Goal: Transaction & Acquisition: Book appointment/travel/reservation

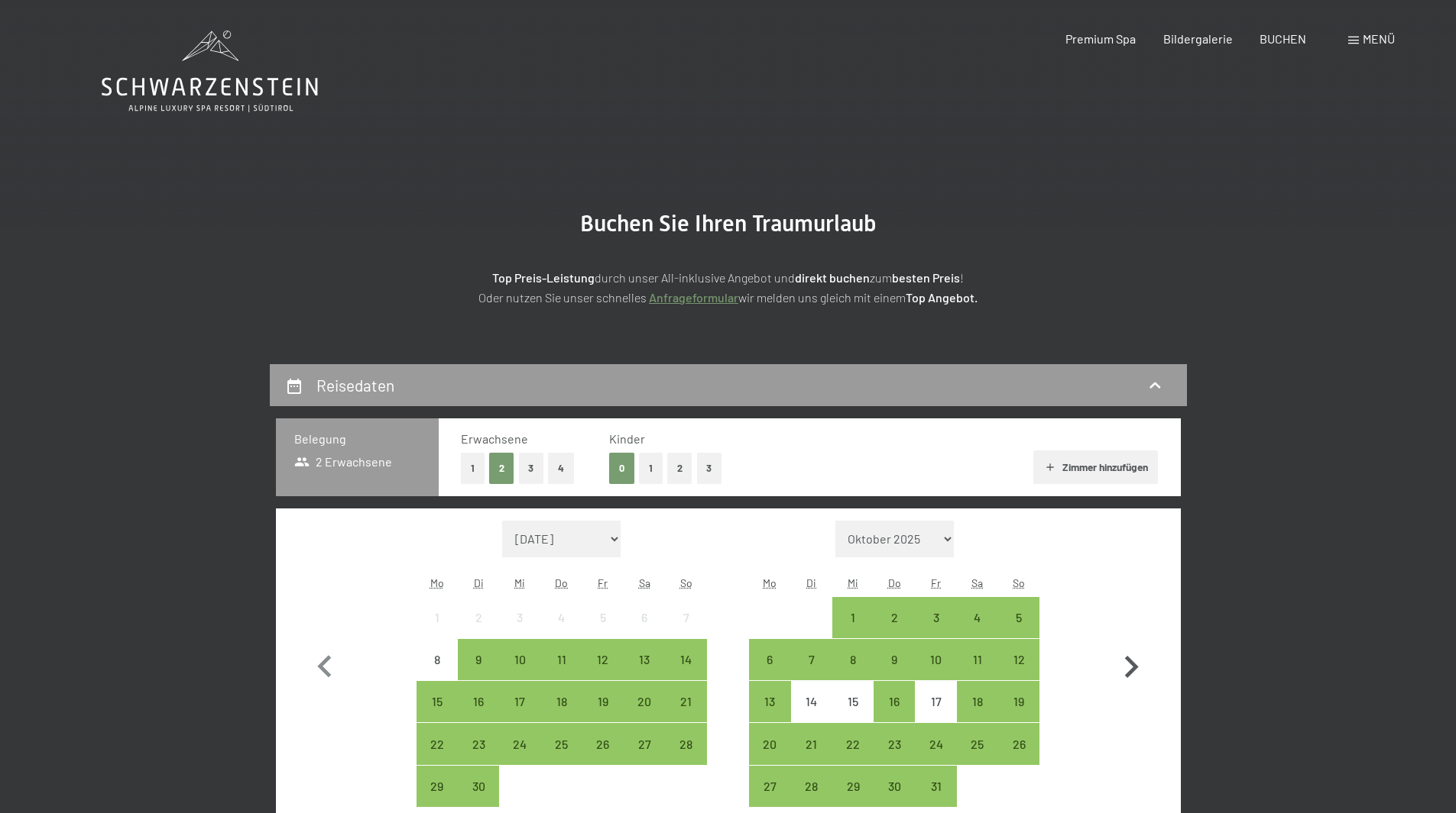
click at [1128, 666] on icon "button" at bounding box center [1130, 666] width 44 height 44
select select "2025-10-01"
select select "2025-11-01"
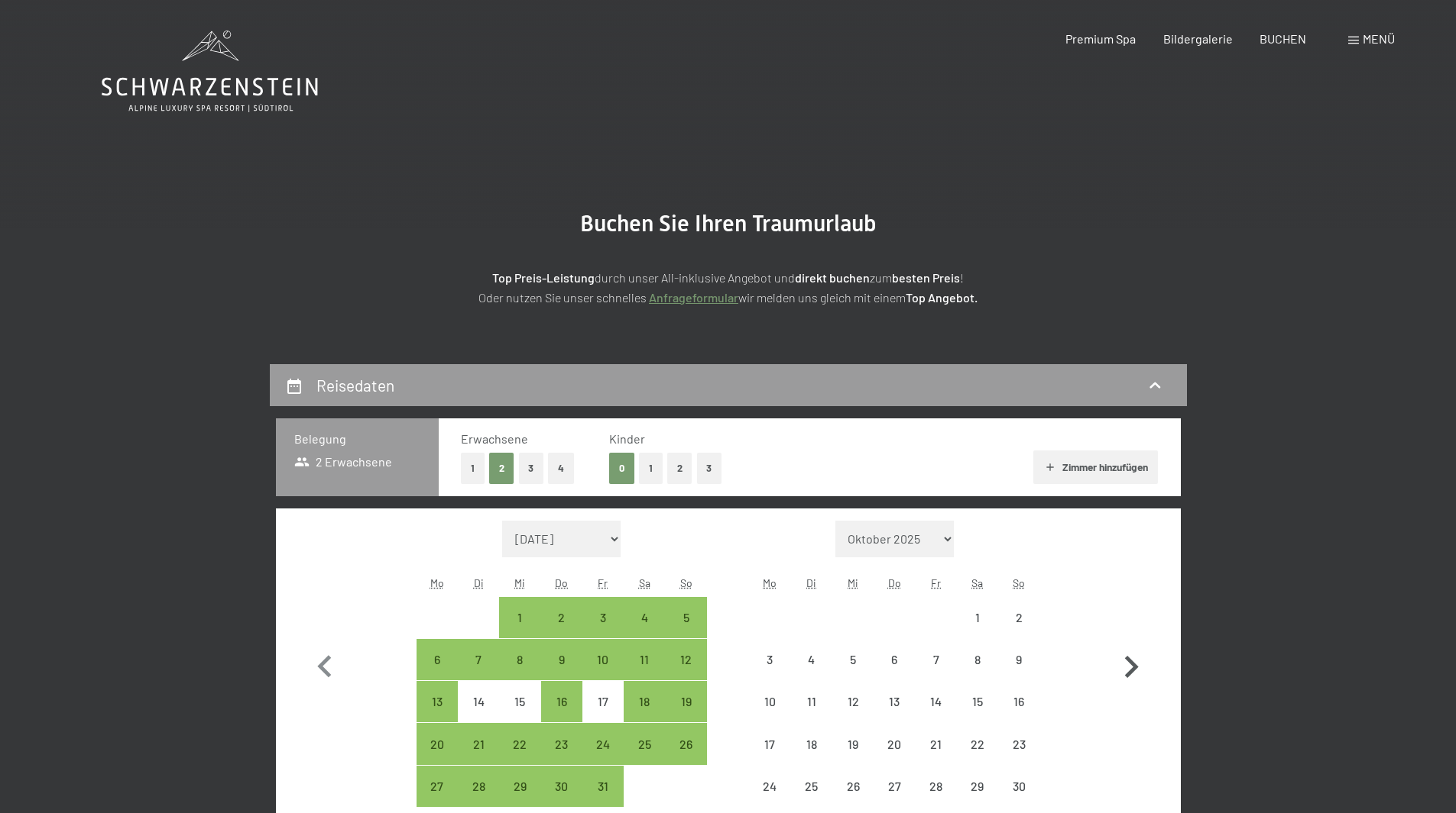
select select "2025-10-01"
select select "2025-11-01"
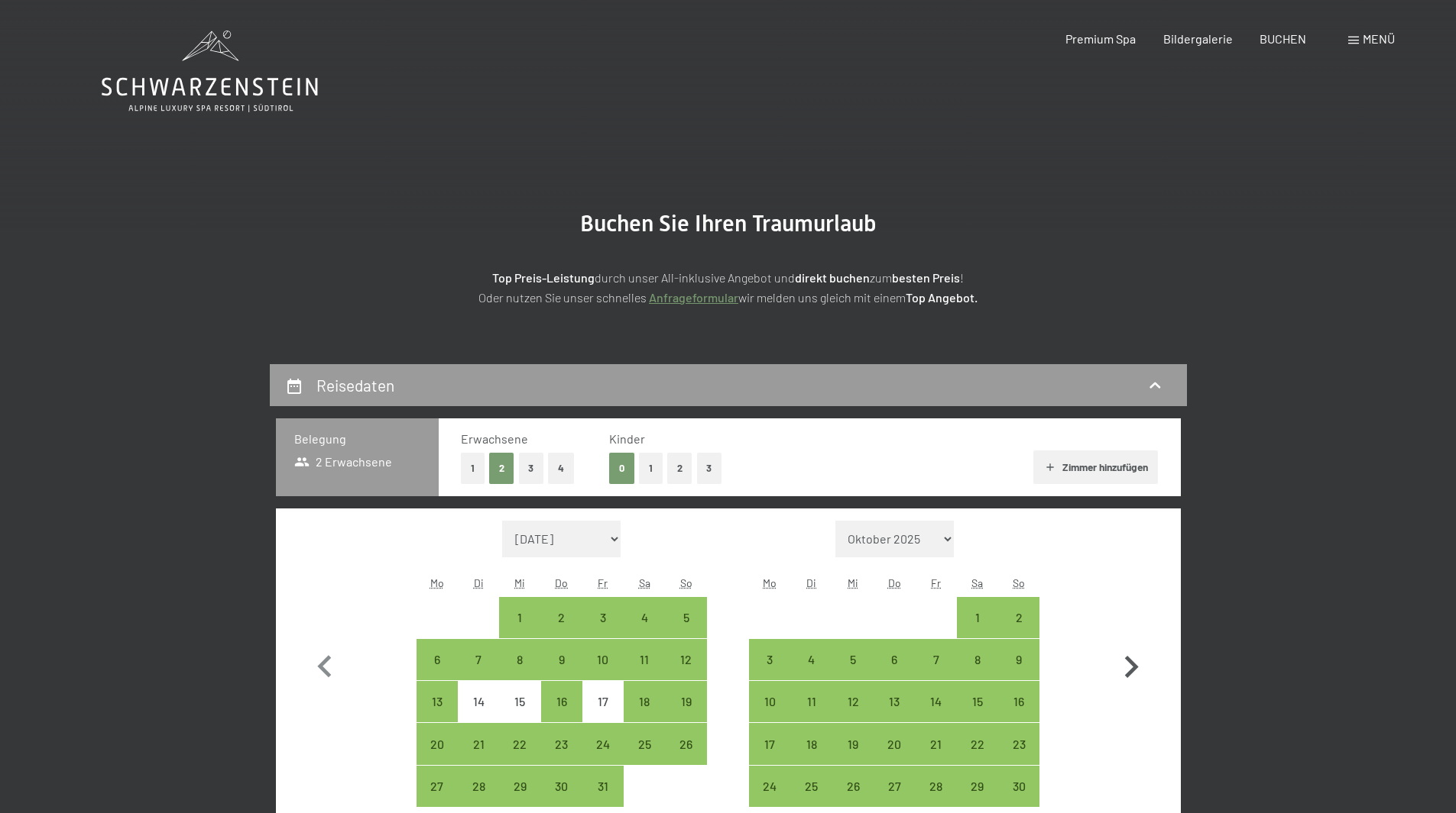
click at [1136, 669] on icon "button" at bounding box center [1131, 667] width 14 height 22
select select "2025-11-01"
select select "2025-12-01"
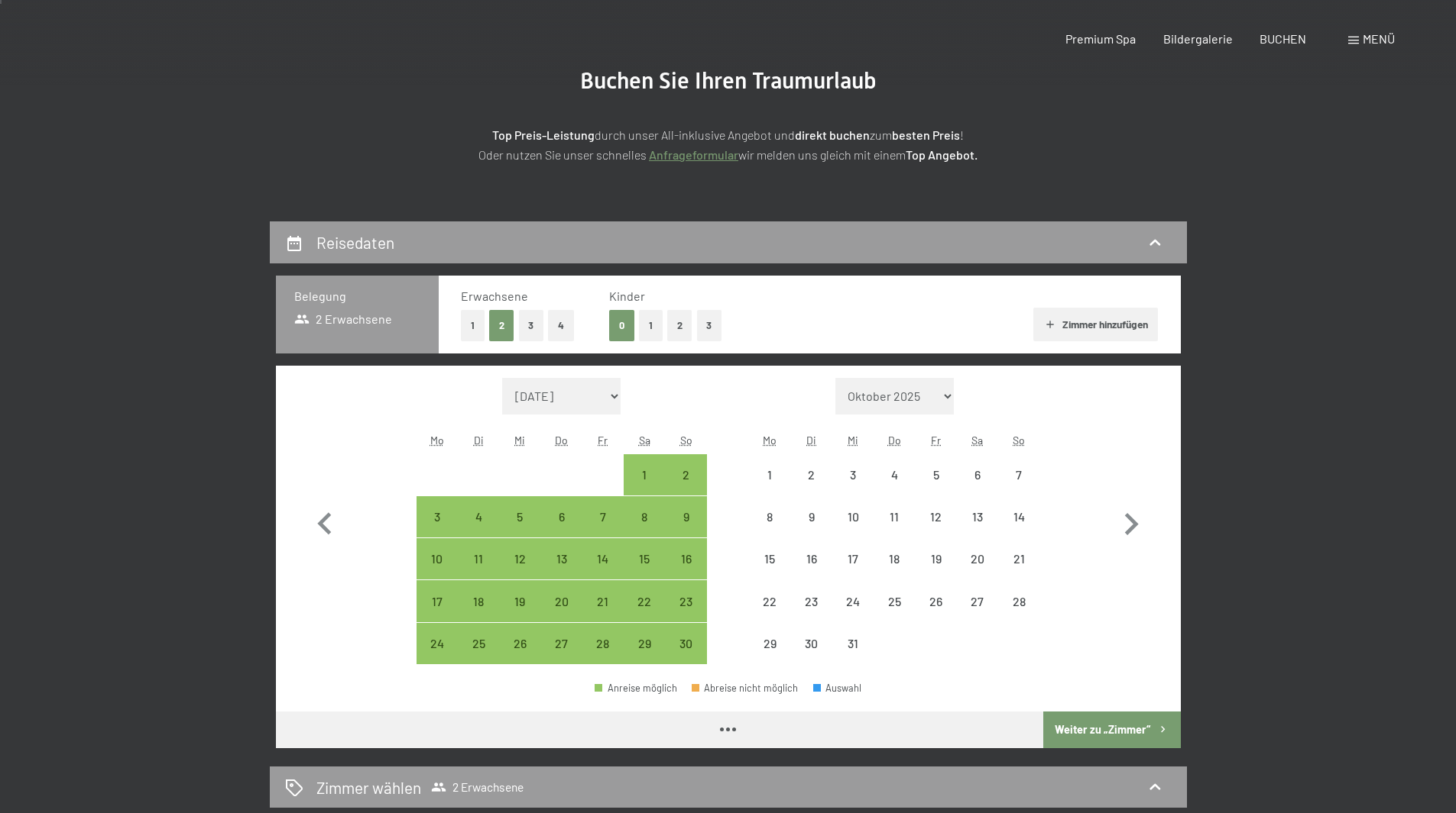
select select "2025-11-01"
select select "2025-12-01"
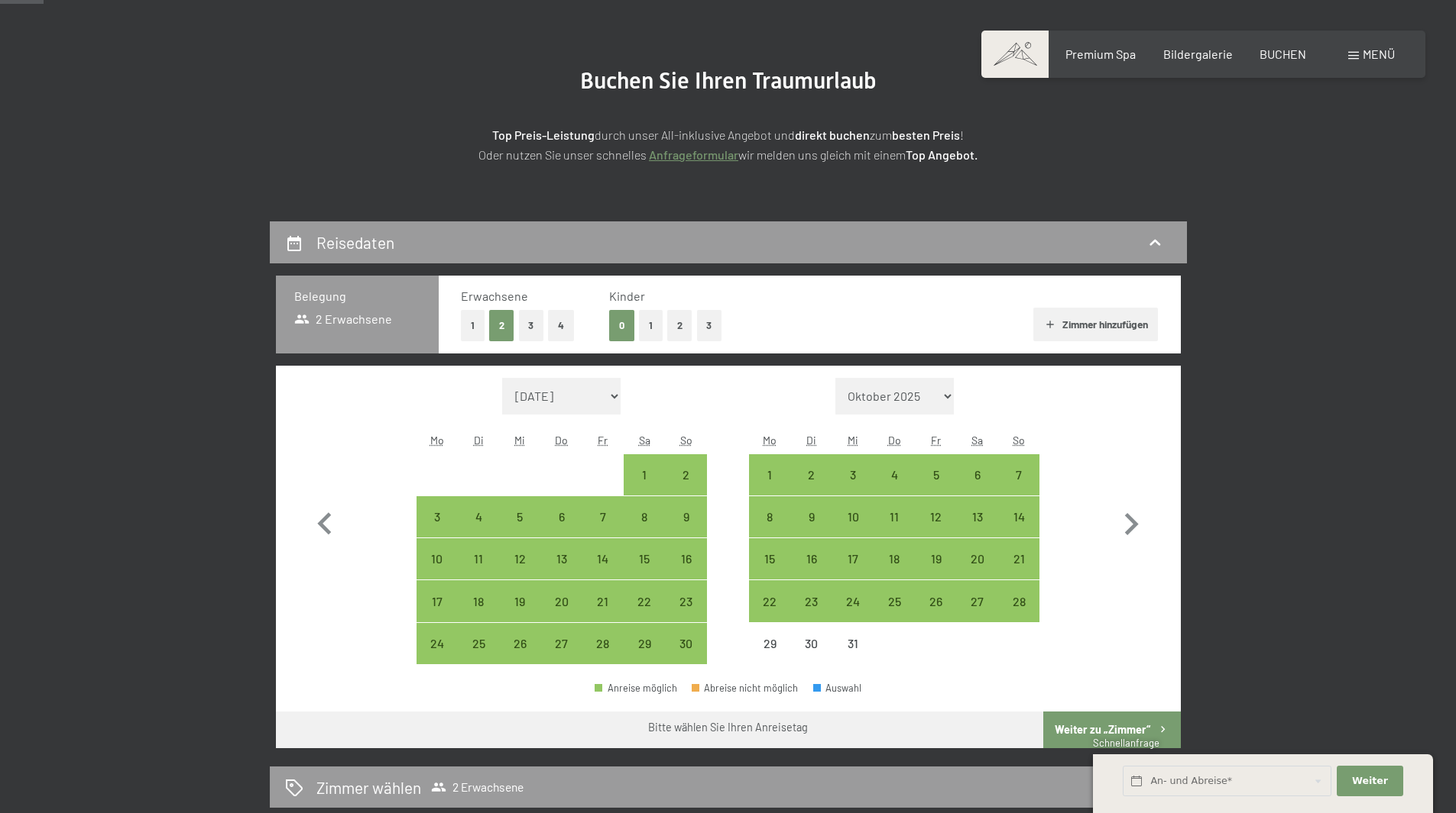
scroll to position [153, 0]
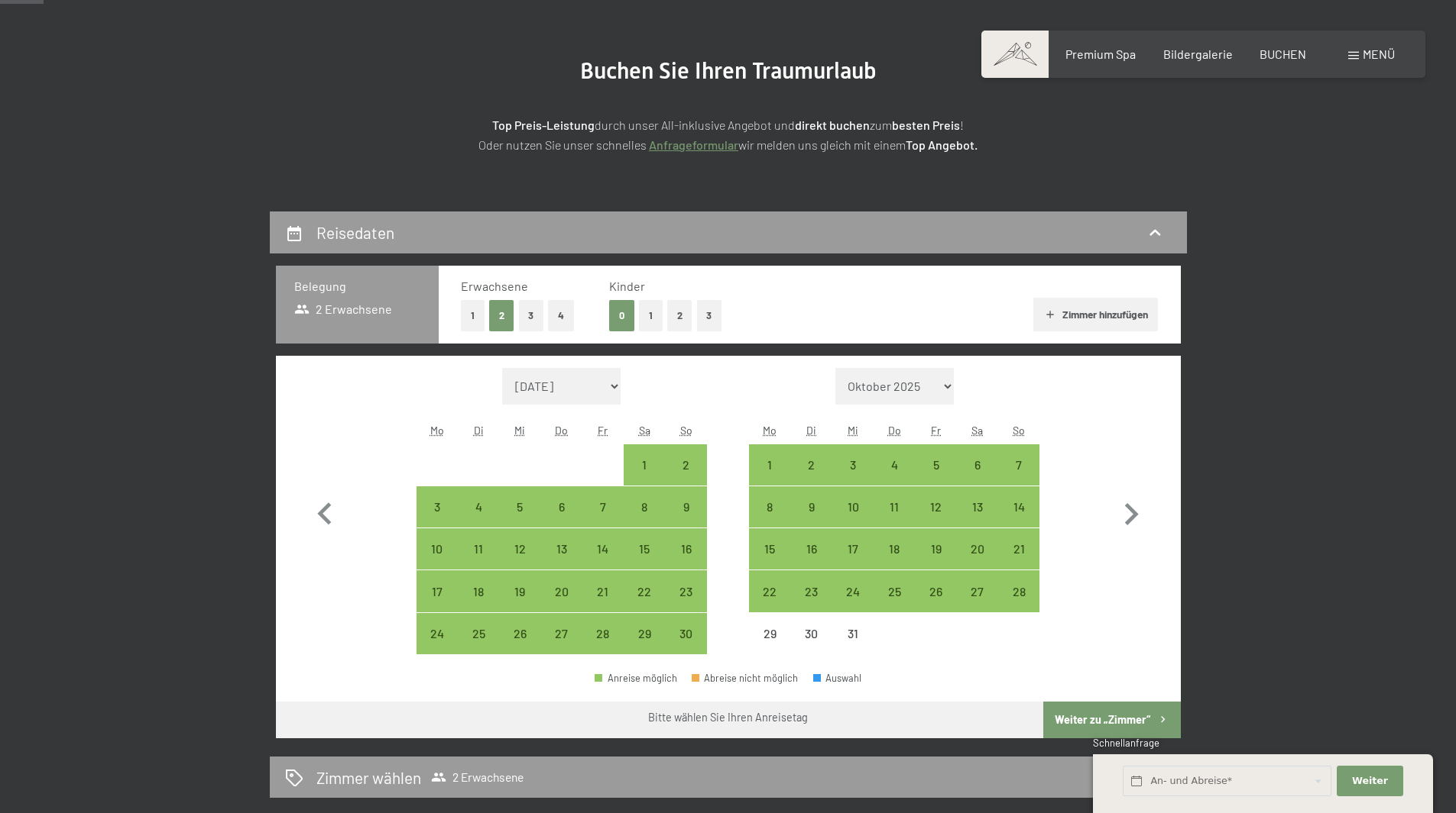
click at [1020, 466] on div "7" at bounding box center [1018, 478] width 38 height 38
select select "[DATE]"
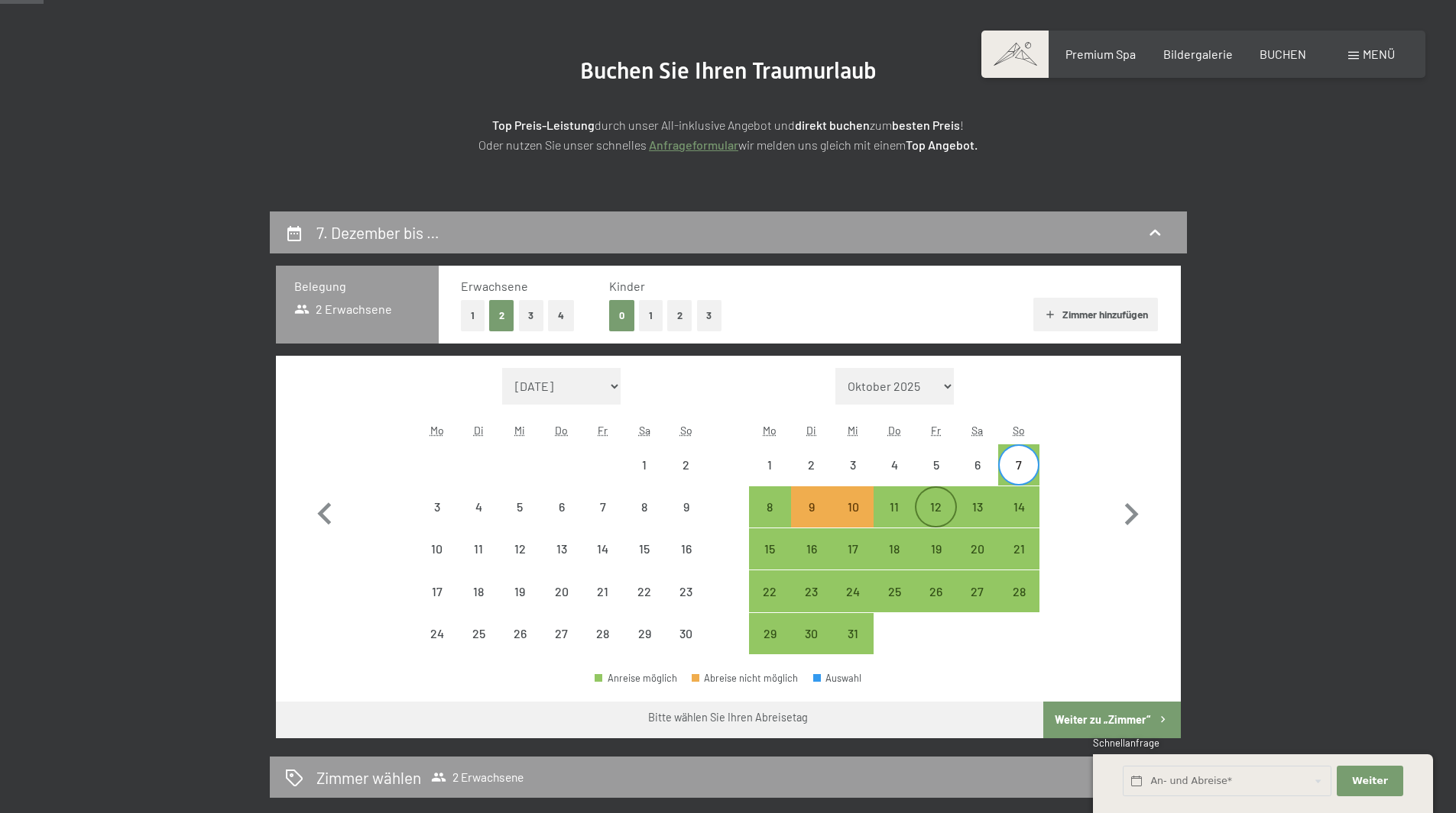
click at [933, 506] on div "12" at bounding box center [935, 520] width 38 height 38
select select "2025-11-01"
select select "2025-12-01"
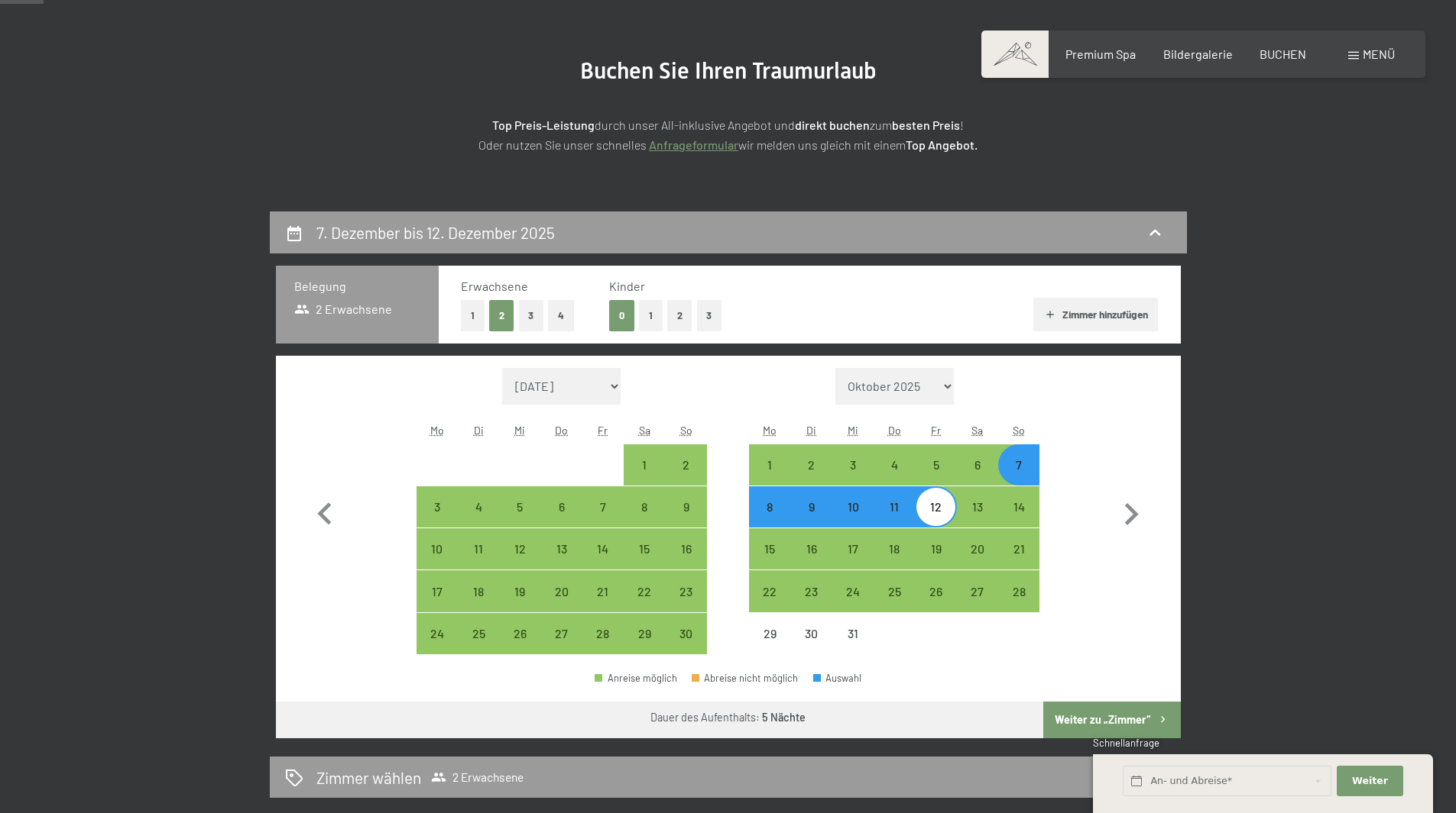
click at [1126, 721] on button "Weiter zu „Zimmer“" at bounding box center [1111, 720] width 136 height 36
select select "2025-11-01"
select select "2025-12-01"
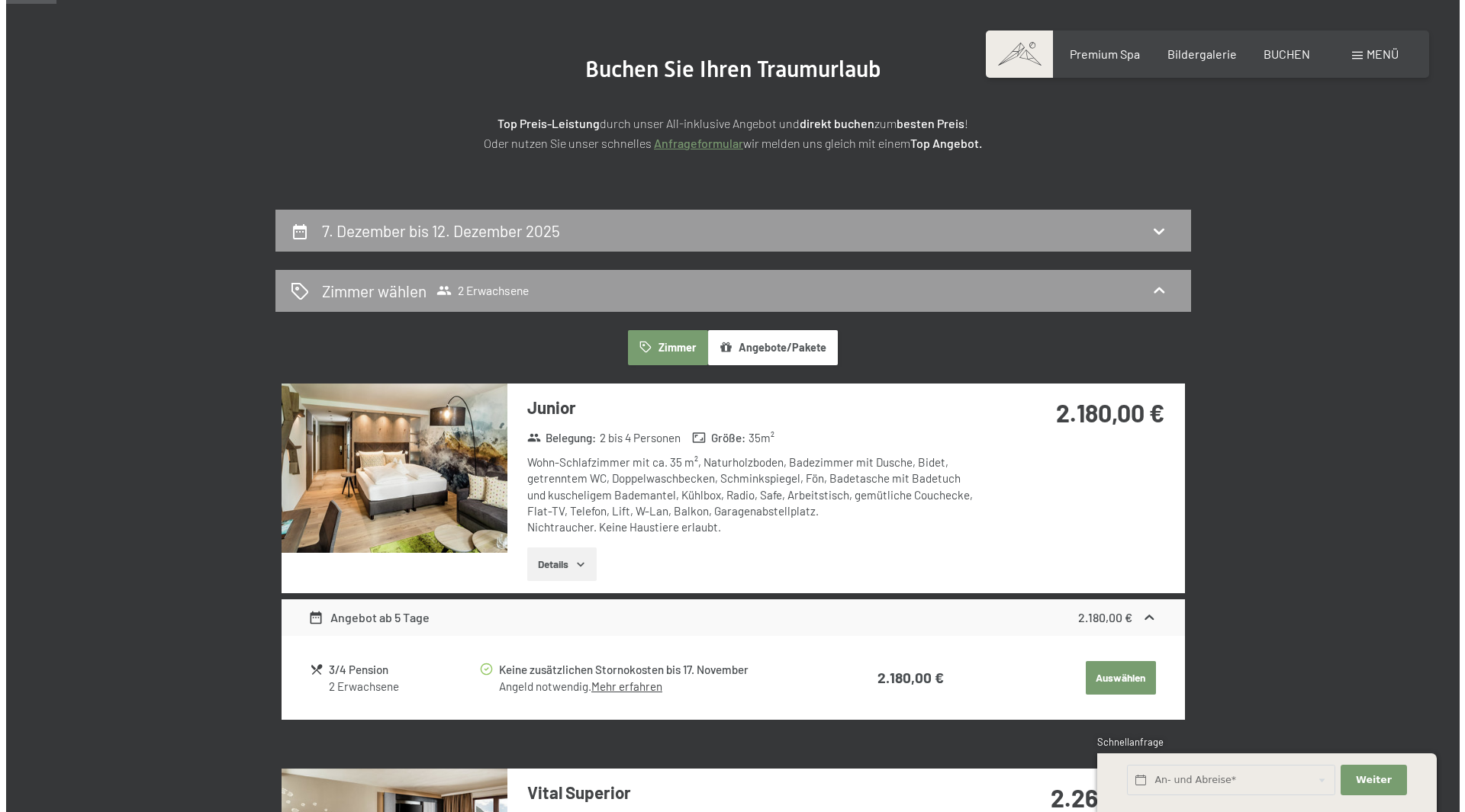
scroll to position [153, 0]
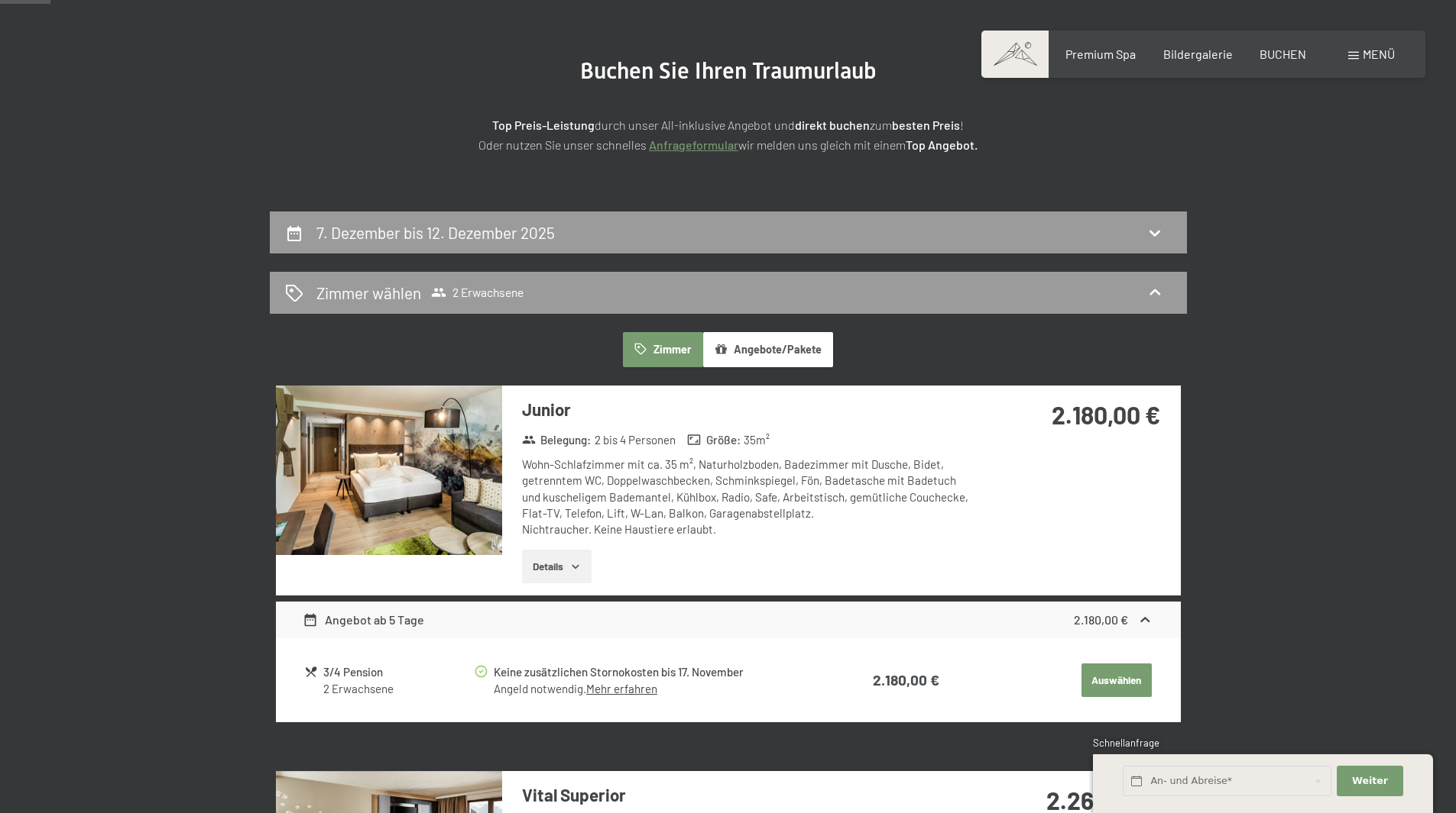
click at [1373, 58] on span "Menü" at bounding box center [1378, 54] width 32 height 15
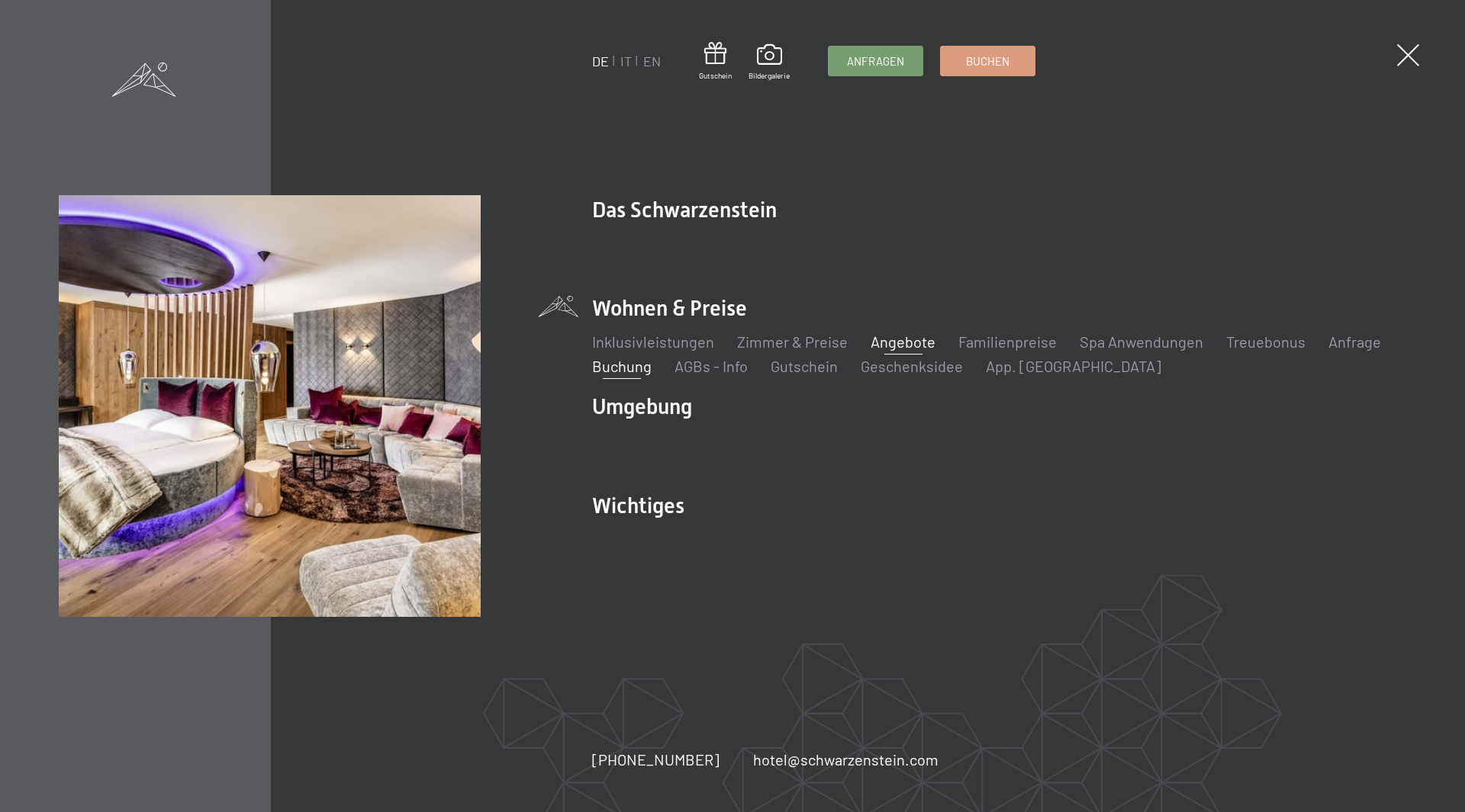
click at [901, 337] on link "Angebote" at bounding box center [904, 342] width 65 height 19
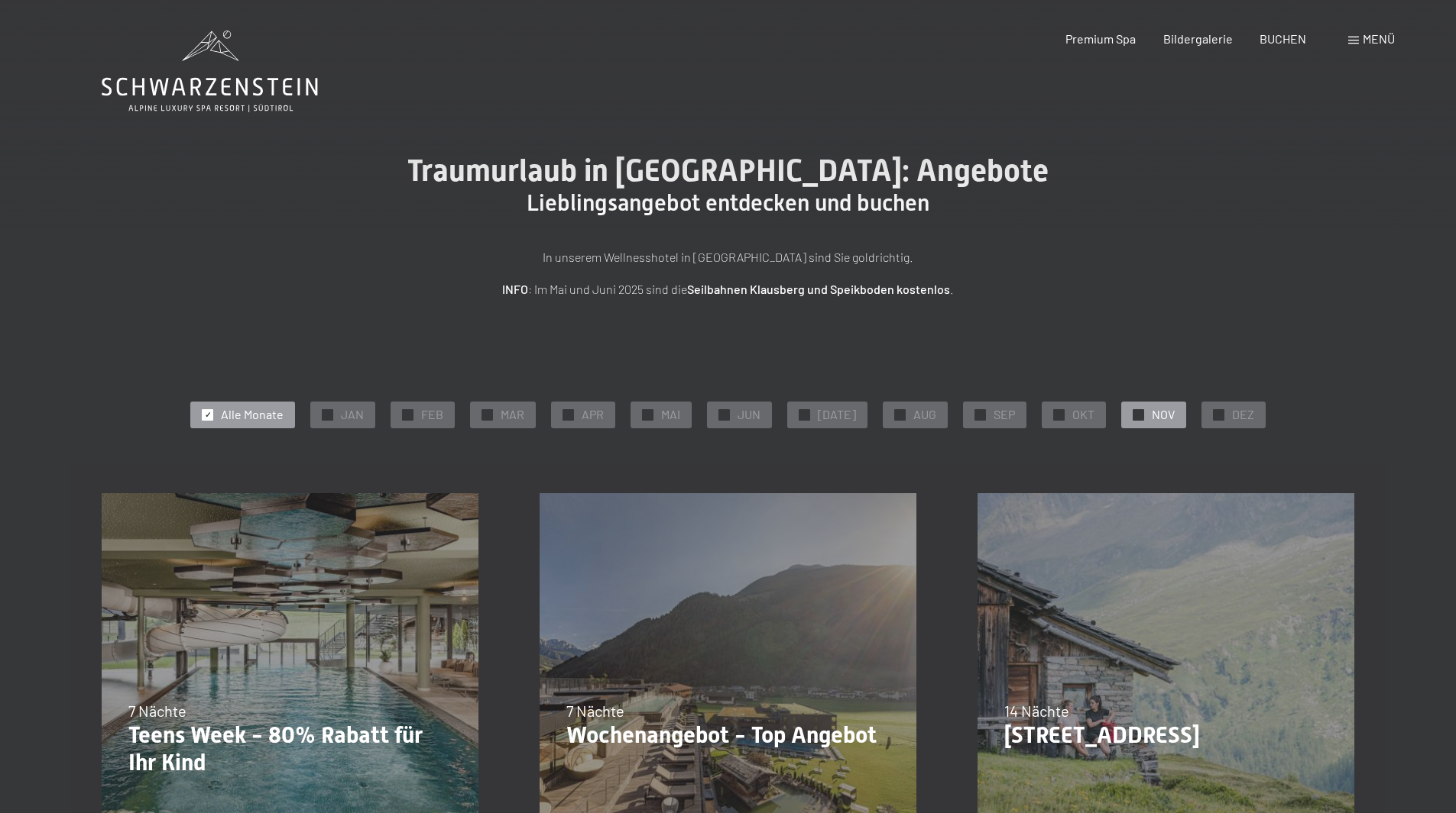
click at [1158, 414] on span "NOV" at bounding box center [1163, 414] width 23 height 17
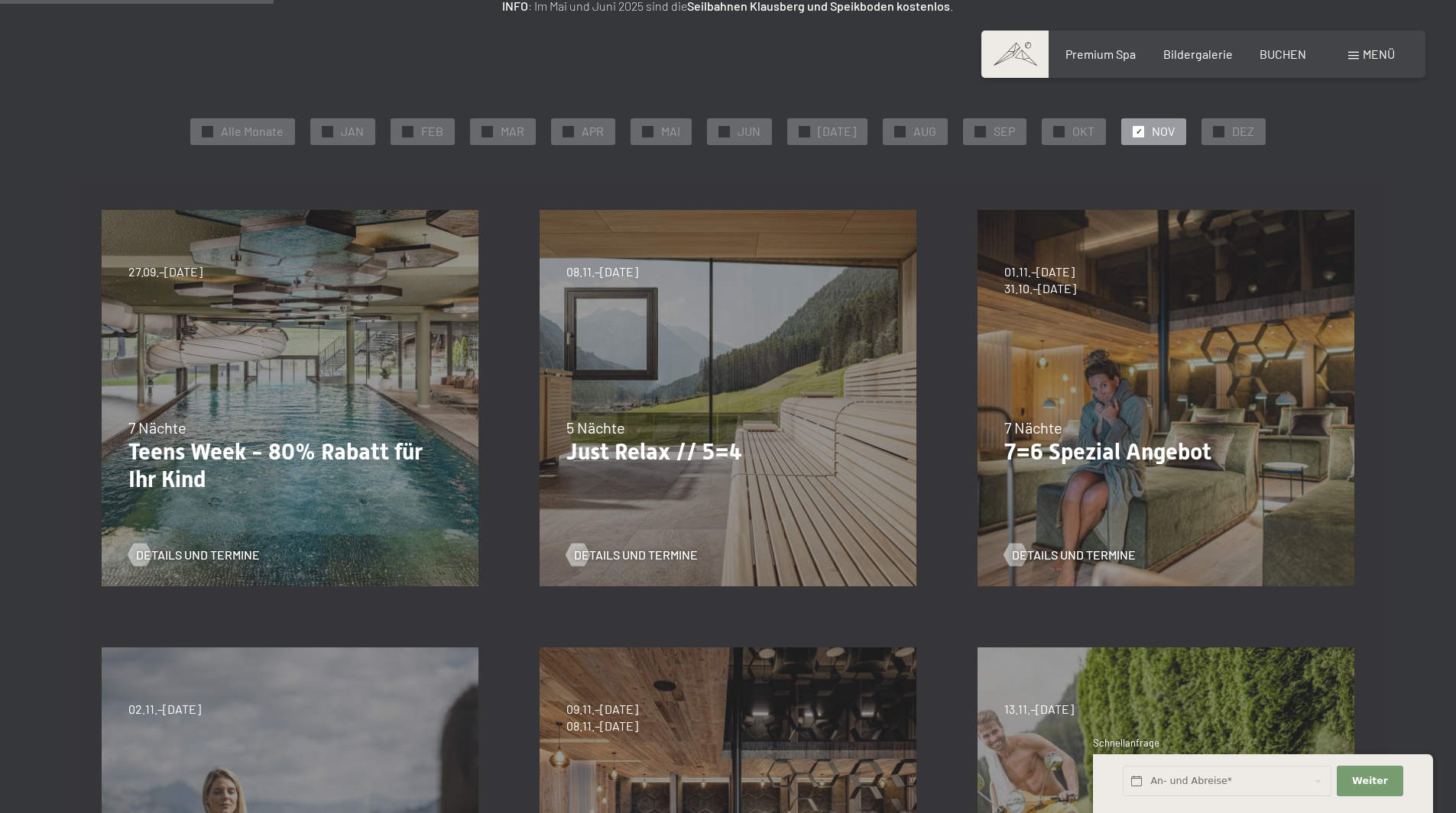
scroll to position [305, 0]
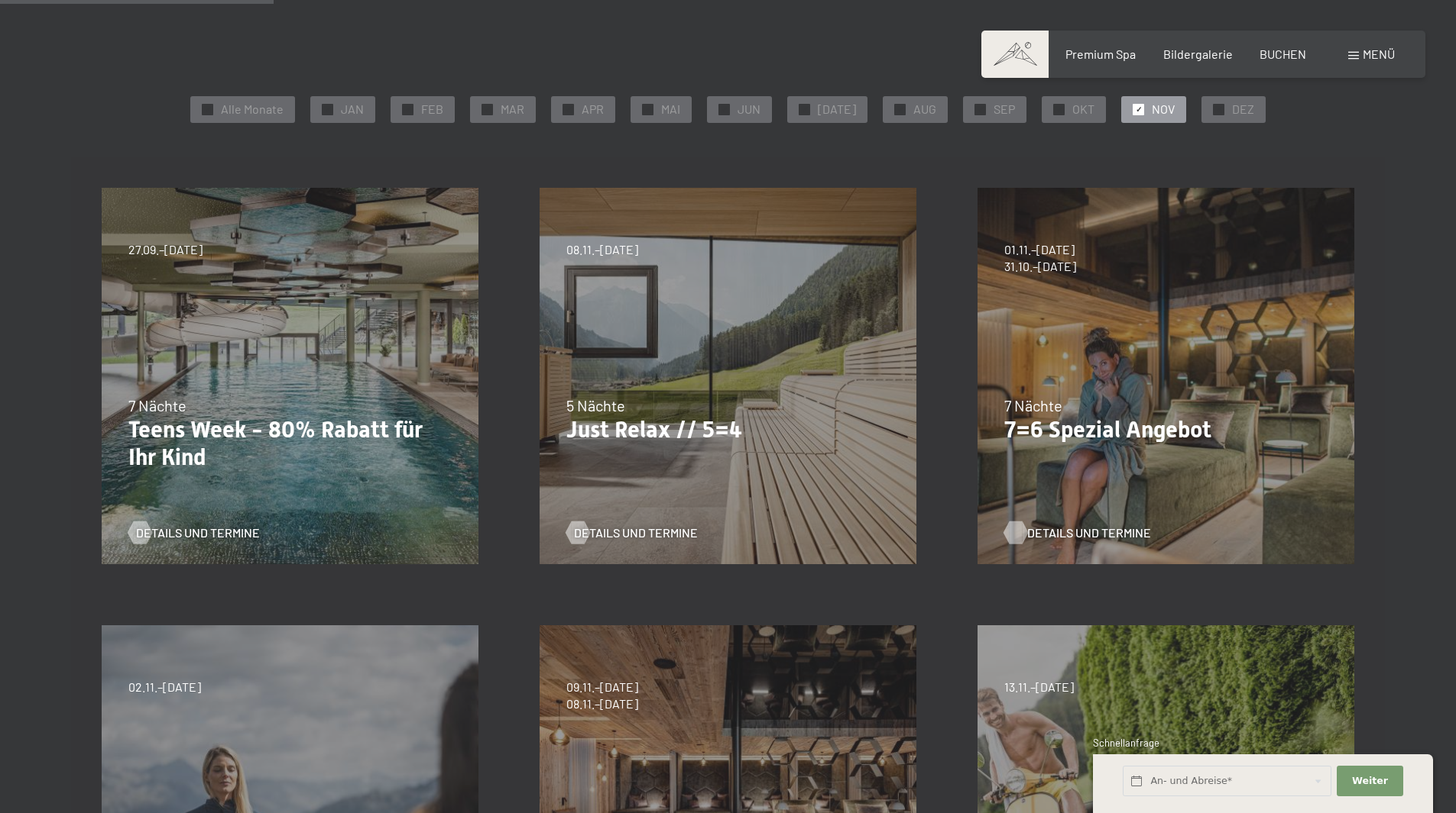
click at [1065, 531] on span "Details und Termine" at bounding box center [1089, 533] width 124 height 17
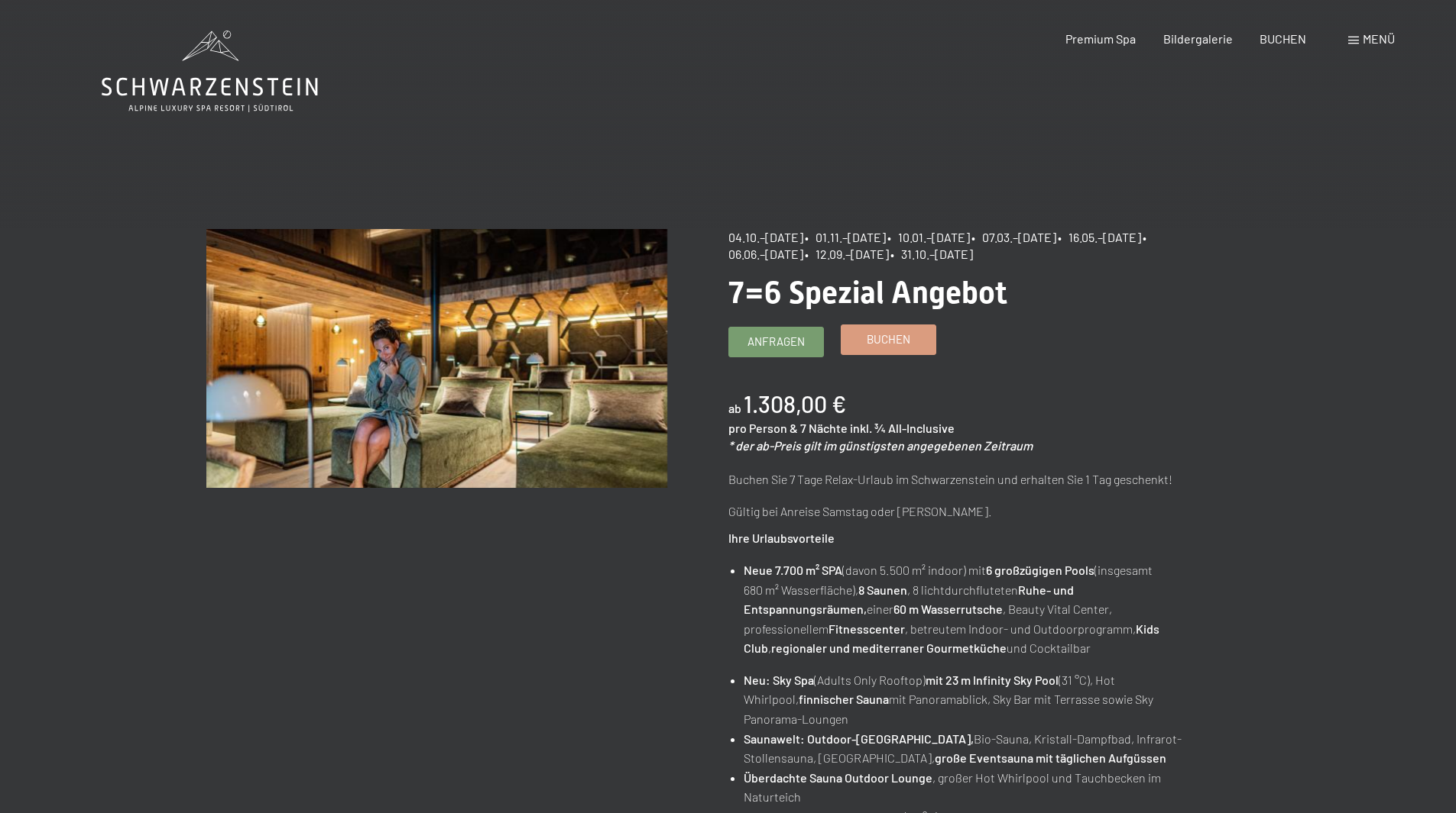
click at [888, 337] on span "Buchen" at bounding box center [888, 339] width 44 height 16
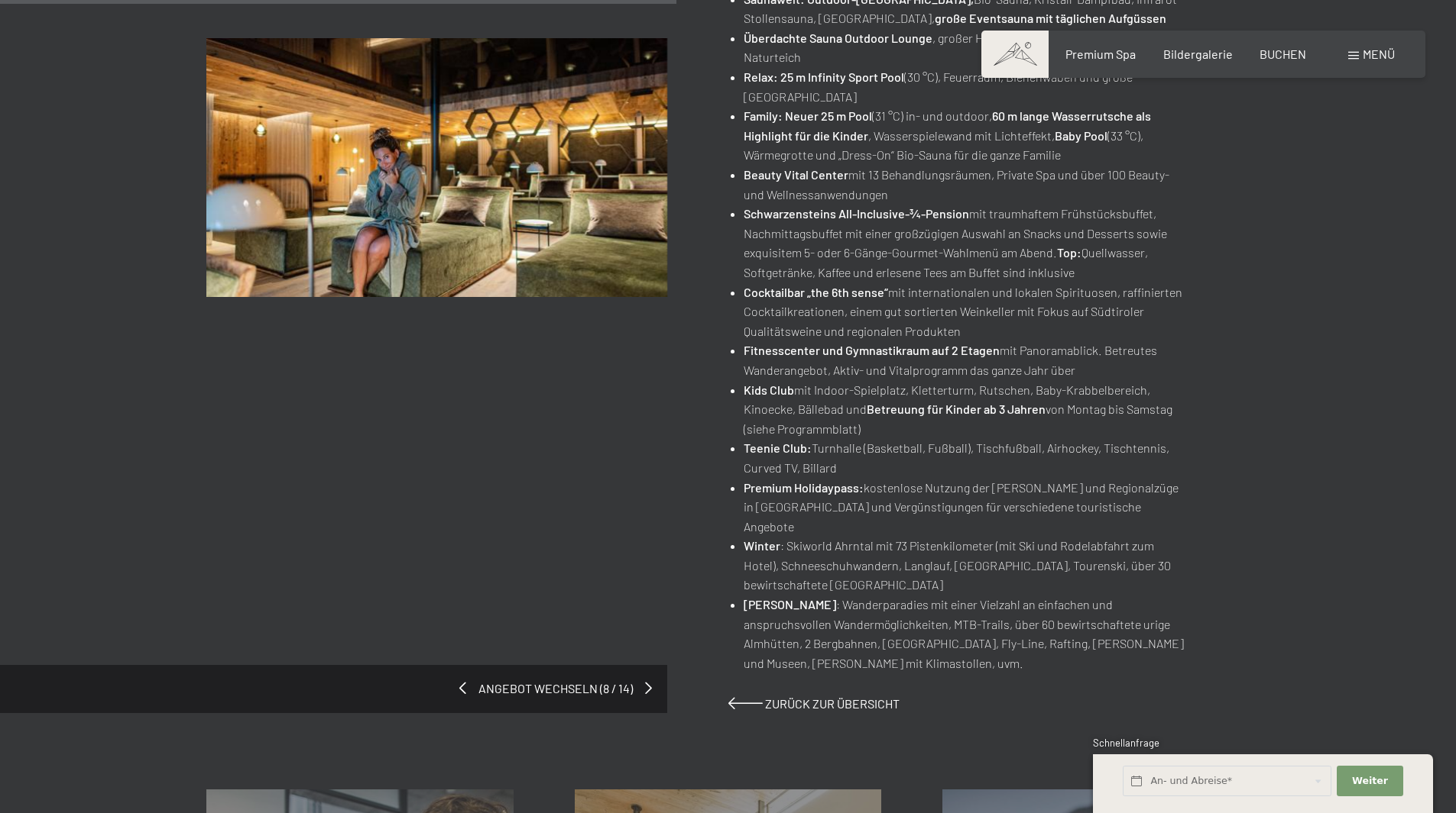
scroll to position [764, 0]
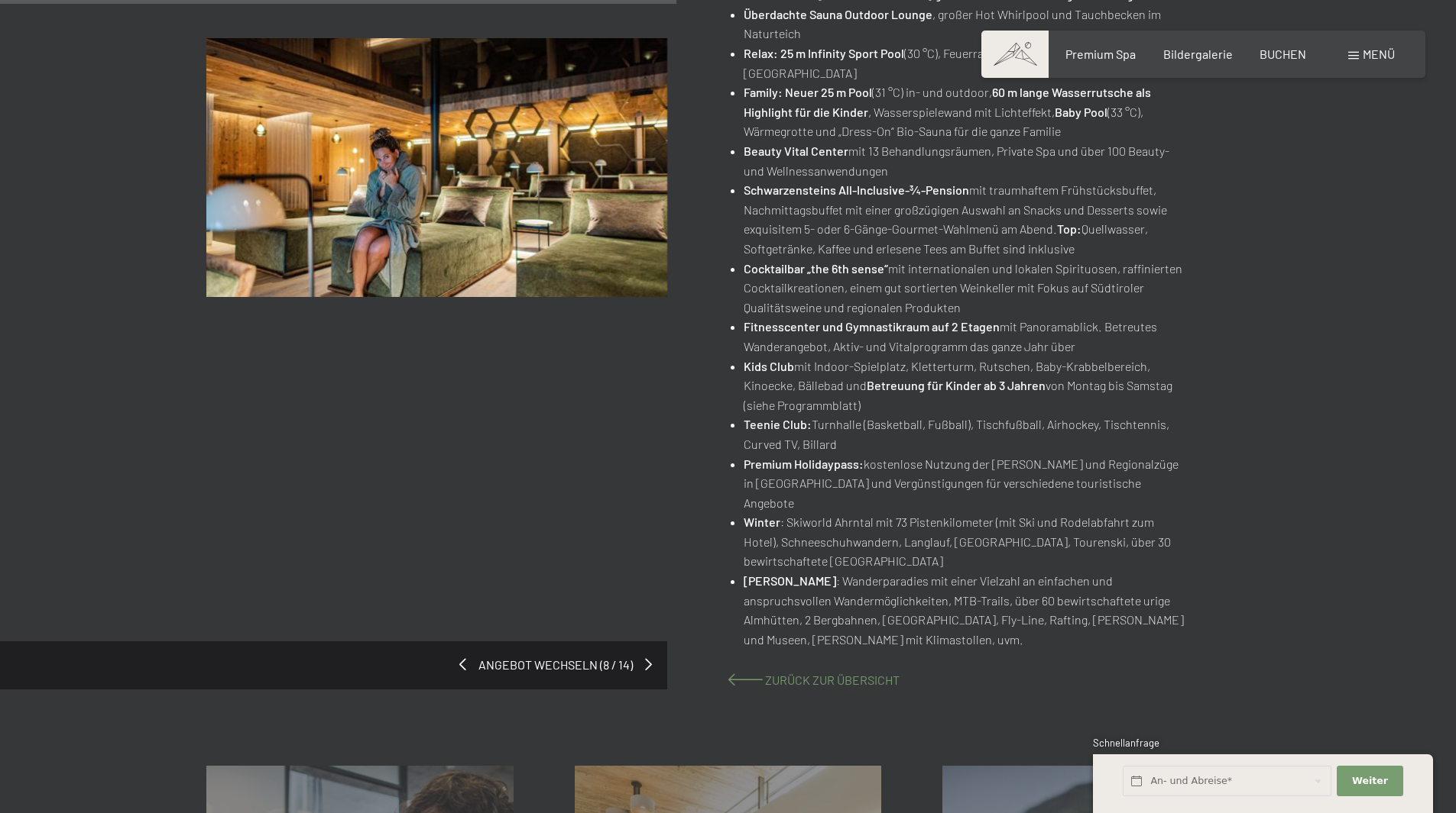
click at [827, 673] on span "Zurück zur Übersicht" at bounding box center [832, 680] width 134 height 15
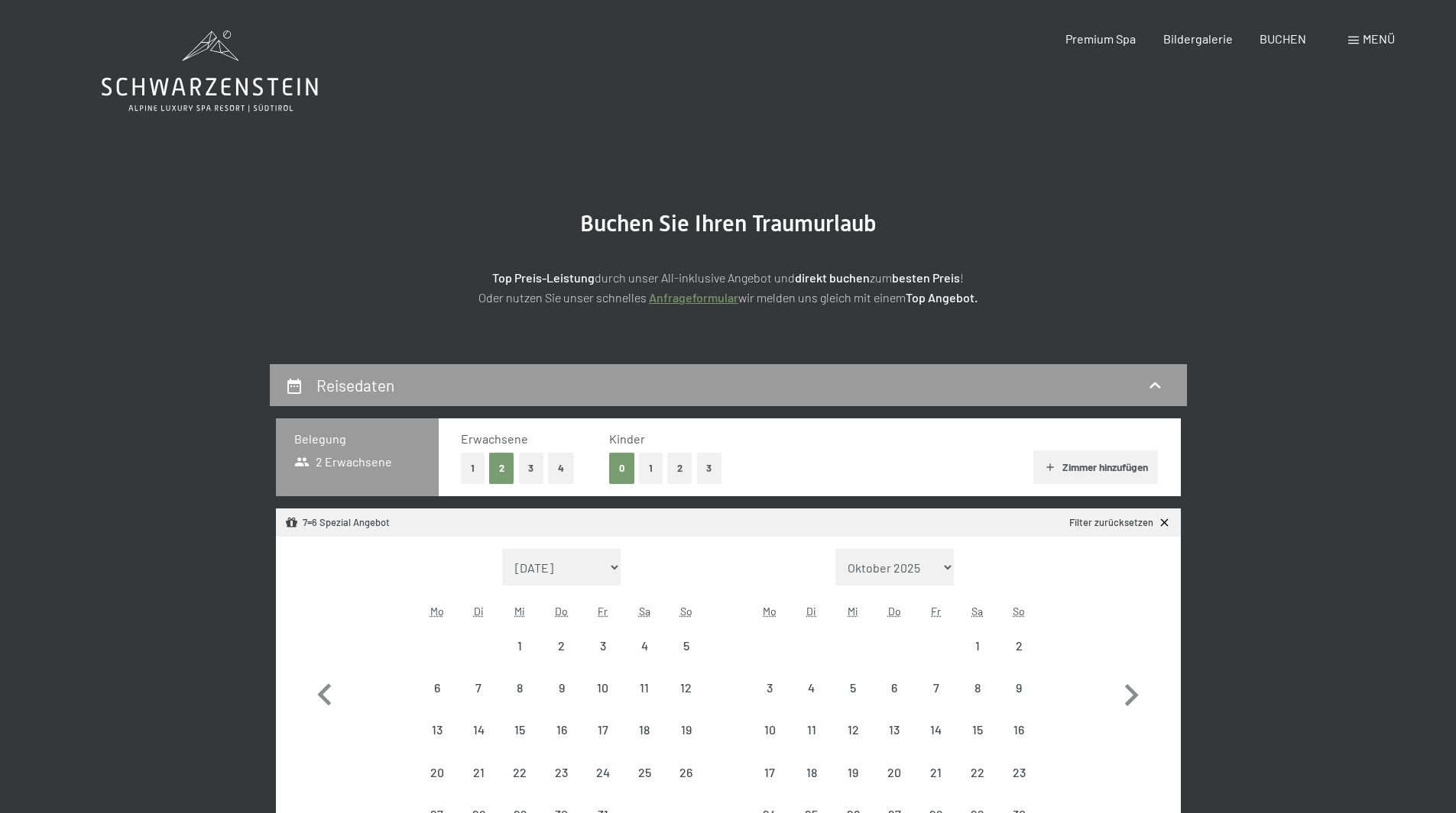
select select "[DATE]"
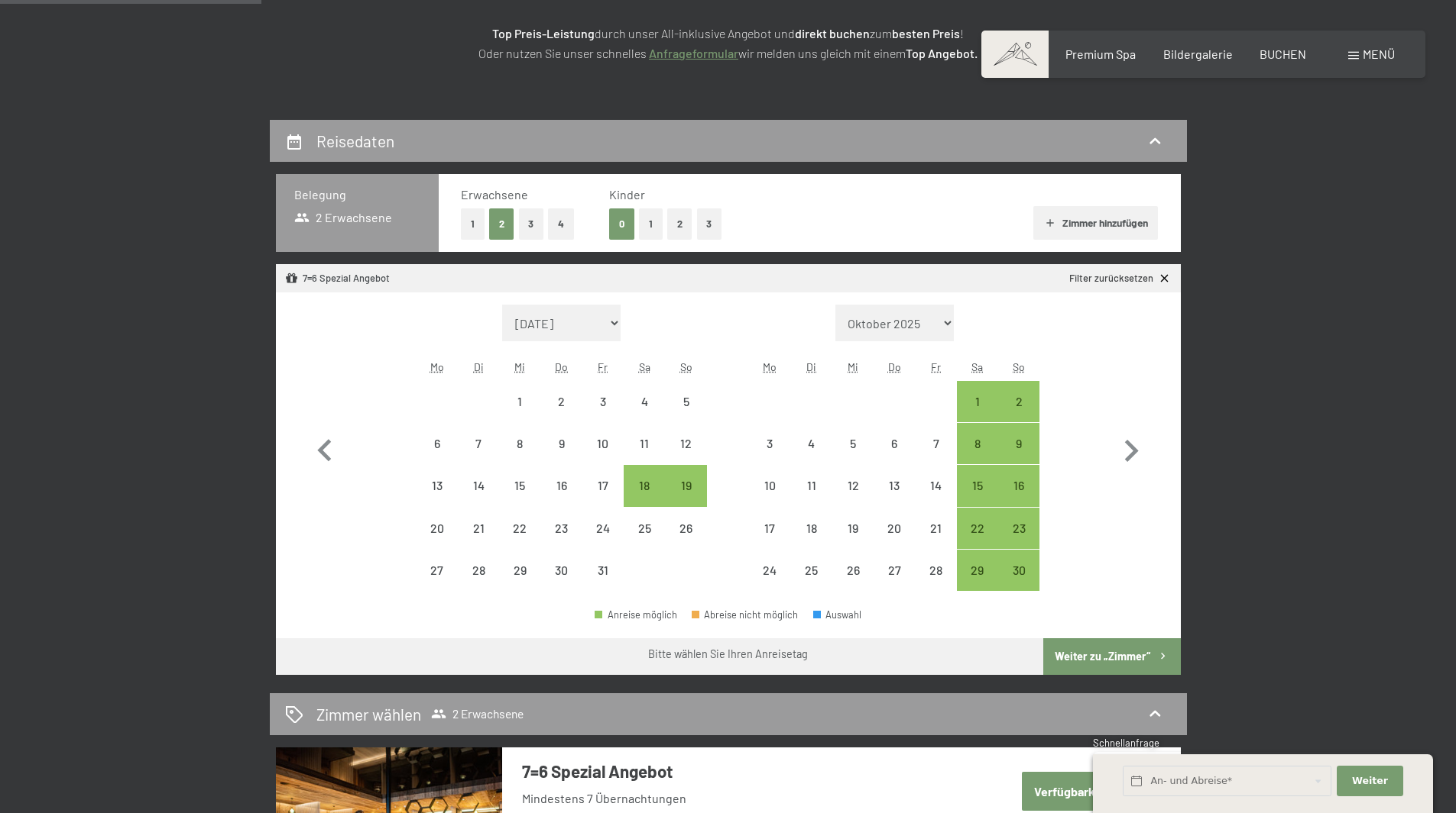
scroll to position [229, 0]
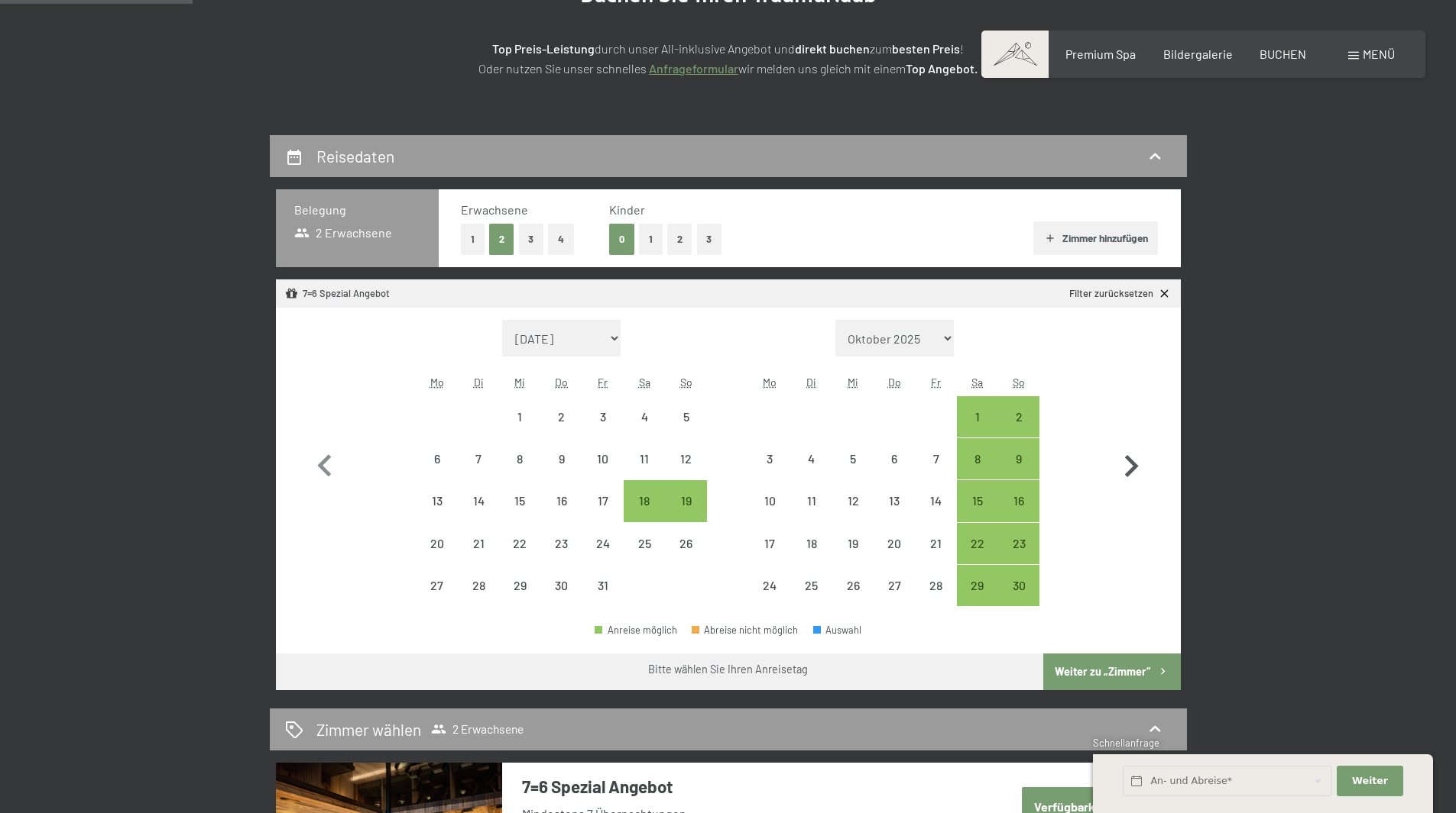
click at [1133, 469] on icon "button" at bounding box center [1131, 467] width 14 height 22
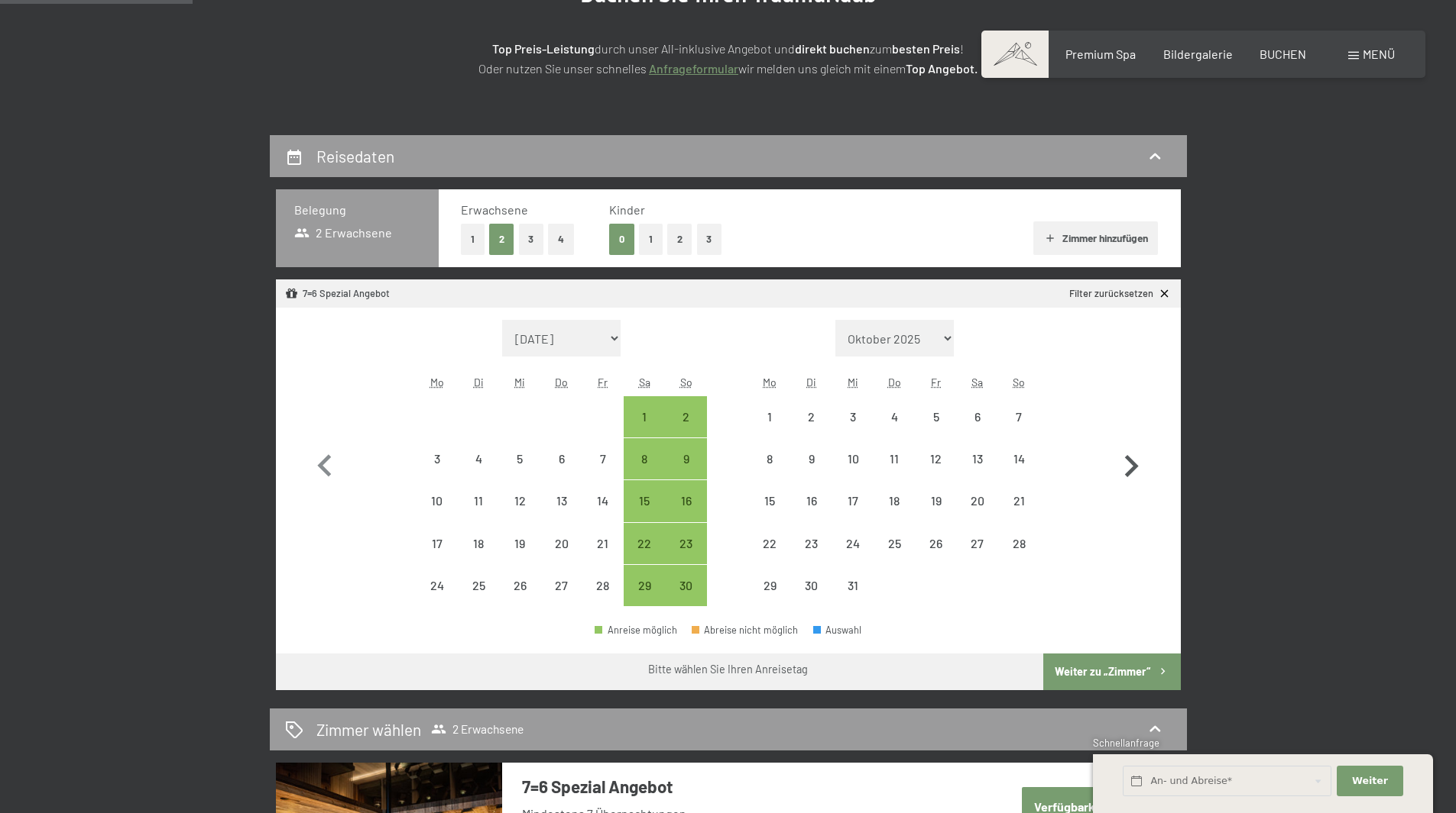
select select "2025-11-01"
select select "2025-12-01"
select select "2025-11-01"
select select "2025-12-01"
click at [641, 583] on div "29" at bounding box center [643, 598] width 38 height 38
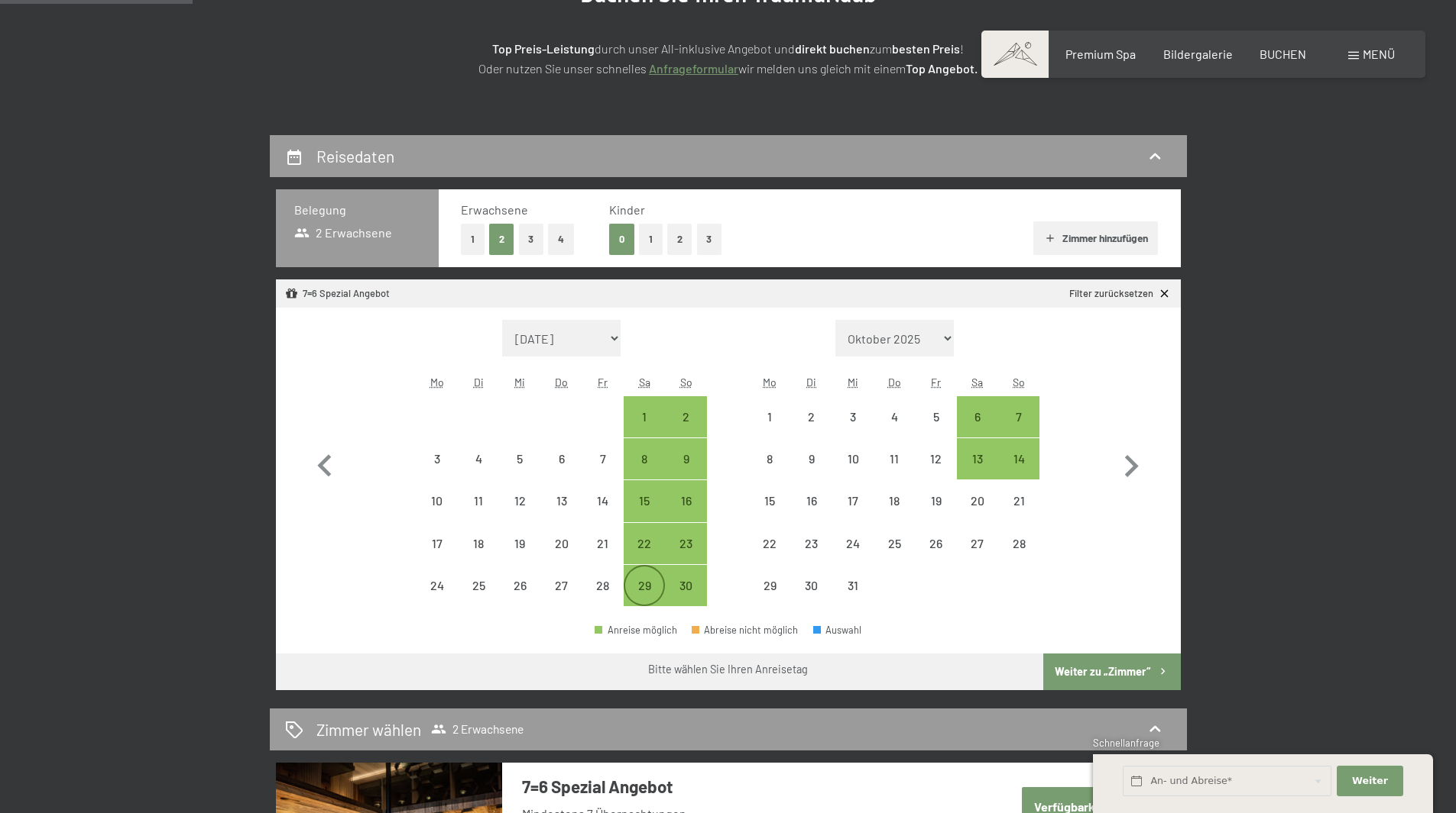
select select "2025-11-01"
select select "2025-12-01"
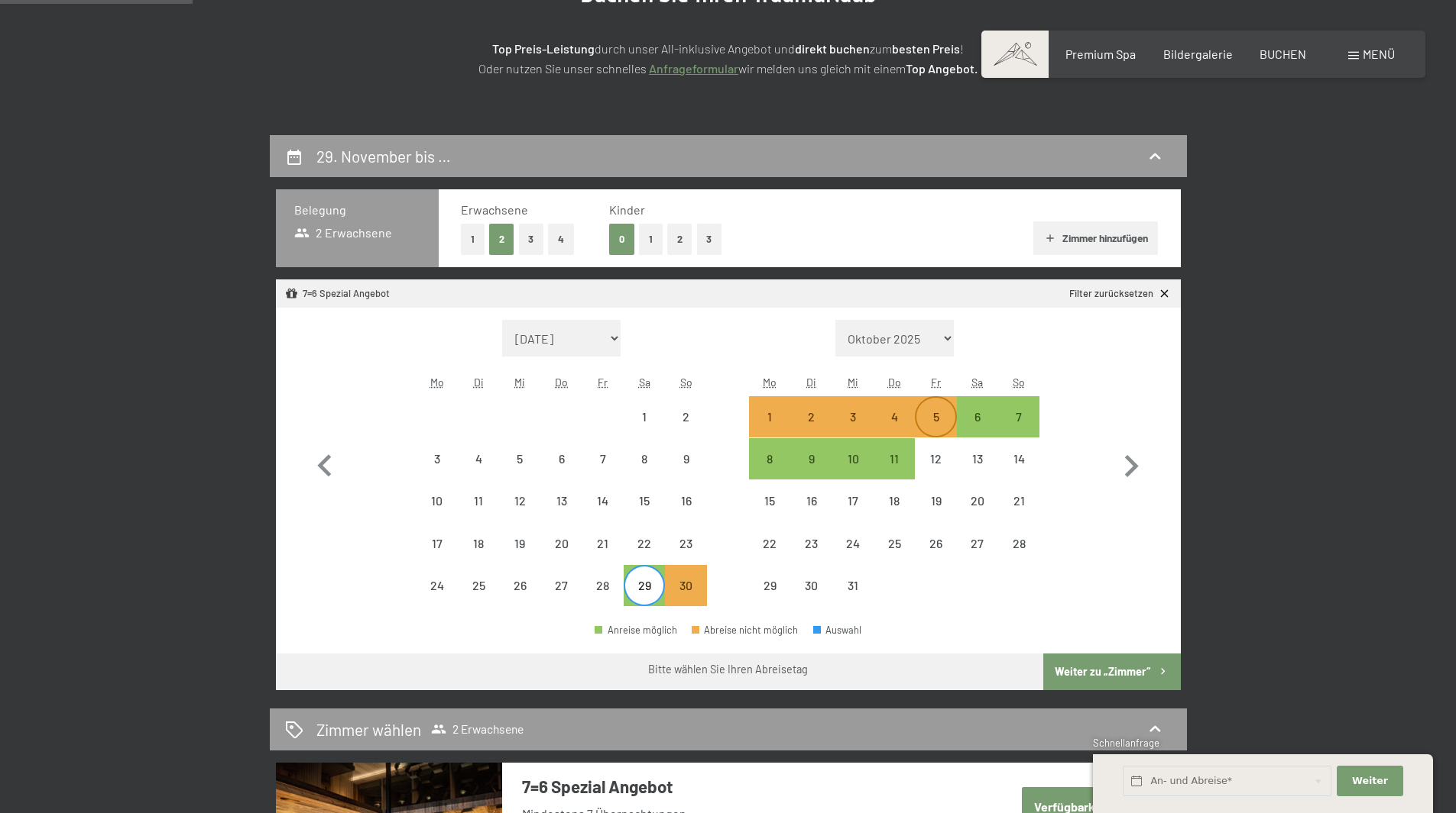
click at [937, 418] on div "5" at bounding box center [935, 429] width 38 height 38
select select "2025-11-01"
select select "[DATE]"
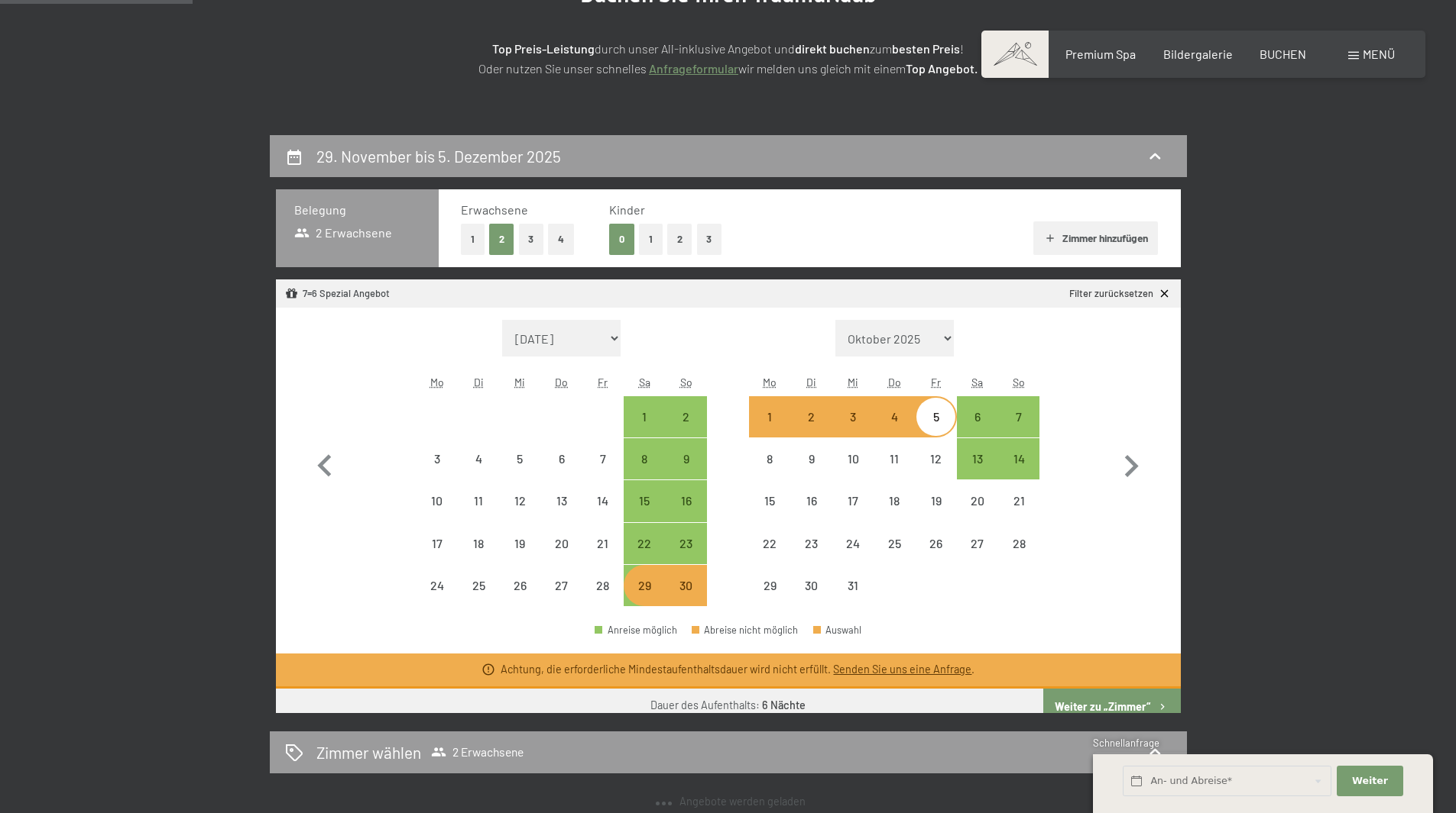
select select "[DATE]"
select select "2025-11-01"
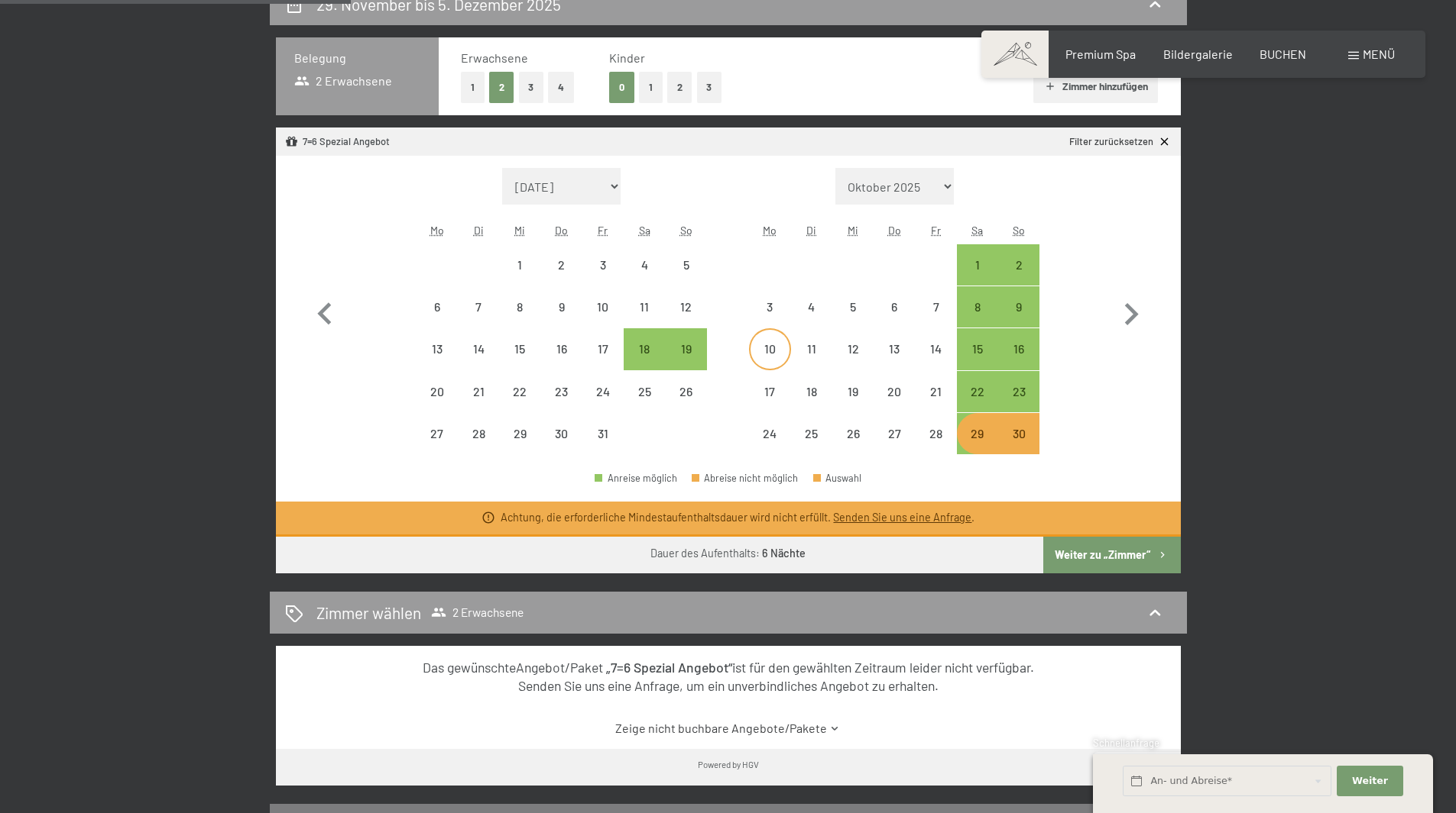
scroll to position [382, 0]
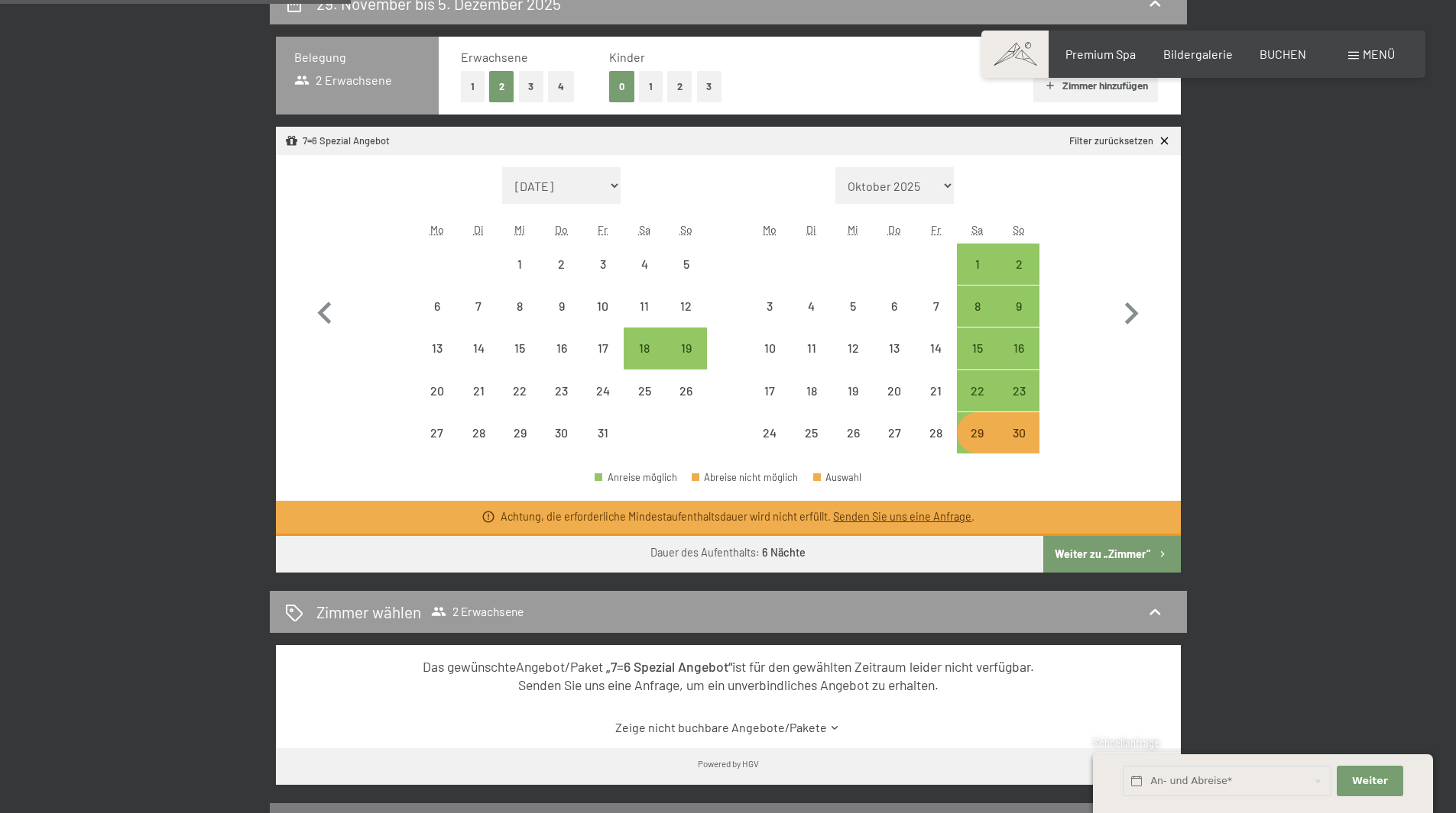
click at [1121, 551] on button "Weiter zu „Zimmer“" at bounding box center [1111, 554] width 136 height 36
select select "2025-10-01"
select select "2025-11-01"
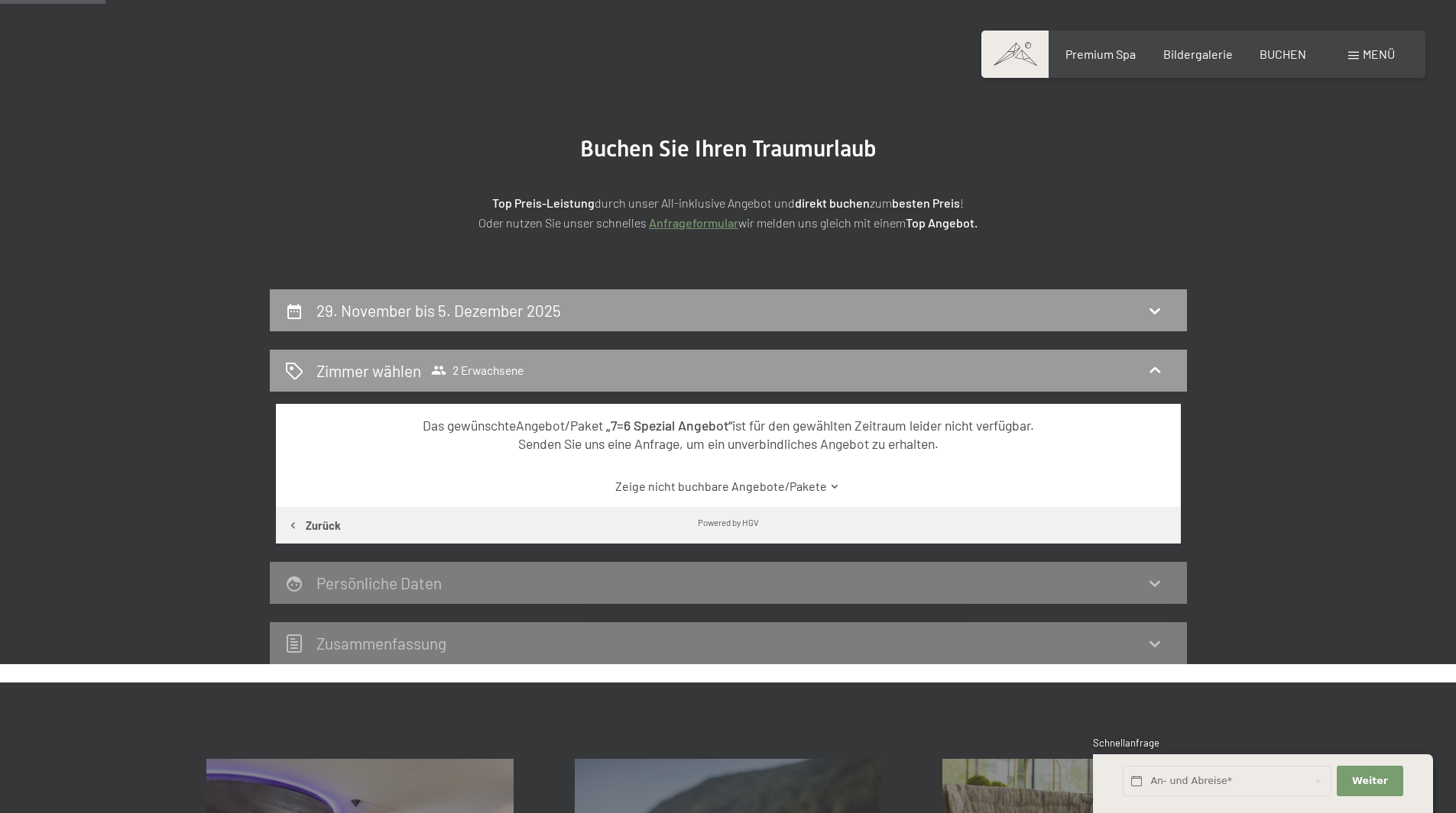
scroll to position [0, 0]
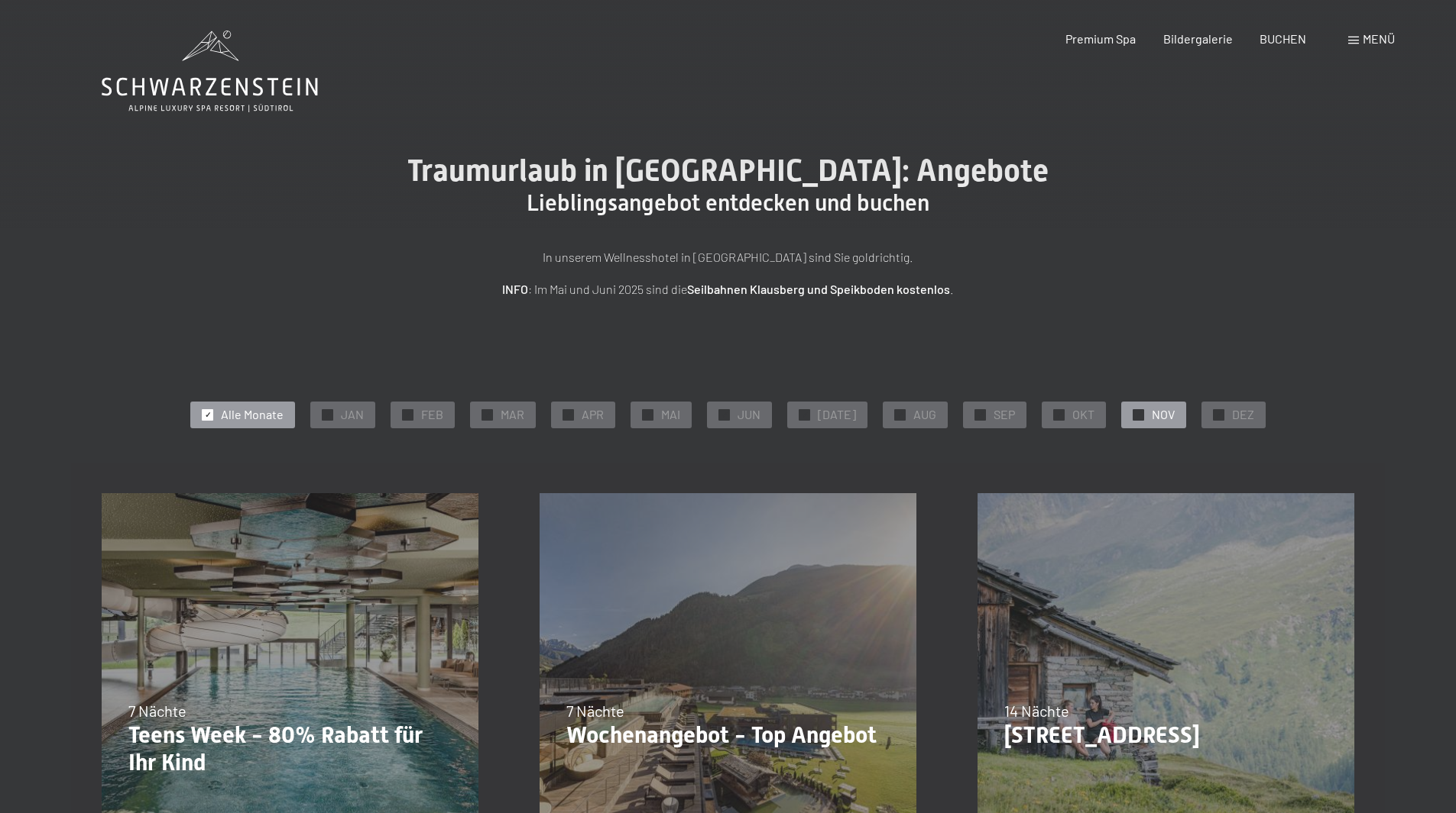
click at [1152, 419] on span "NOV" at bounding box center [1163, 414] width 23 height 17
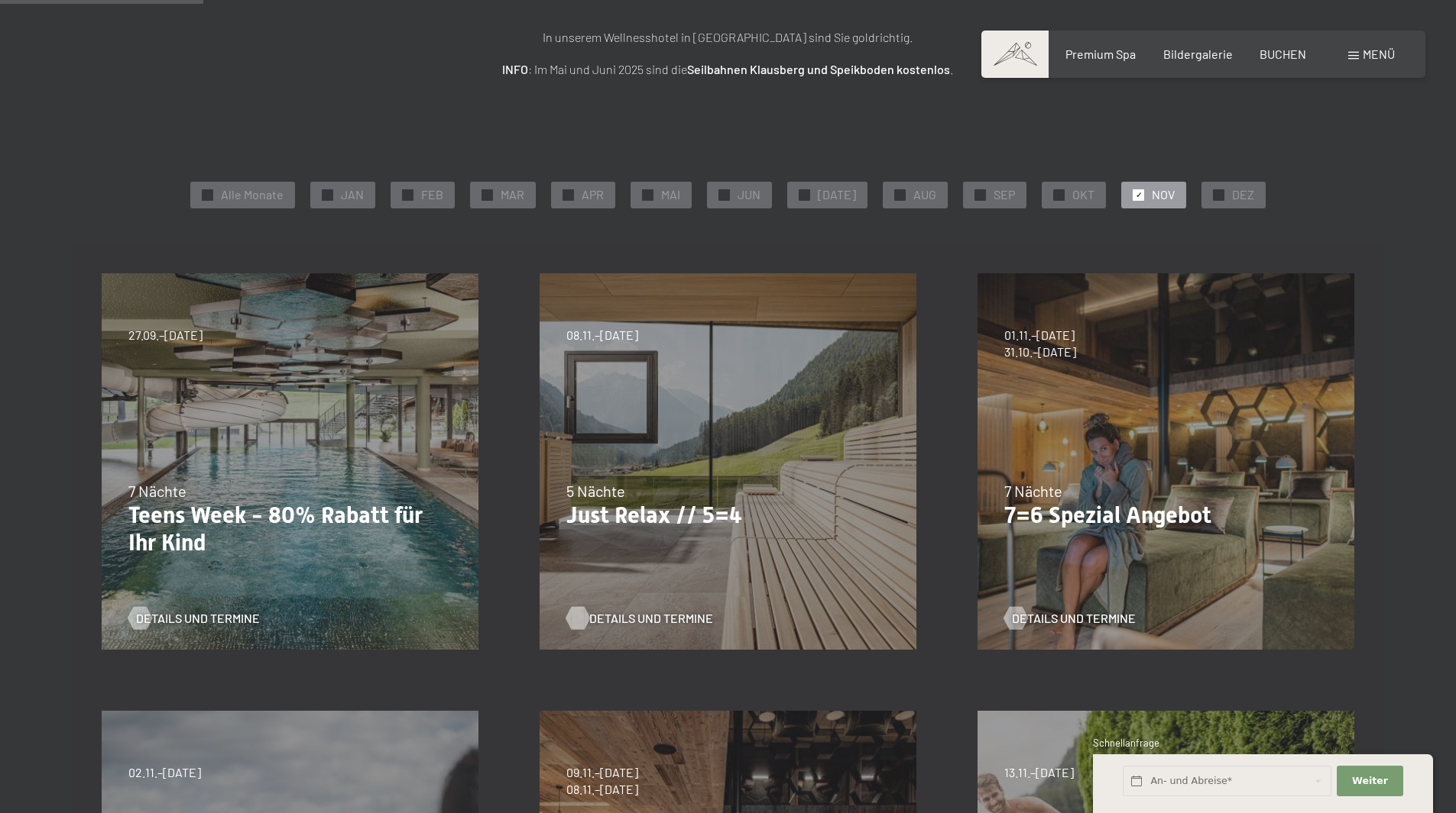
scroll to position [229, 0]
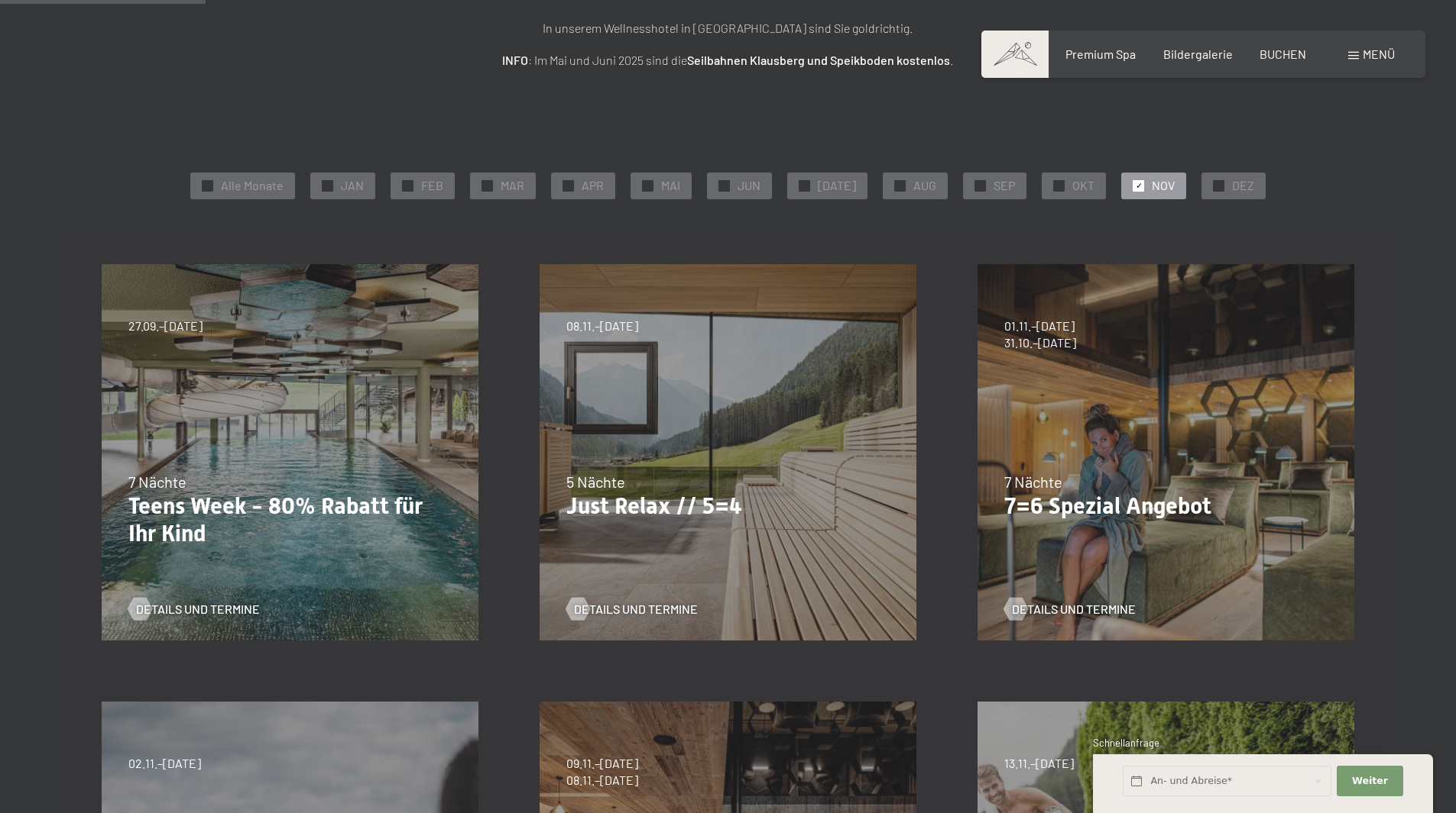
click at [1096, 511] on p "7=6 Spezial Angebot" at bounding box center [1166, 506] width 323 height 27
click at [1092, 612] on span "Details und Termine" at bounding box center [1089, 610] width 124 height 17
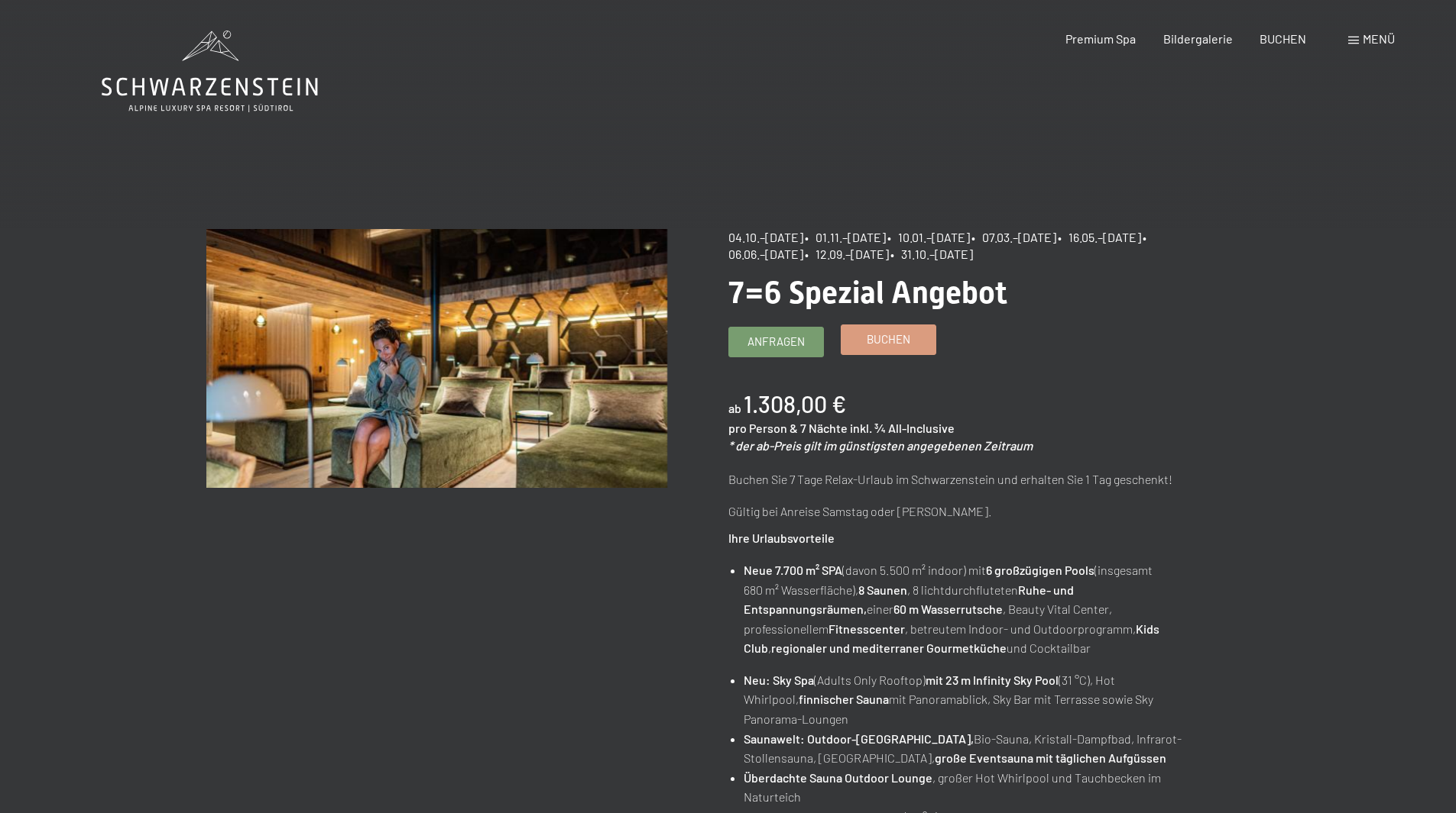
click at [876, 334] on span "Buchen" at bounding box center [888, 339] width 44 height 16
click at [881, 341] on span "Buchen" at bounding box center [888, 339] width 44 height 16
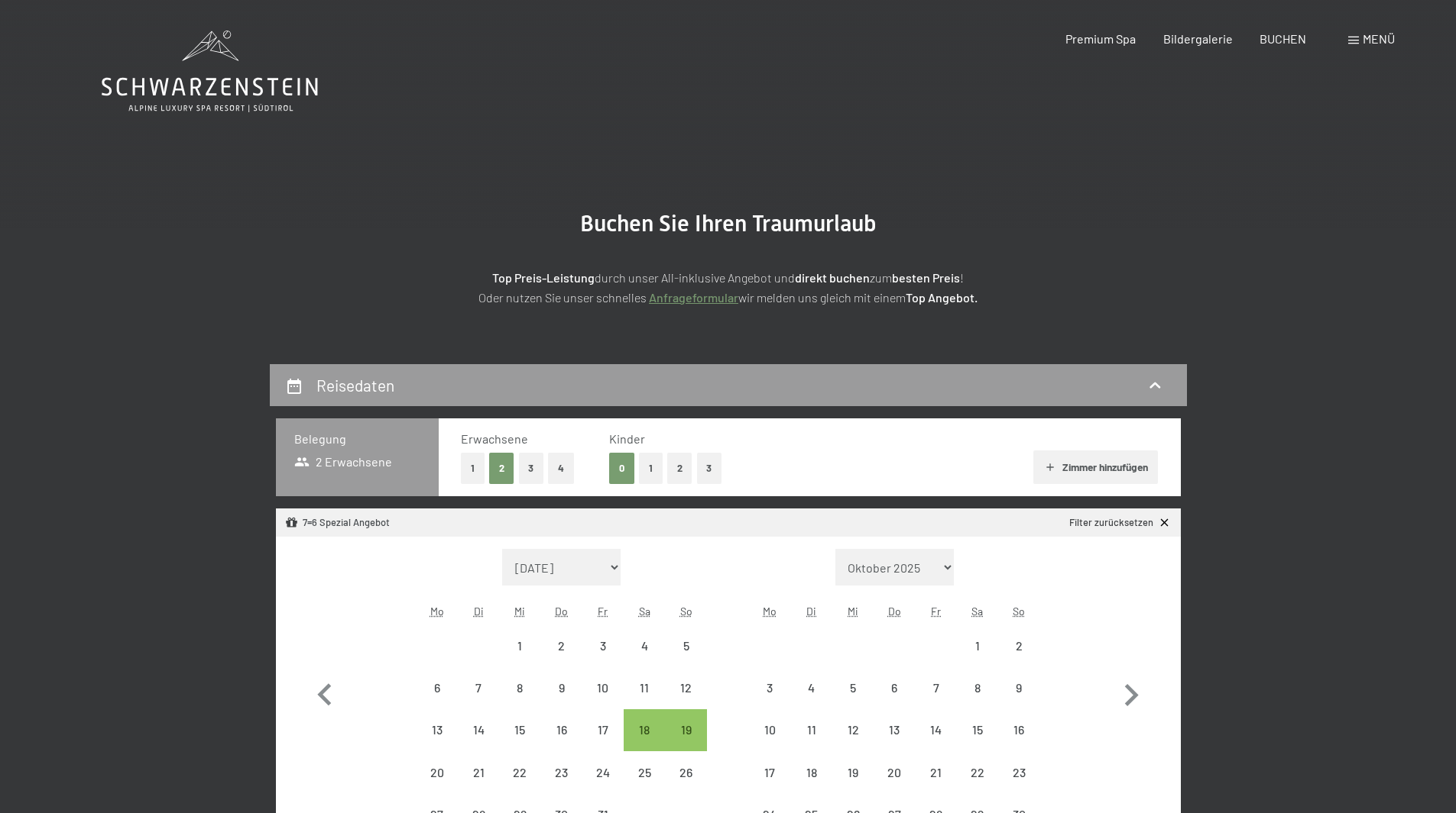
scroll to position [91, 0]
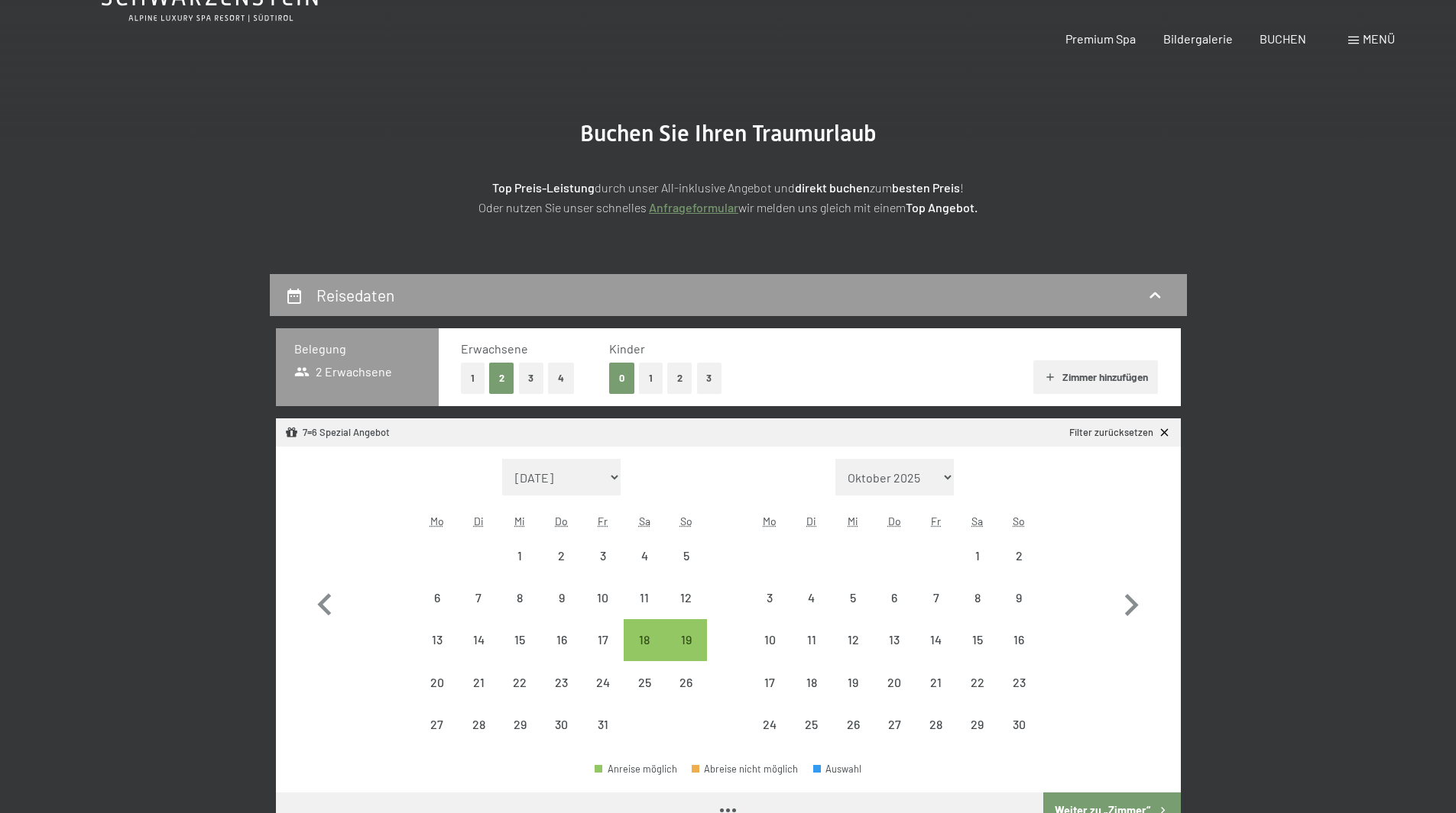
select select "2025-10-01"
select select "[DATE]"
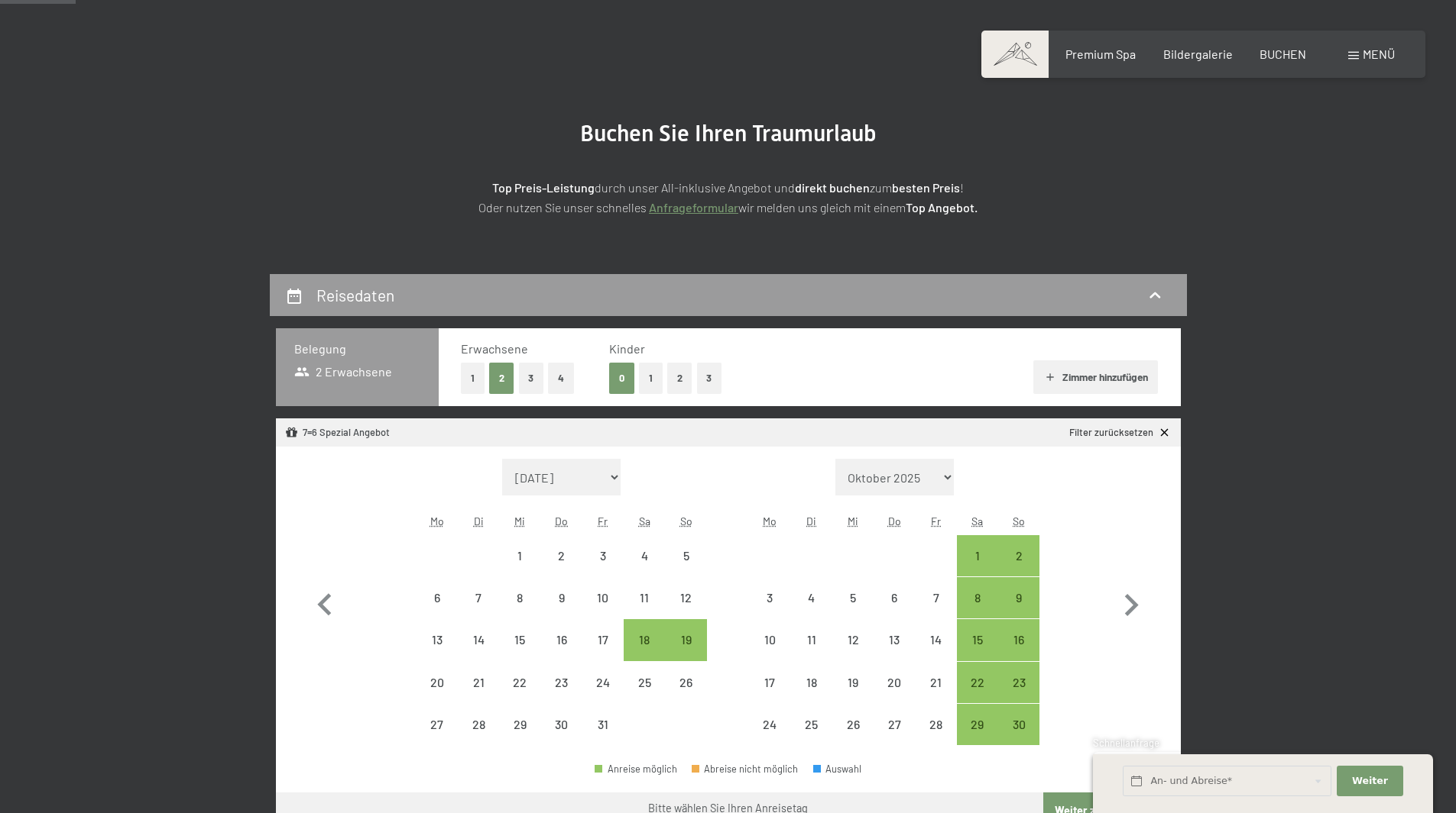
scroll to position [229, 0]
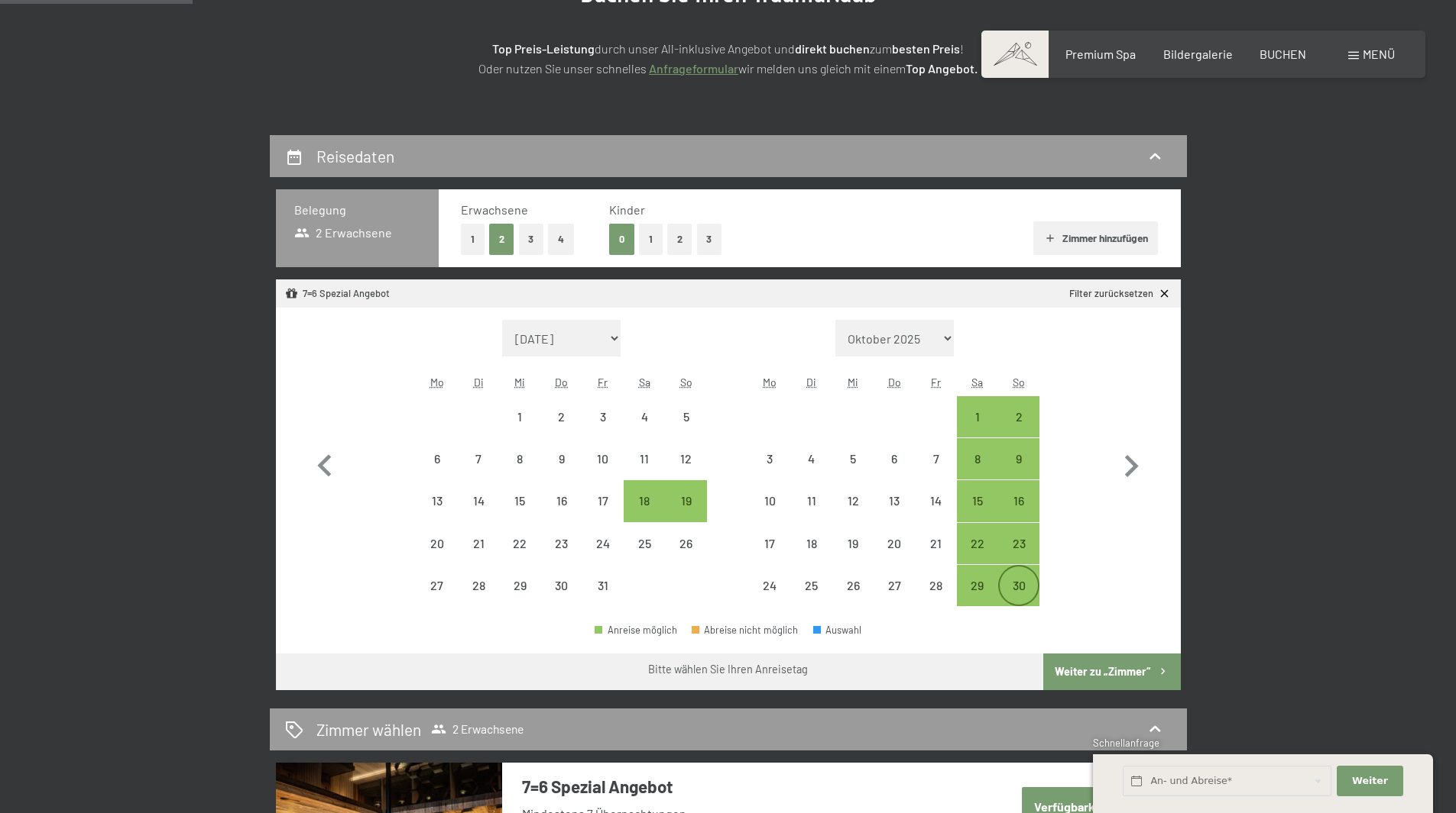
click at [1015, 586] on div "30" at bounding box center [1018, 598] width 38 height 38
select select "2025-10-01"
select select "[DATE]"
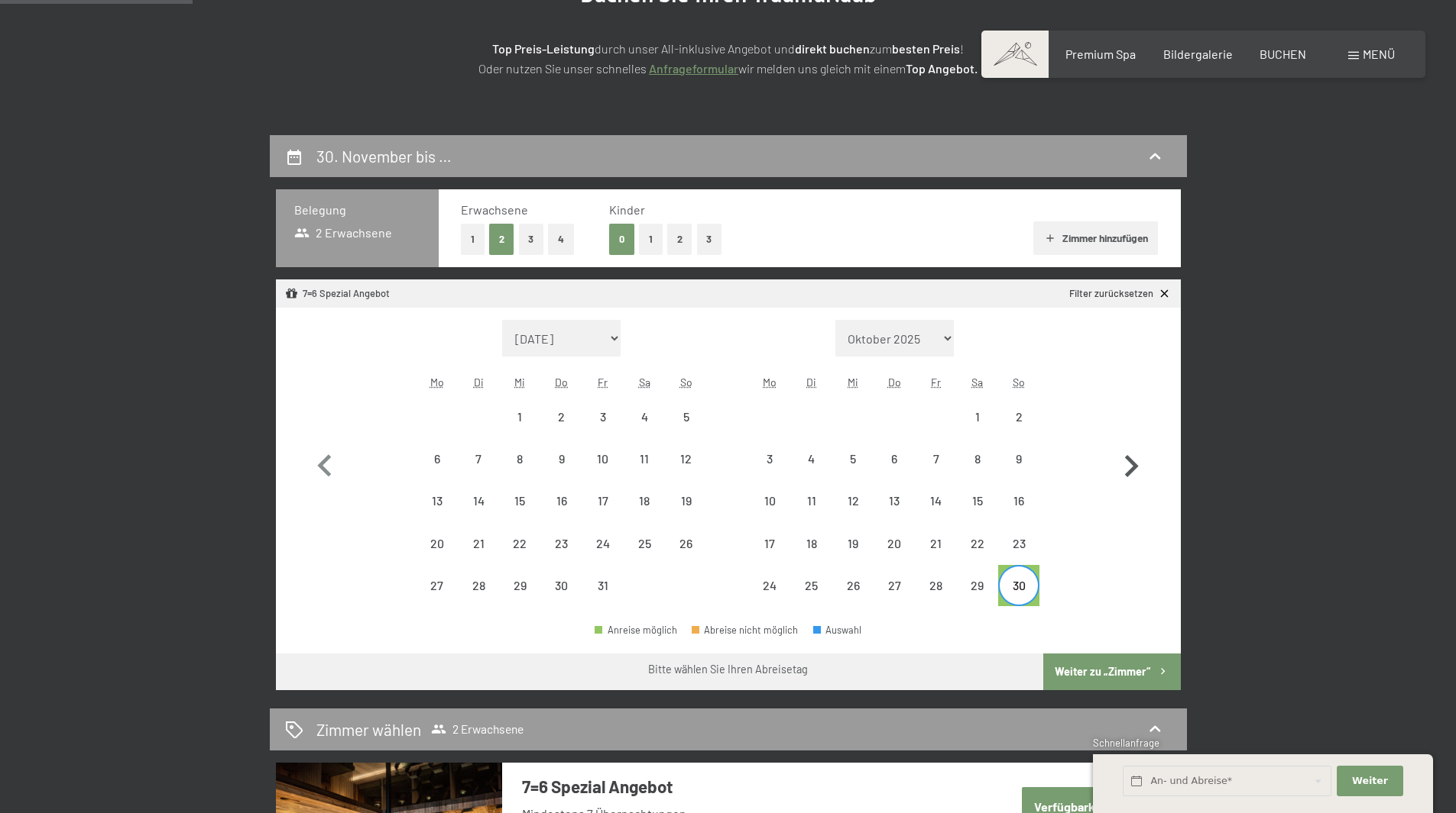
click at [1126, 461] on icon "button" at bounding box center [1130, 466] width 44 height 44
select select "[DATE]"
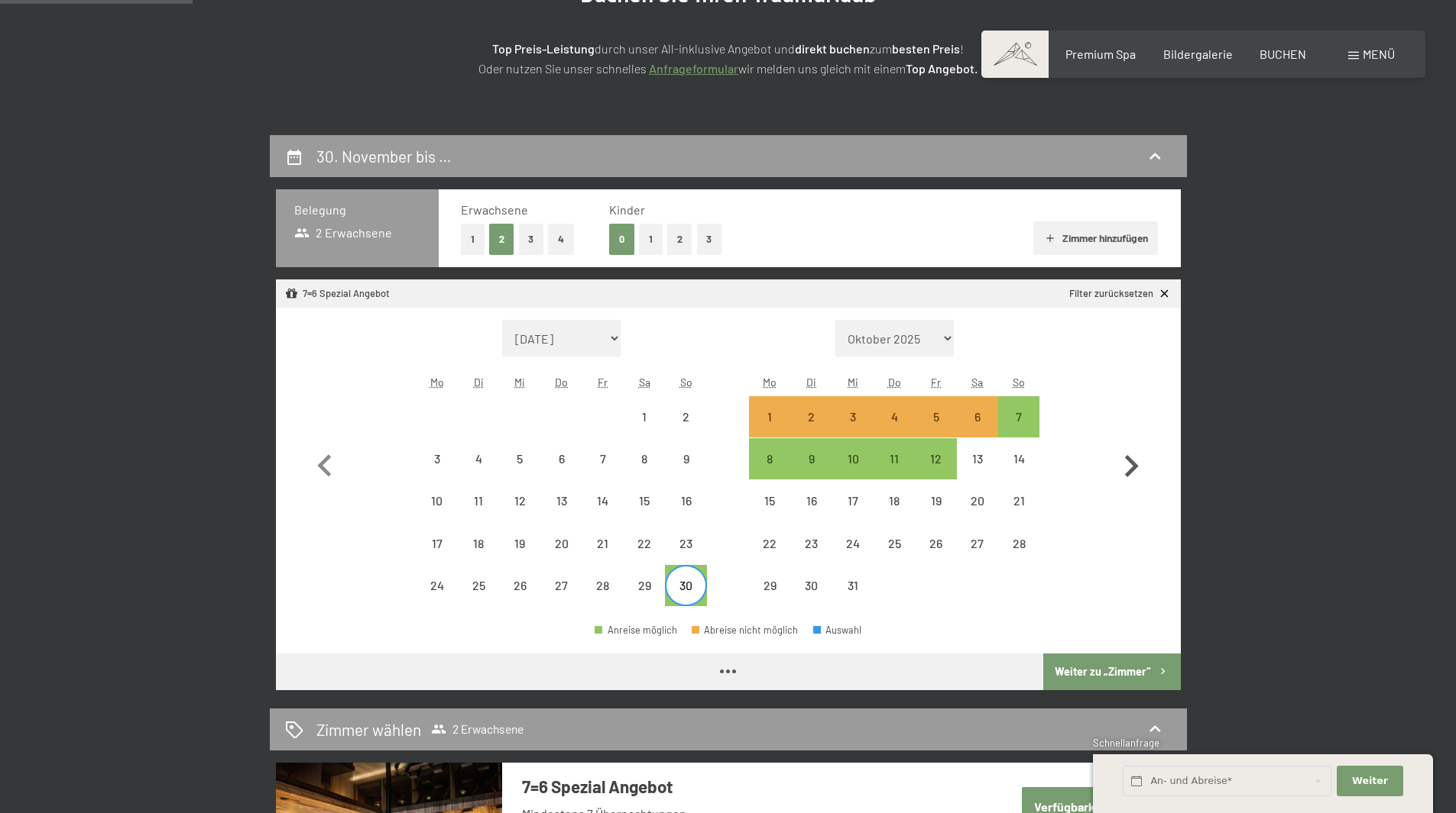
select select "[DATE]"
click at [979, 420] on div "6" at bounding box center [977, 429] width 38 height 38
select select "[DATE]"
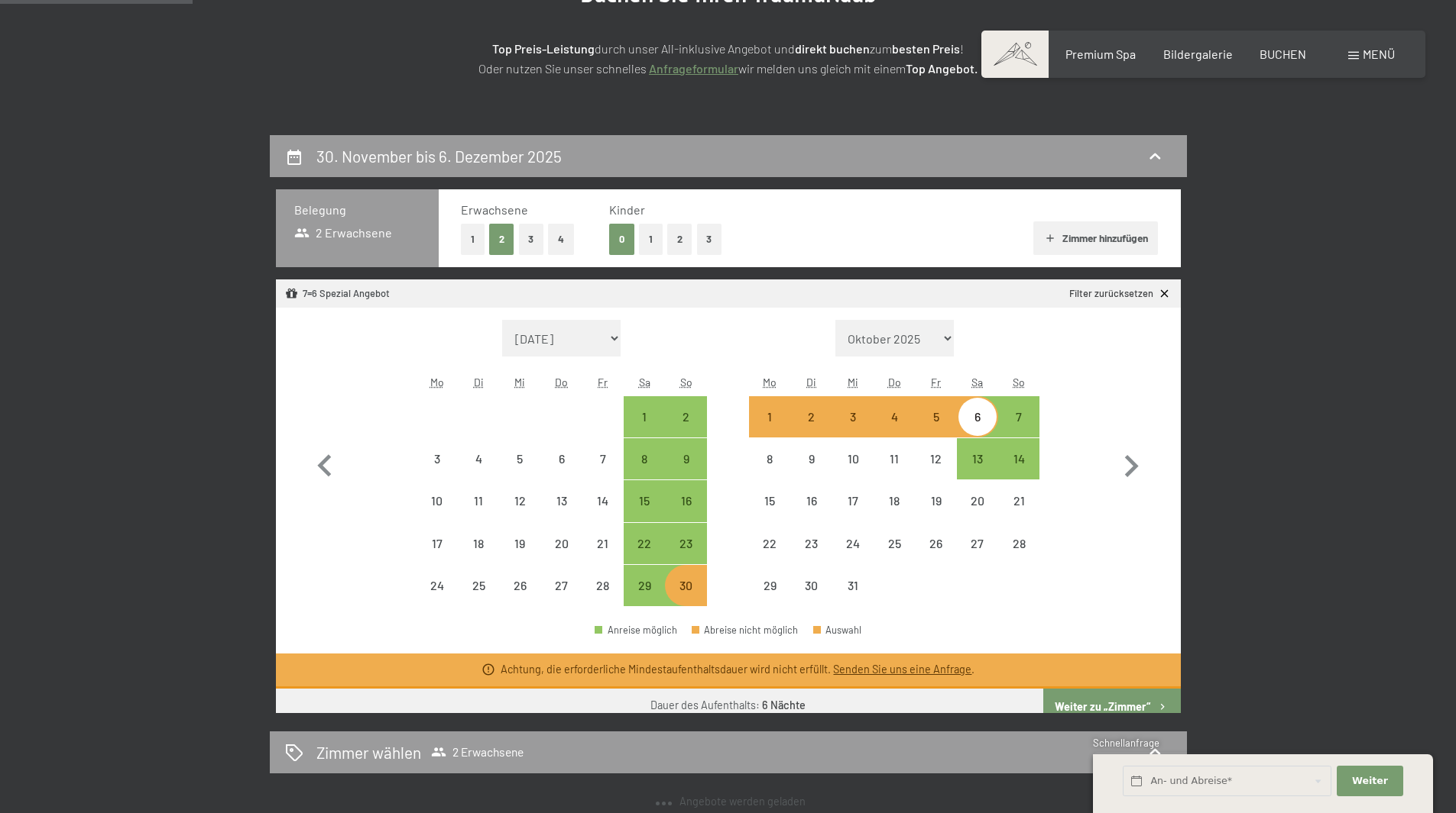
select select "2025-10-01"
select select "[DATE]"
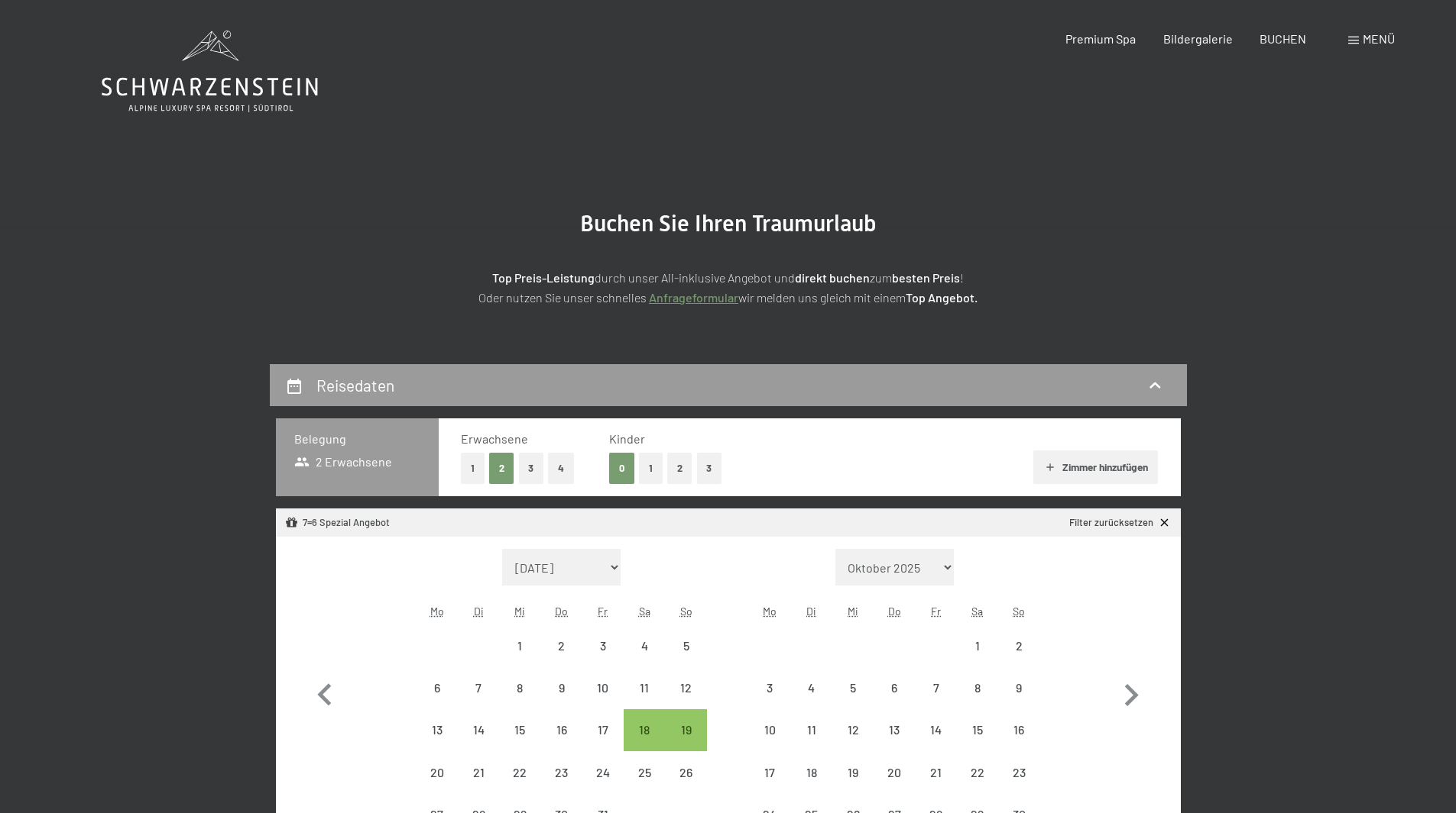
select select "2025-10-01"
select select "2025-11-01"
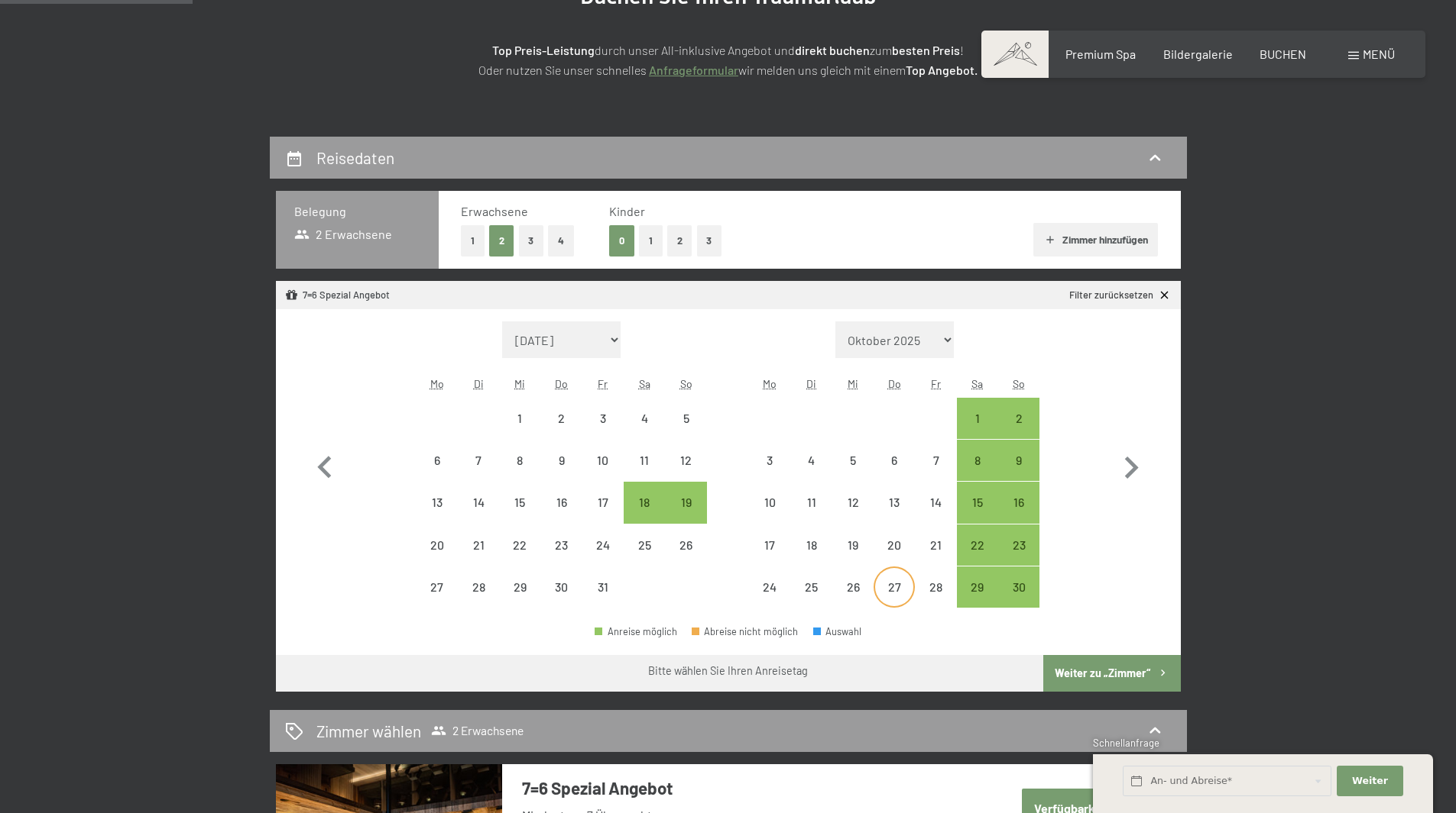
scroll to position [229, 0]
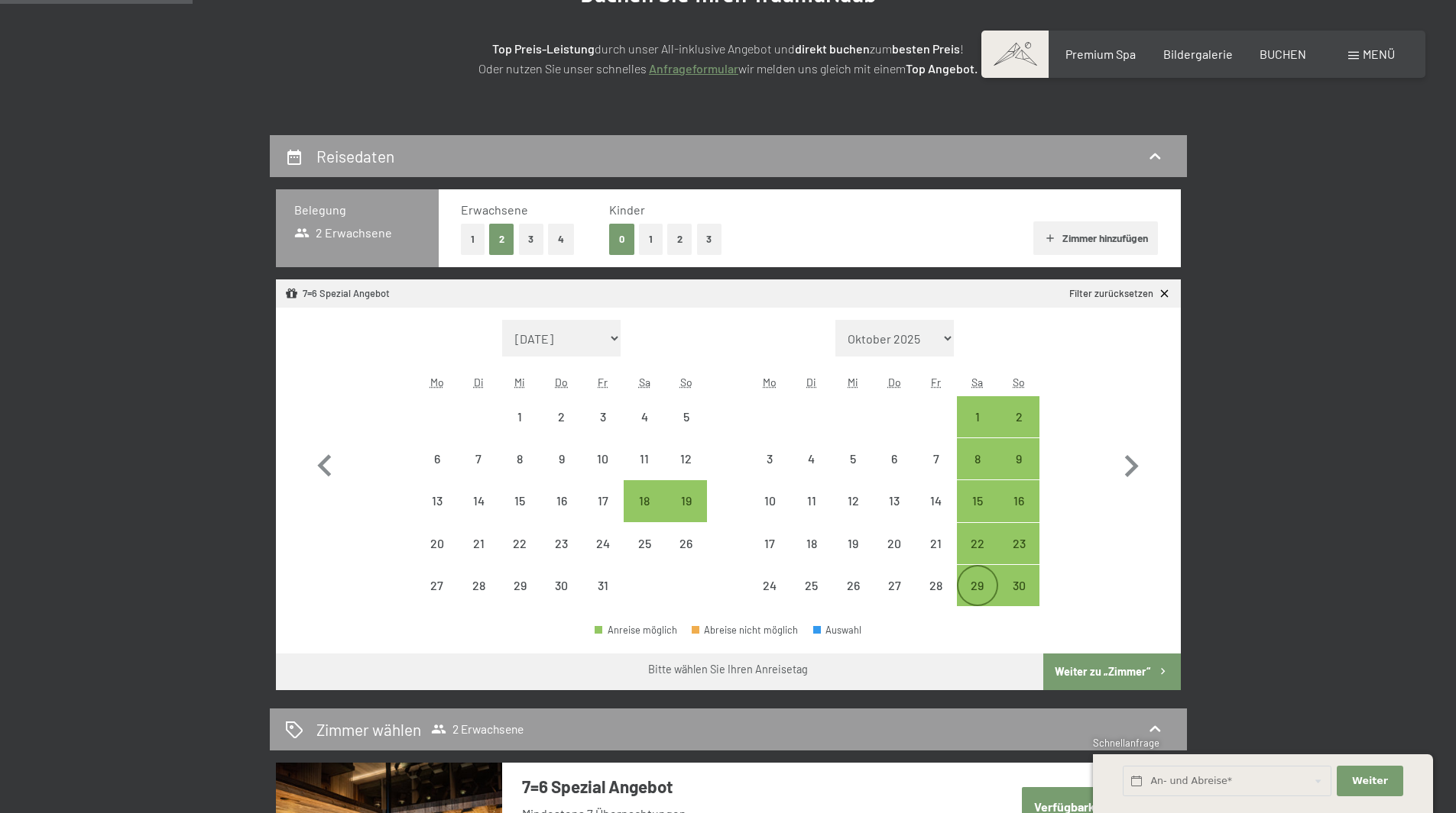
click at [976, 585] on div "29" at bounding box center [977, 598] width 38 height 38
select select "2025-10-01"
select select "2025-11-01"
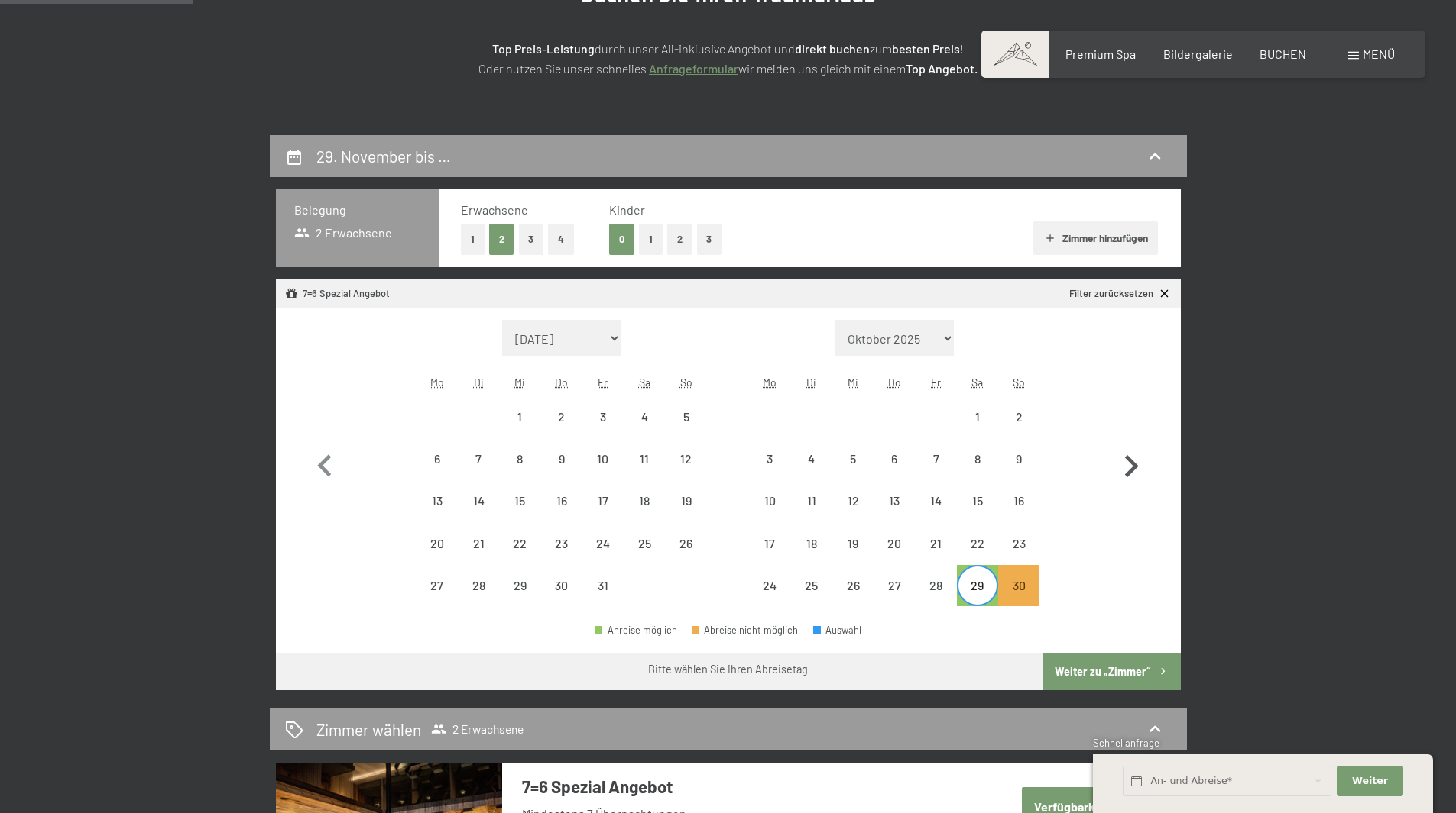
click at [1133, 469] on icon "button" at bounding box center [1131, 467] width 14 height 22
select select "[DATE]"
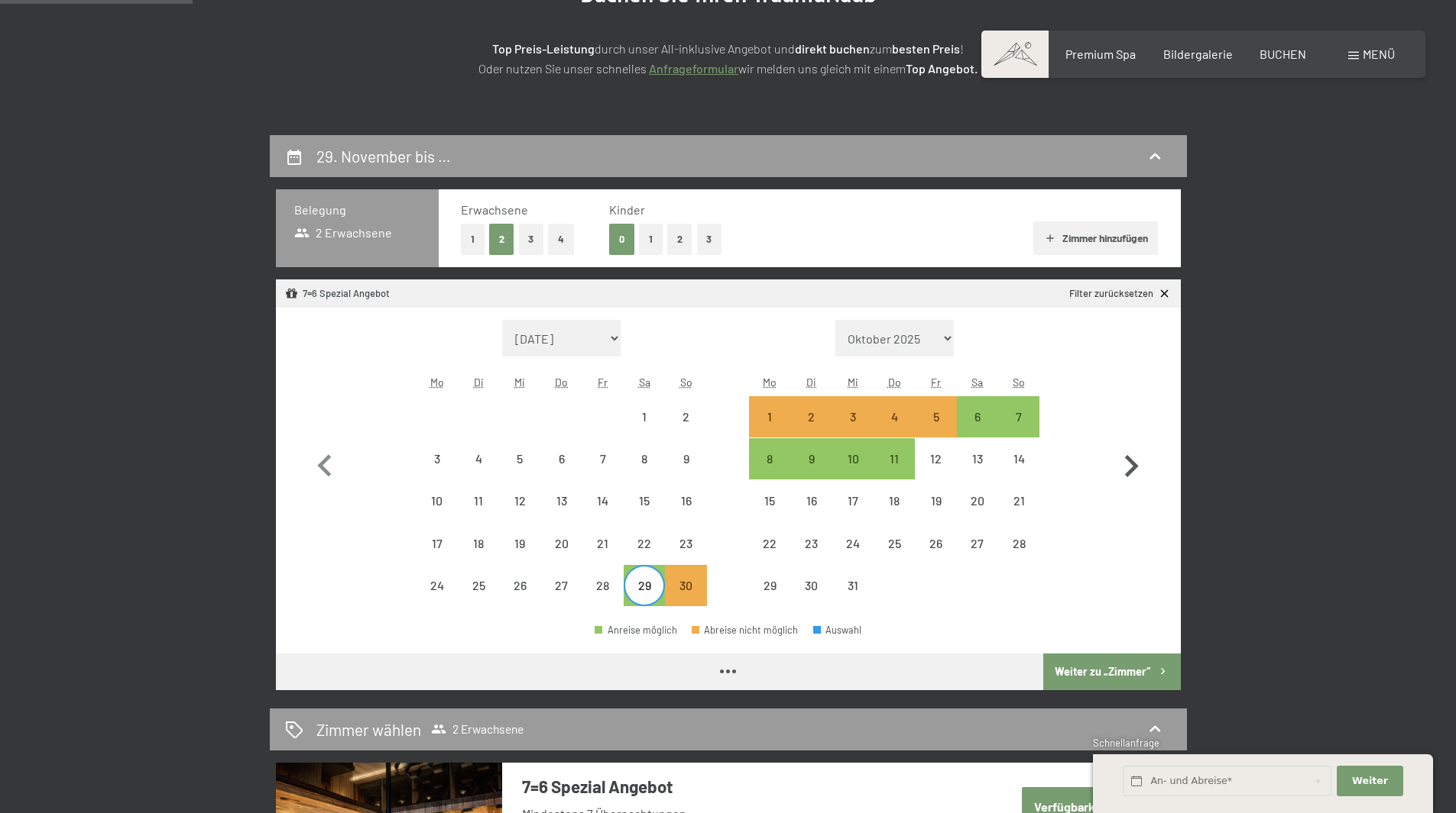
select select "[DATE]"
click at [967, 416] on div "6" at bounding box center [977, 429] width 38 height 38
select select "[DATE]"
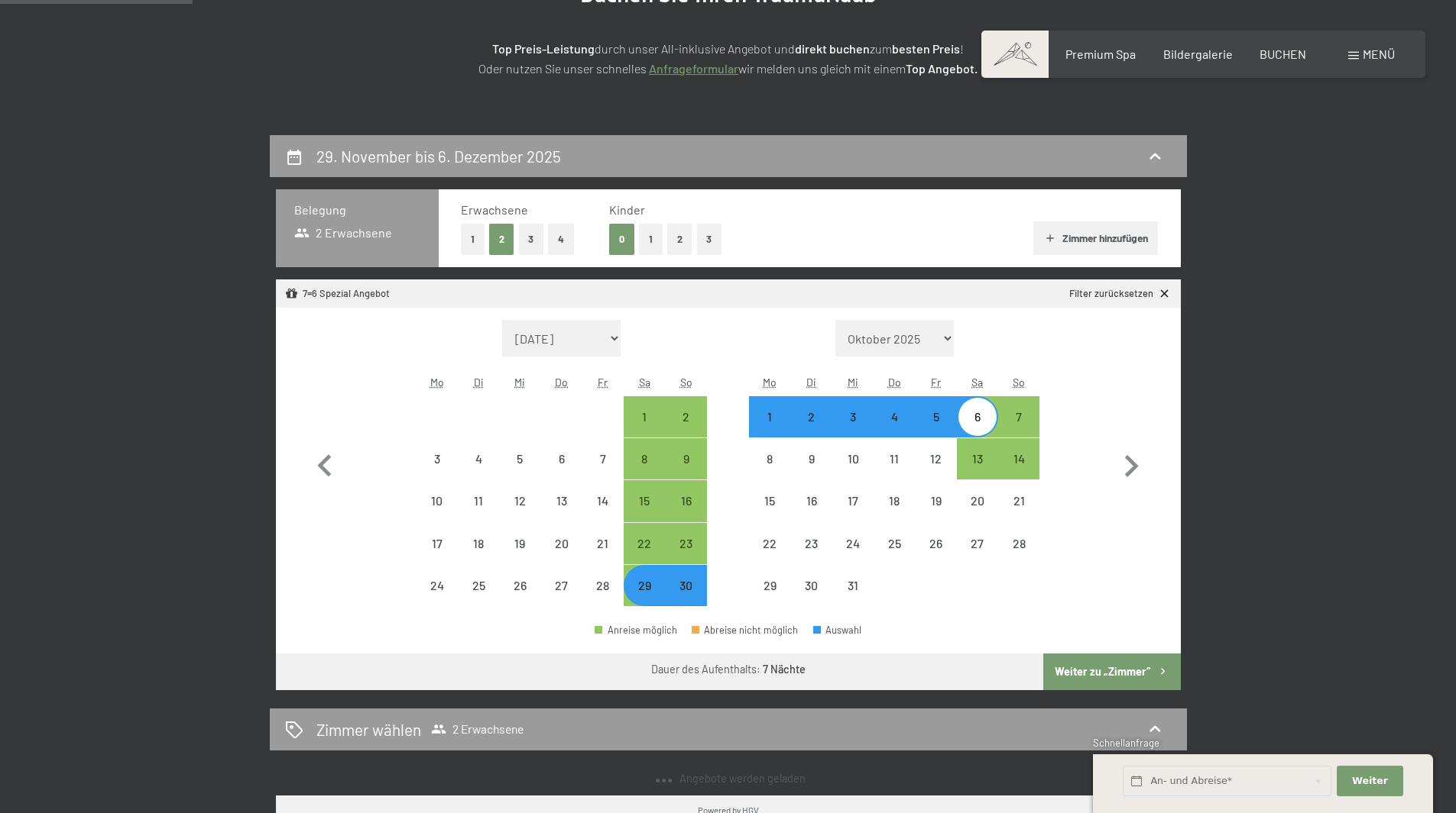
select select "[DATE]"
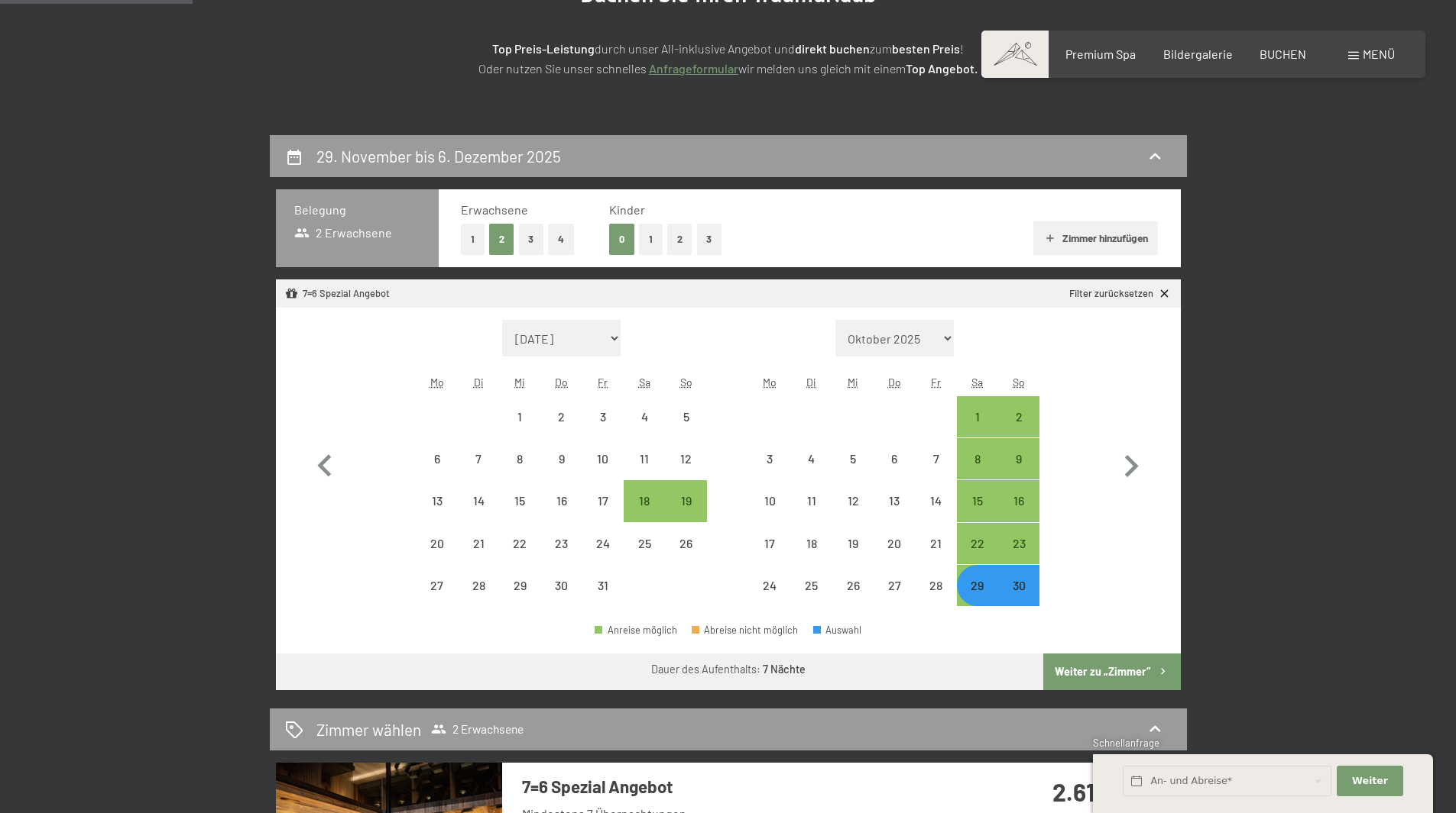
click at [1115, 670] on button "Weiter zu „Zimmer“" at bounding box center [1111, 671] width 136 height 36
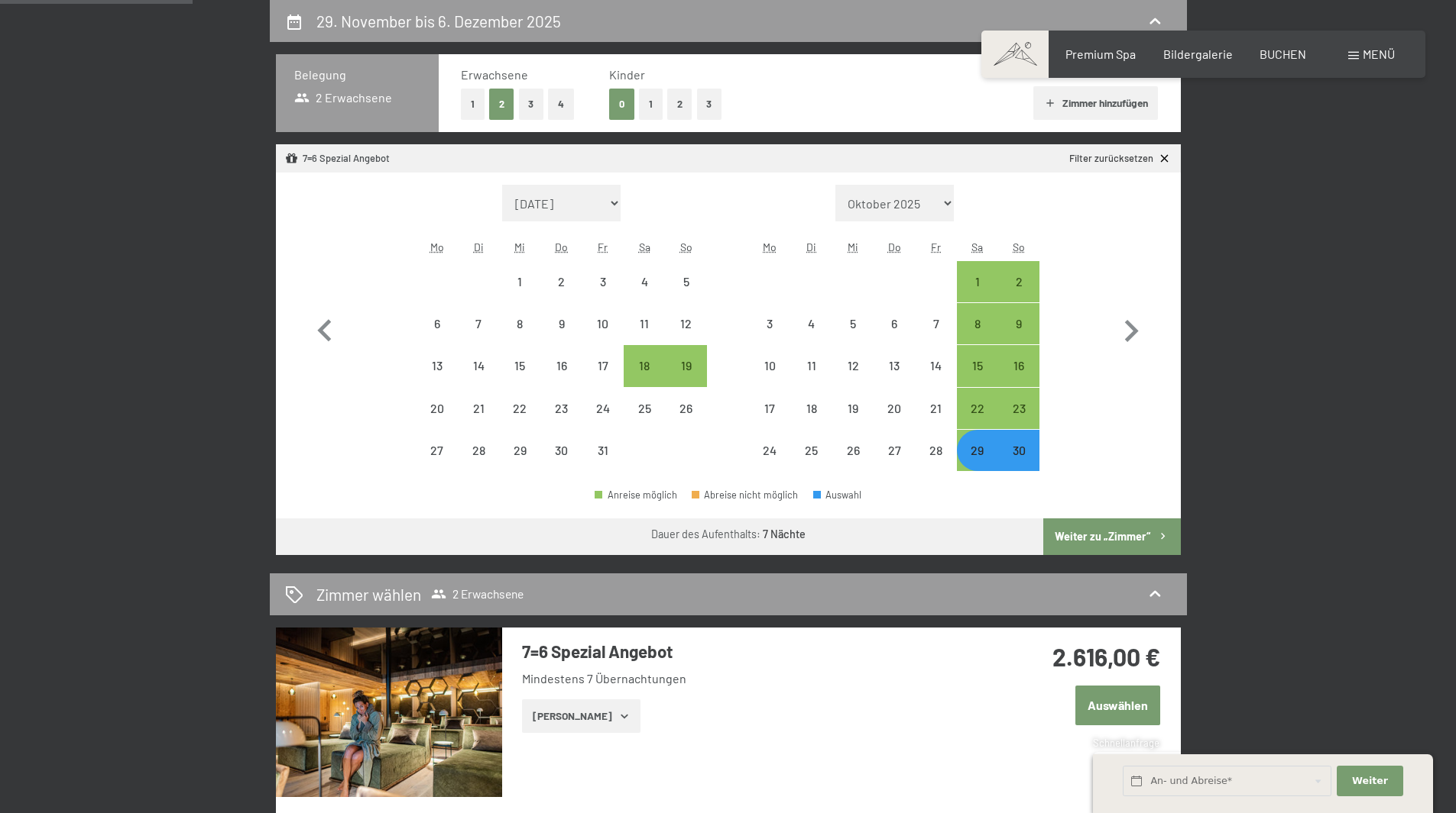
select select "[DATE]"
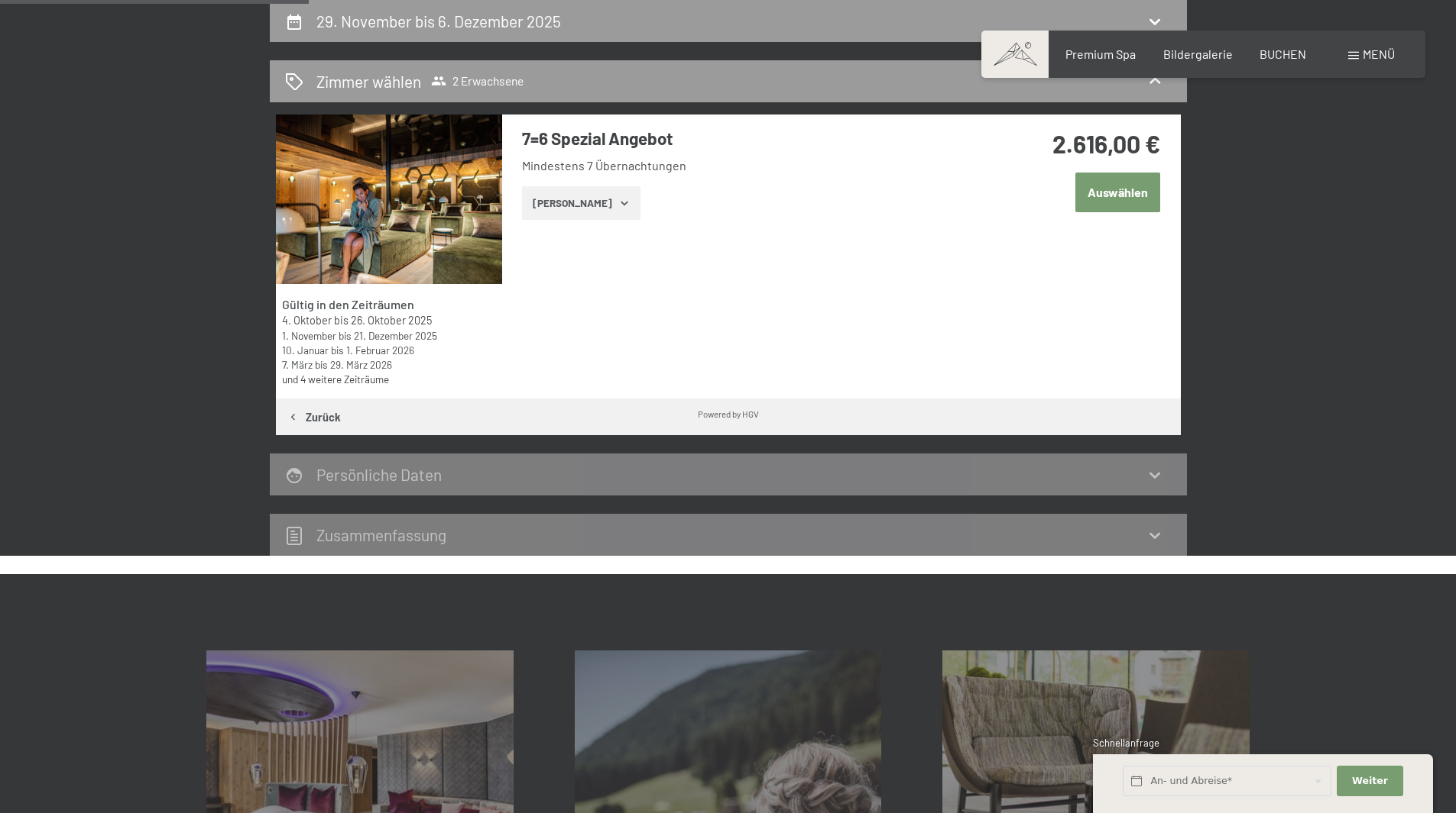
click at [323, 413] on button "Zurück" at bounding box center [314, 416] width 77 height 36
select select "[DATE]"
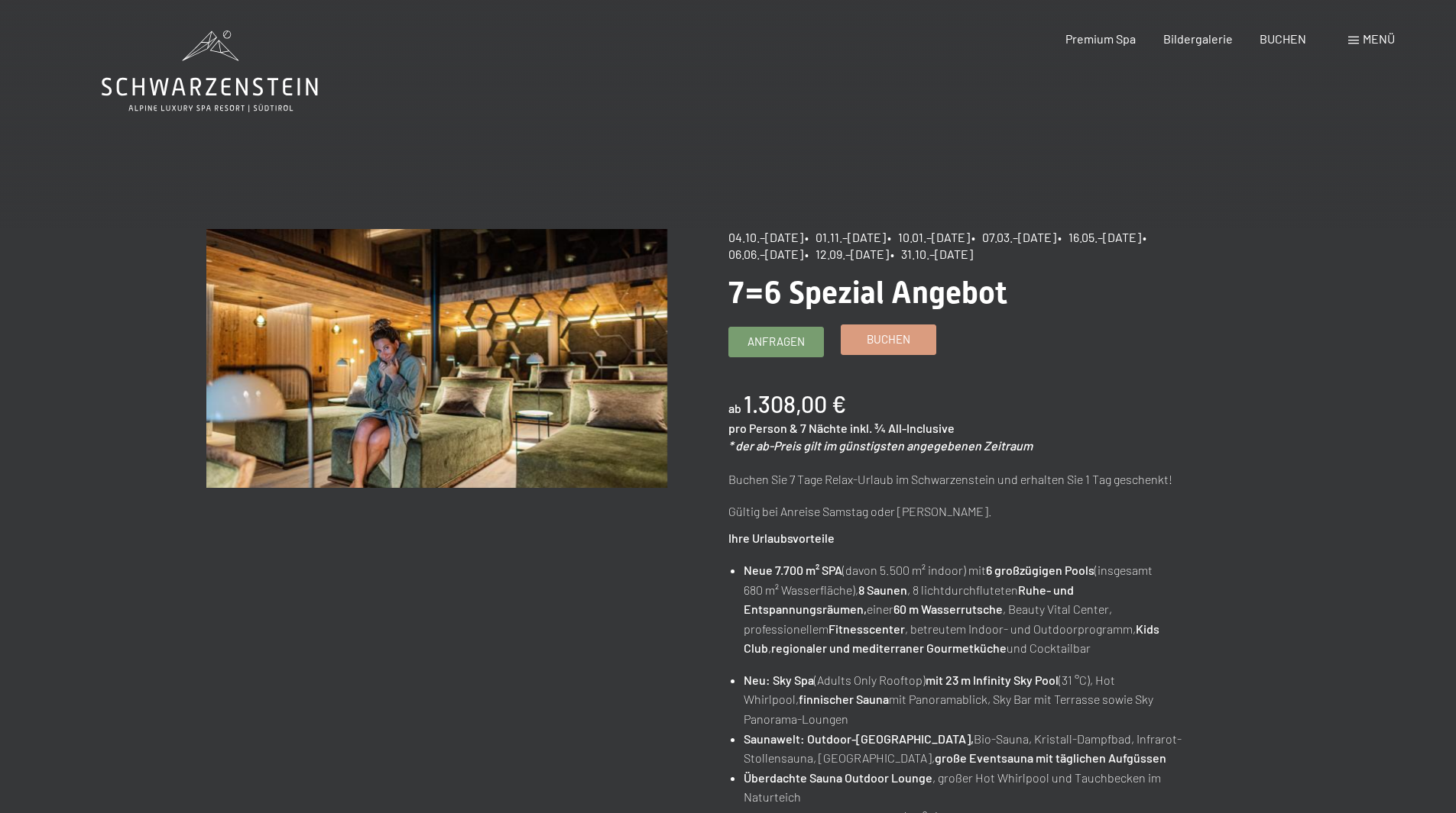
click at [881, 340] on span "Buchen" at bounding box center [888, 339] width 44 height 16
click at [905, 337] on span "Buchen" at bounding box center [888, 339] width 44 height 16
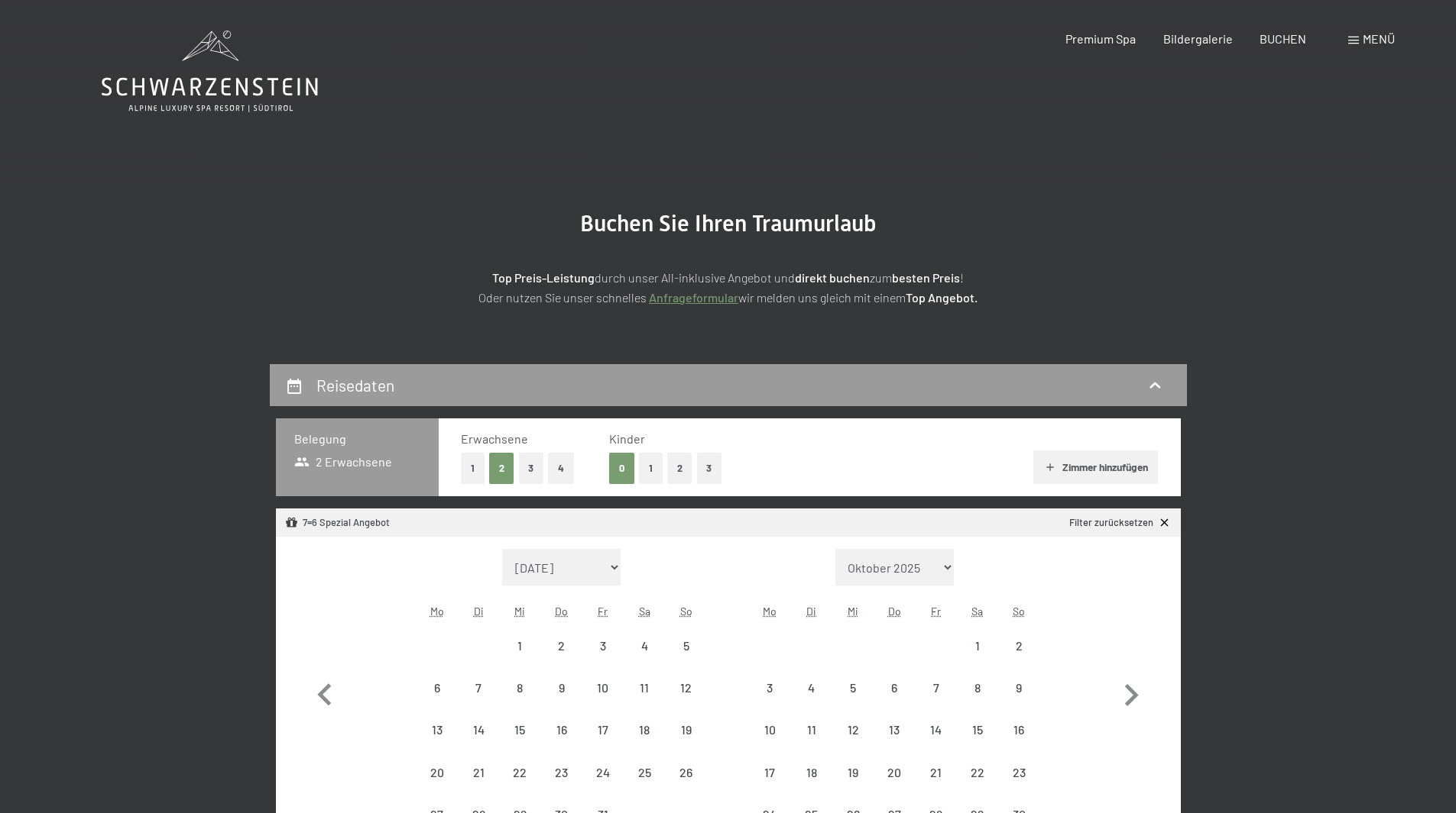
select select "[DATE]"
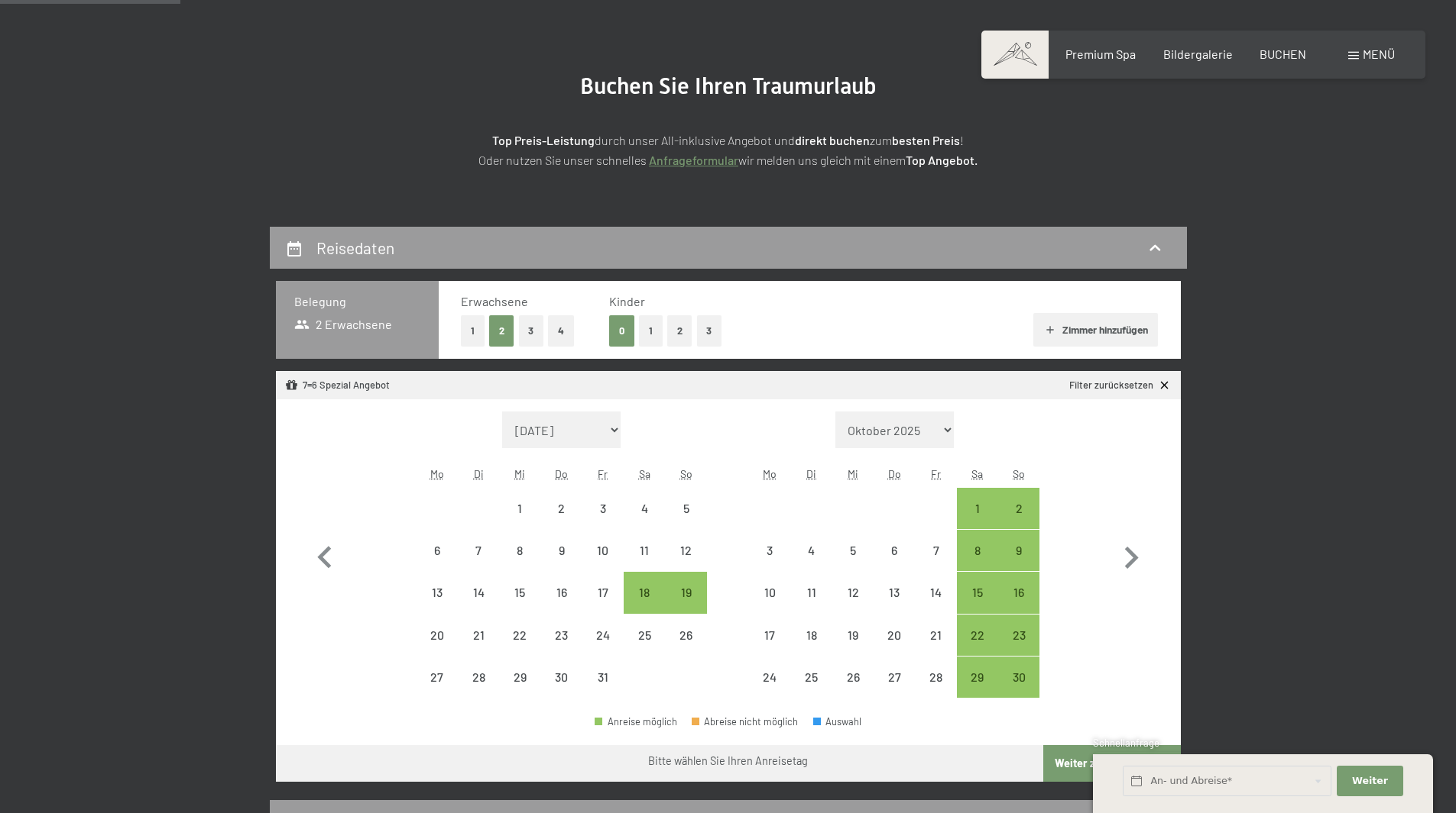
scroll to position [229, 0]
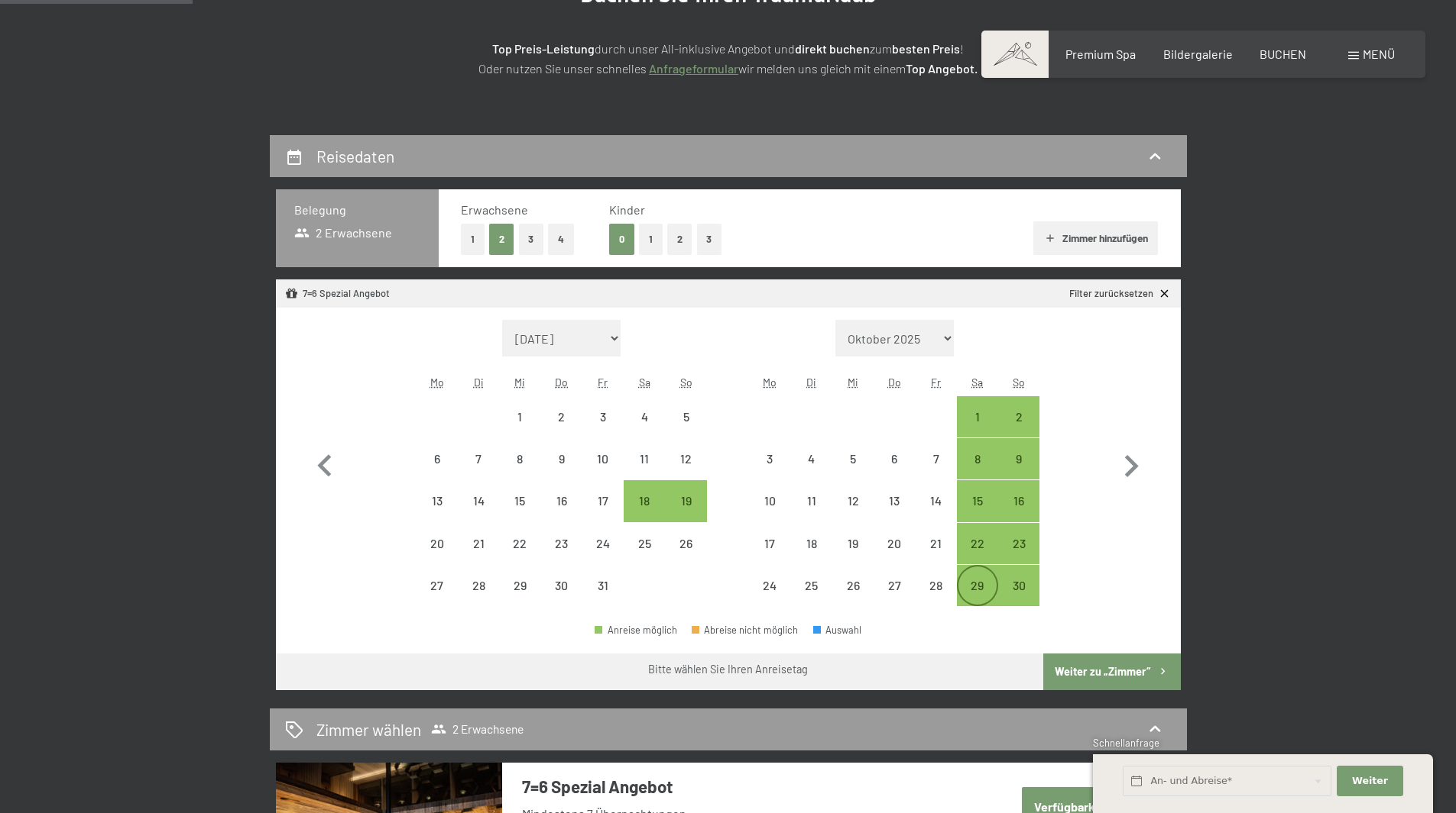
click at [983, 586] on div "29" at bounding box center [977, 598] width 38 height 38
select select "2025-10-01"
select select "2025-11-01"
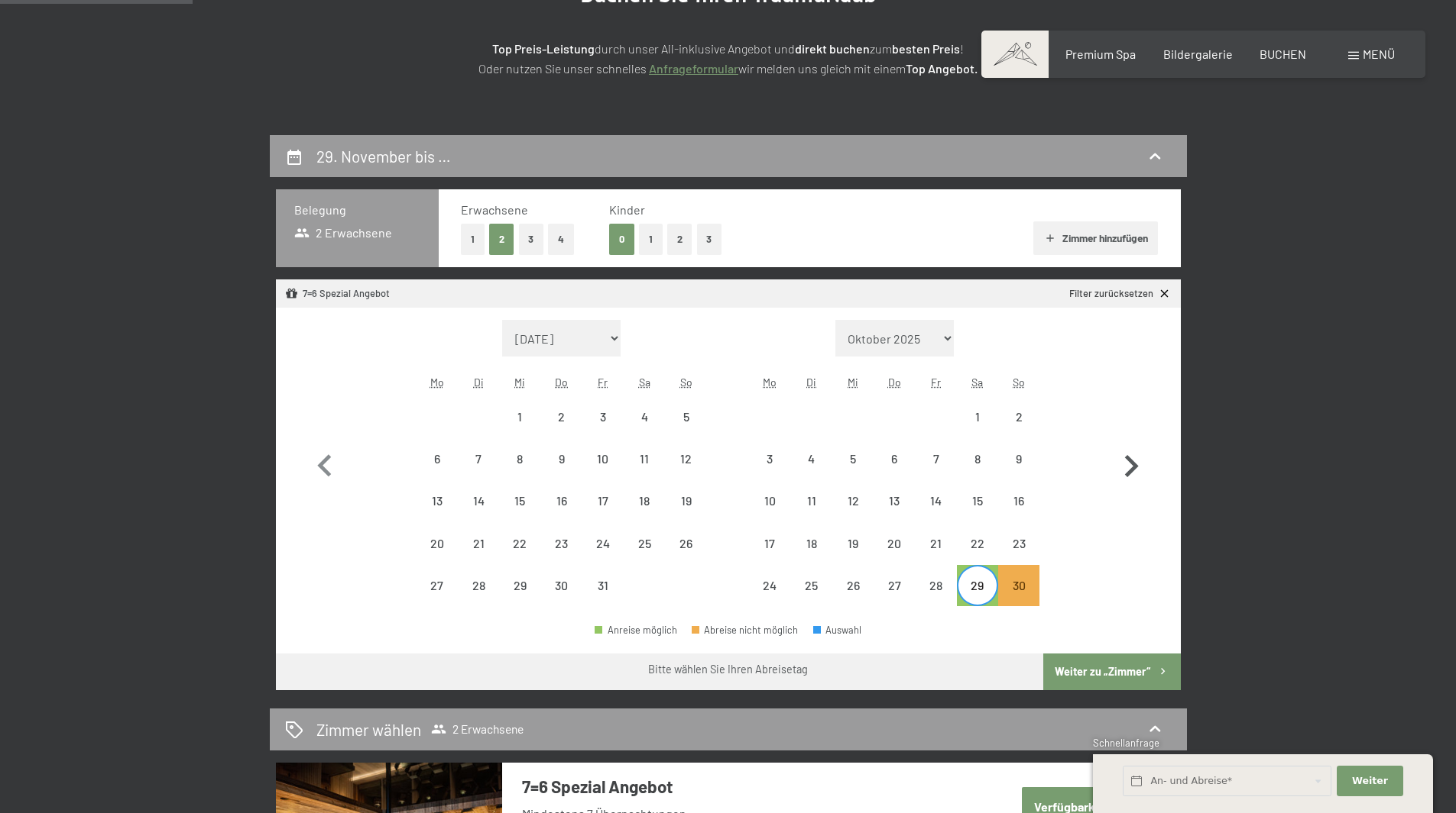
click at [1130, 460] on icon "button" at bounding box center [1131, 467] width 14 height 22
select select "[DATE]"
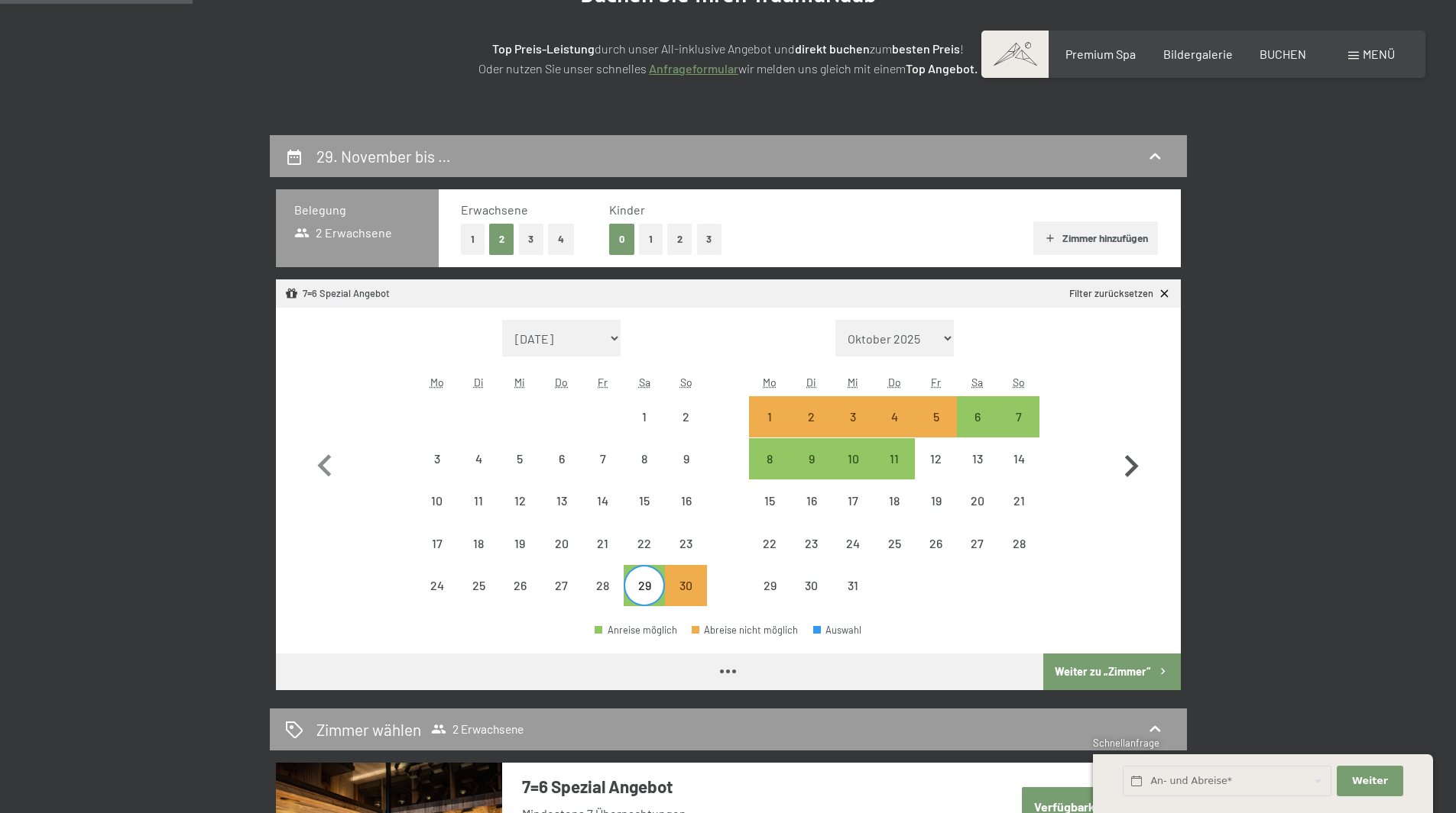
select select "[DATE]"
click at [943, 416] on div "5" at bounding box center [935, 429] width 38 height 38
select select "[DATE]"
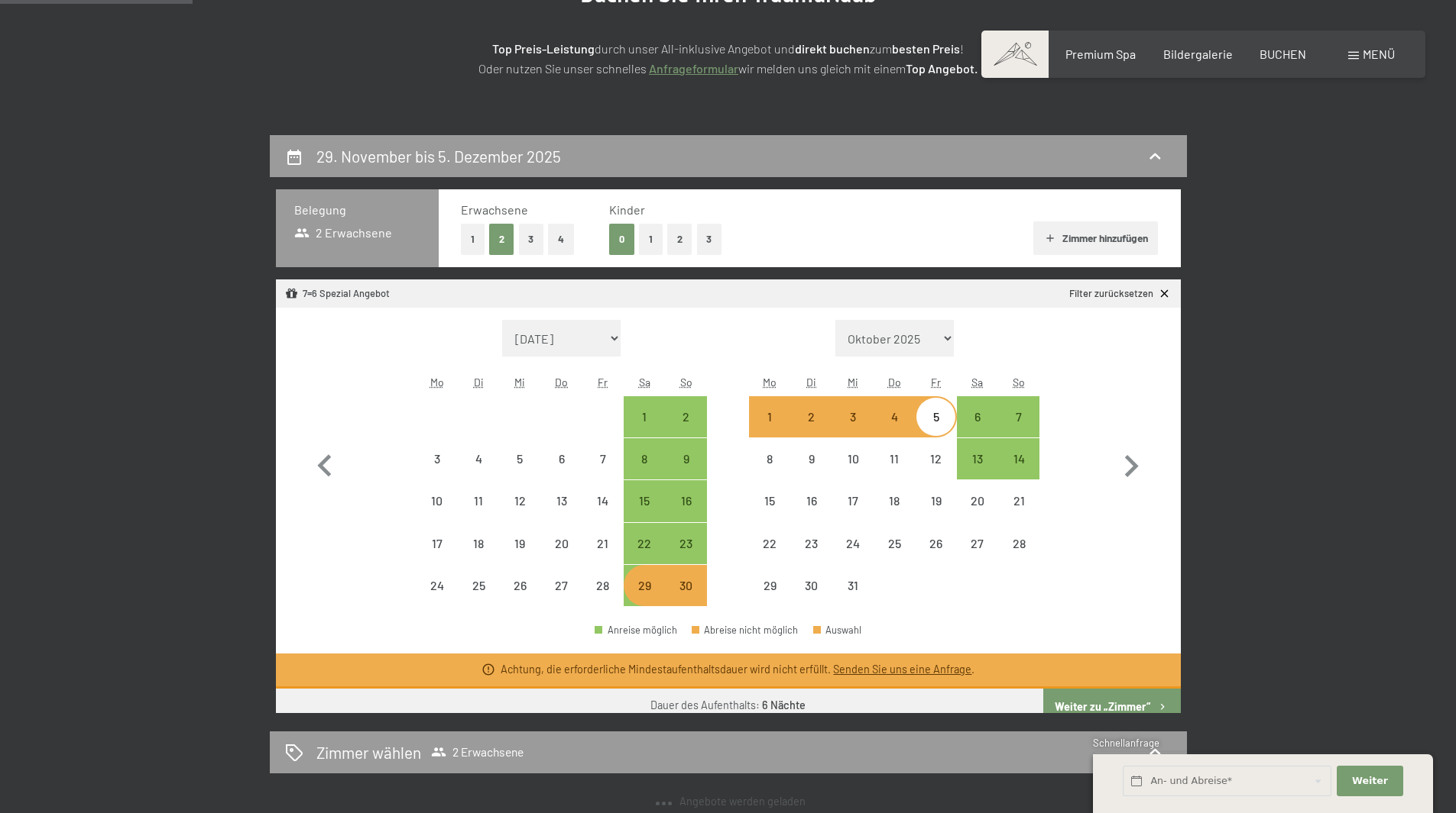
select select "2025-10-01"
select select "[DATE]"
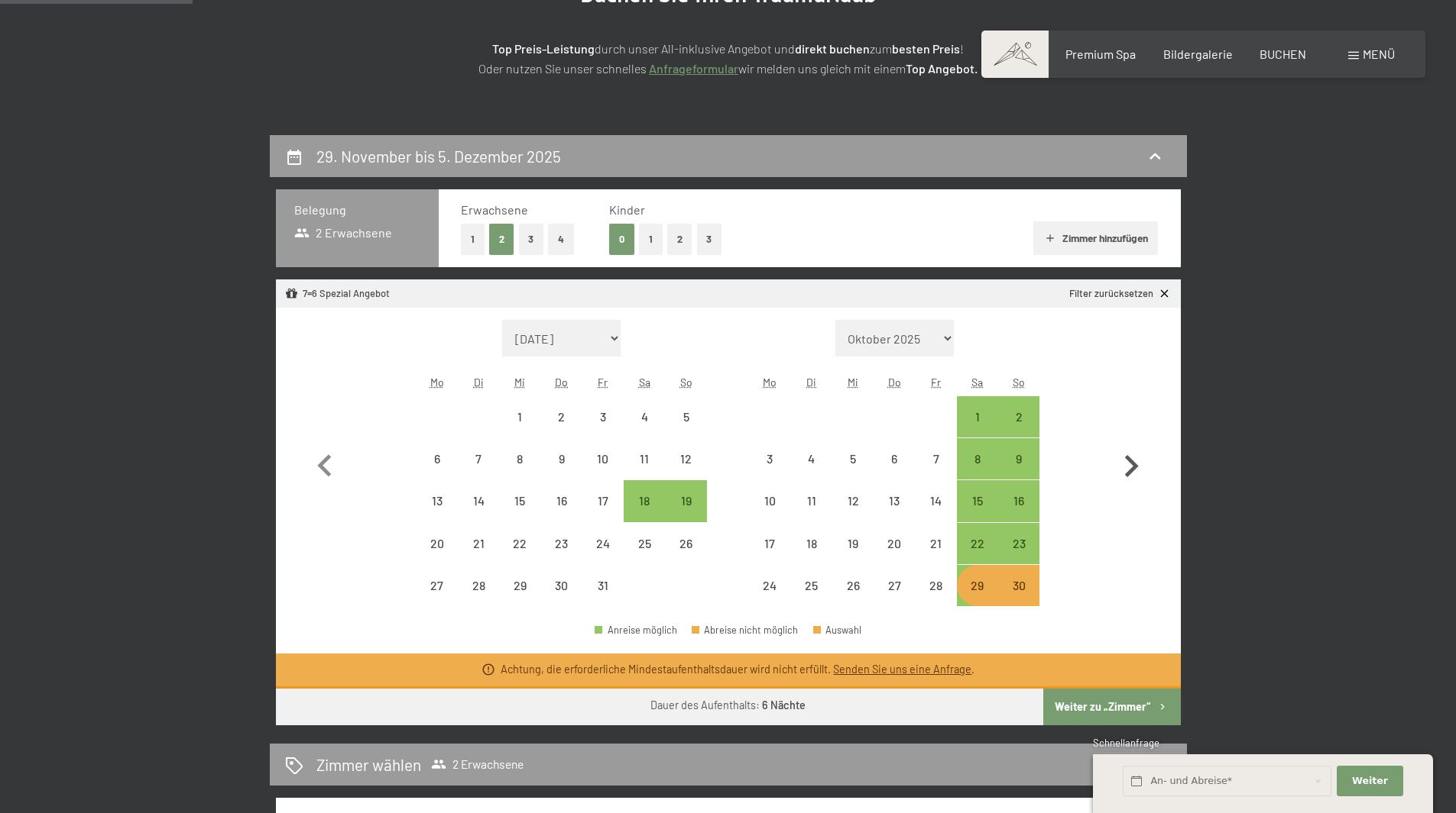
click at [1117, 460] on icon "button" at bounding box center [1130, 466] width 44 height 44
select select "[DATE]"
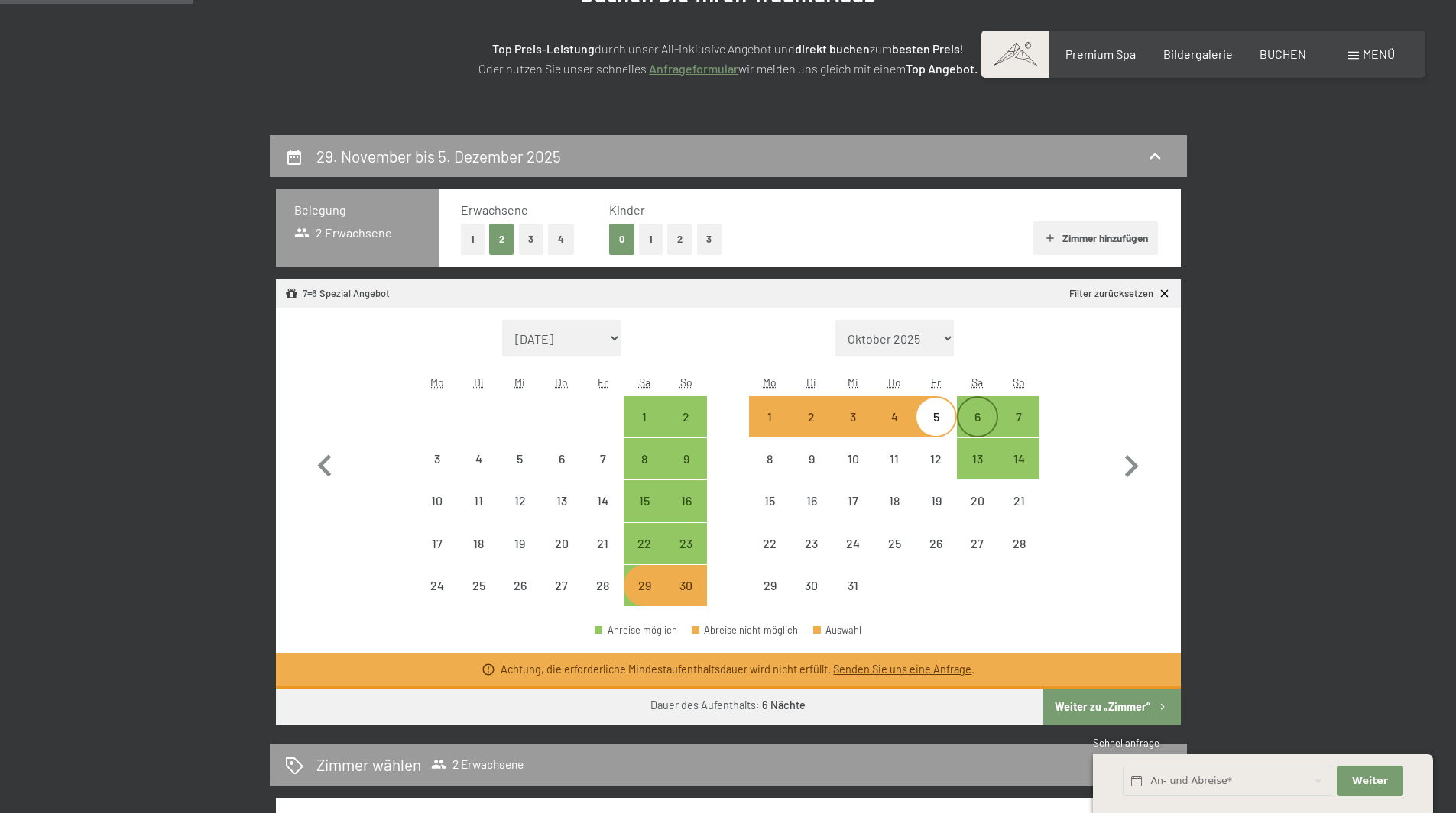
click at [975, 422] on div "6" at bounding box center [977, 429] width 38 height 38
select select "[DATE]"
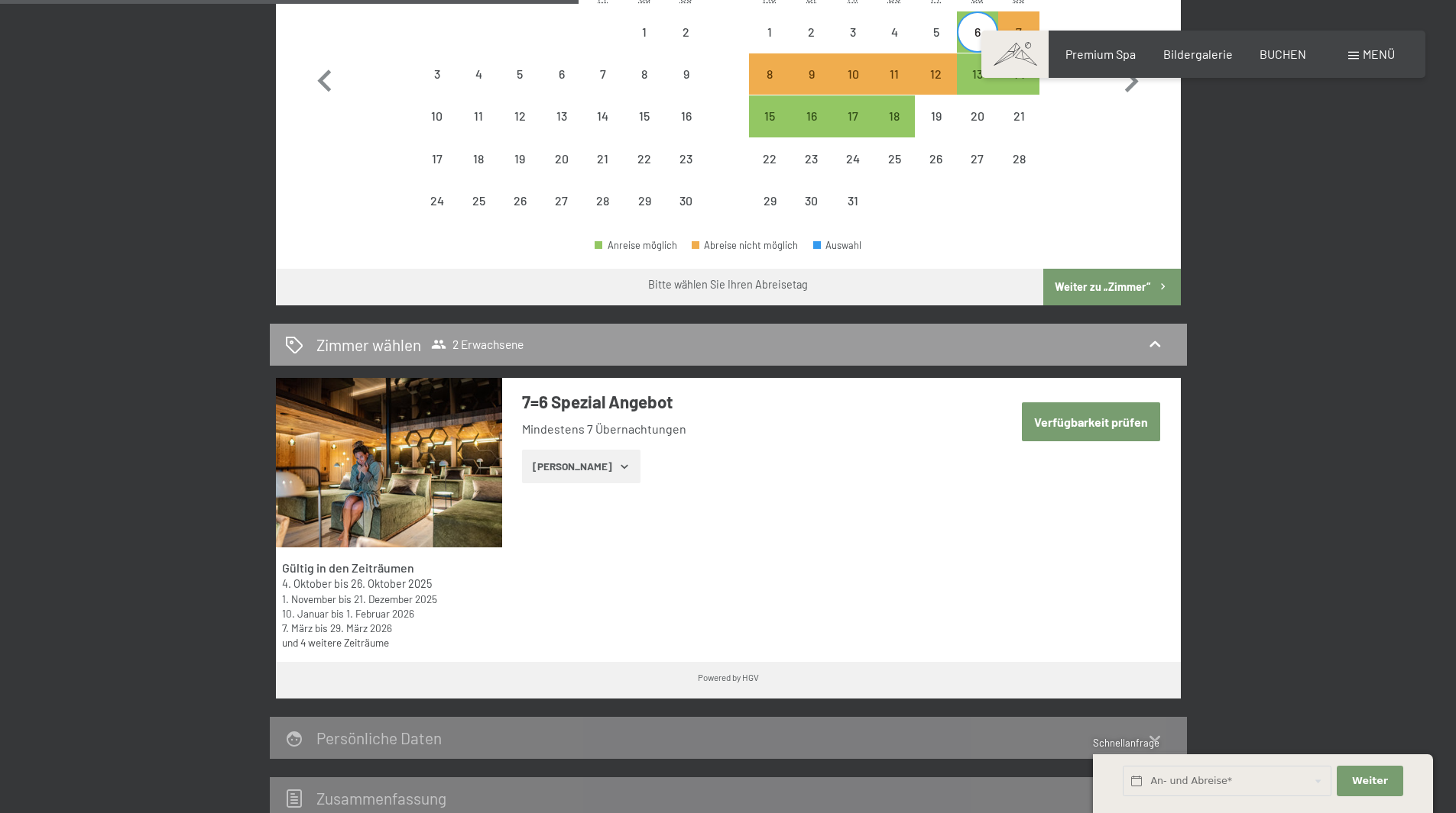
scroll to position [687, 0]
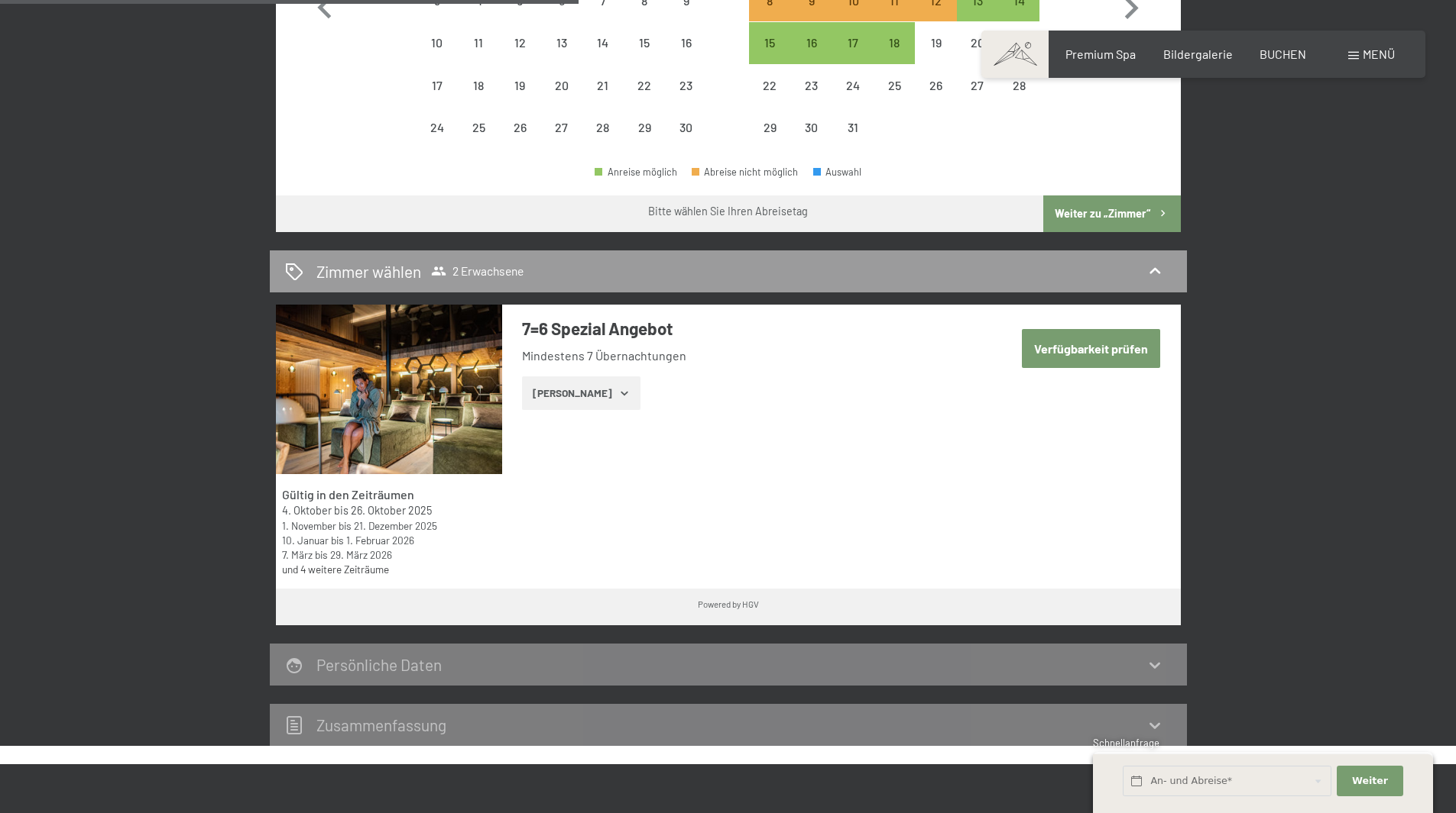
click at [1107, 358] on button "Verfügbarkeit prüfen" at bounding box center [1091, 349] width 138 height 39
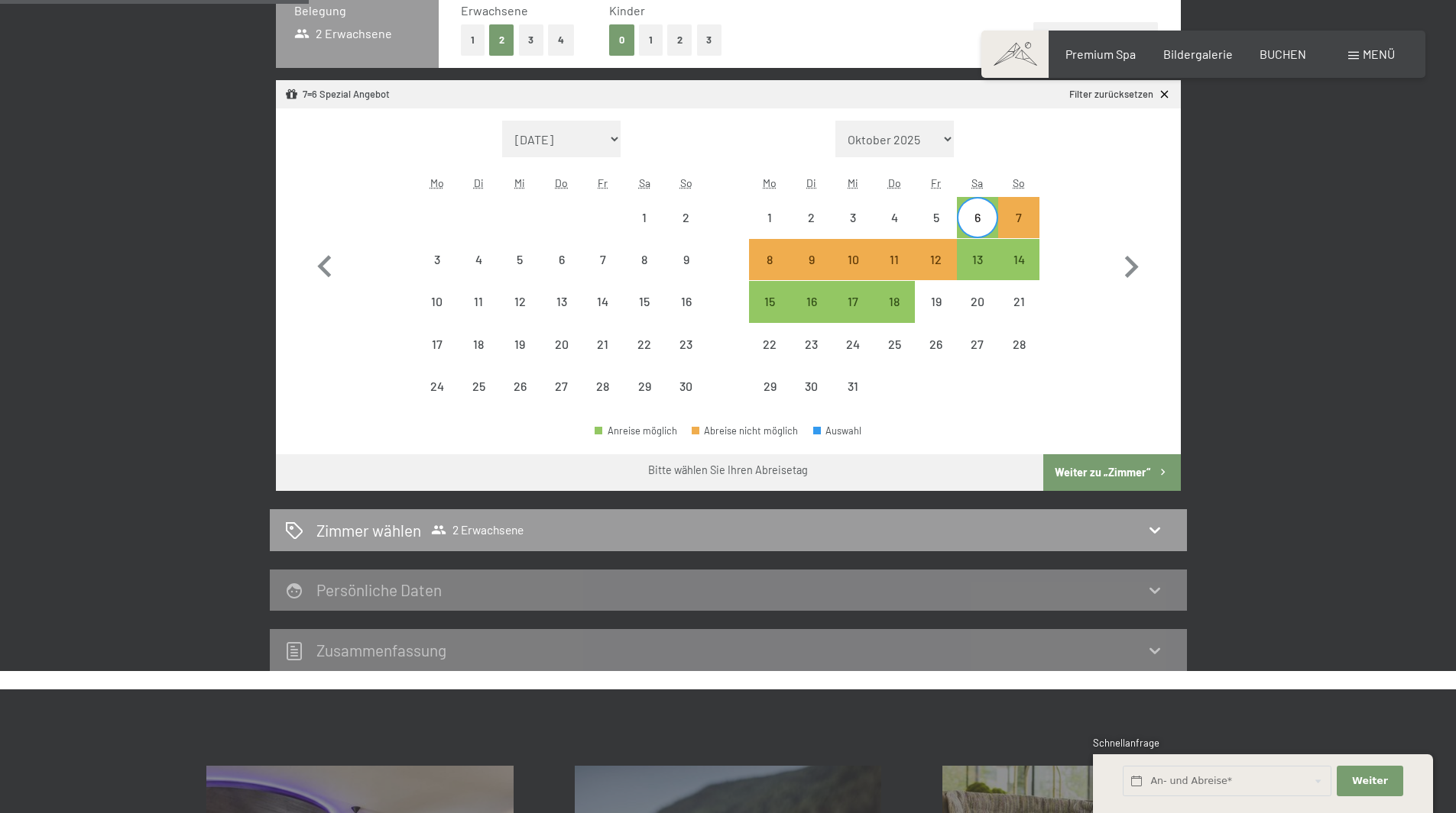
scroll to position [517, 0]
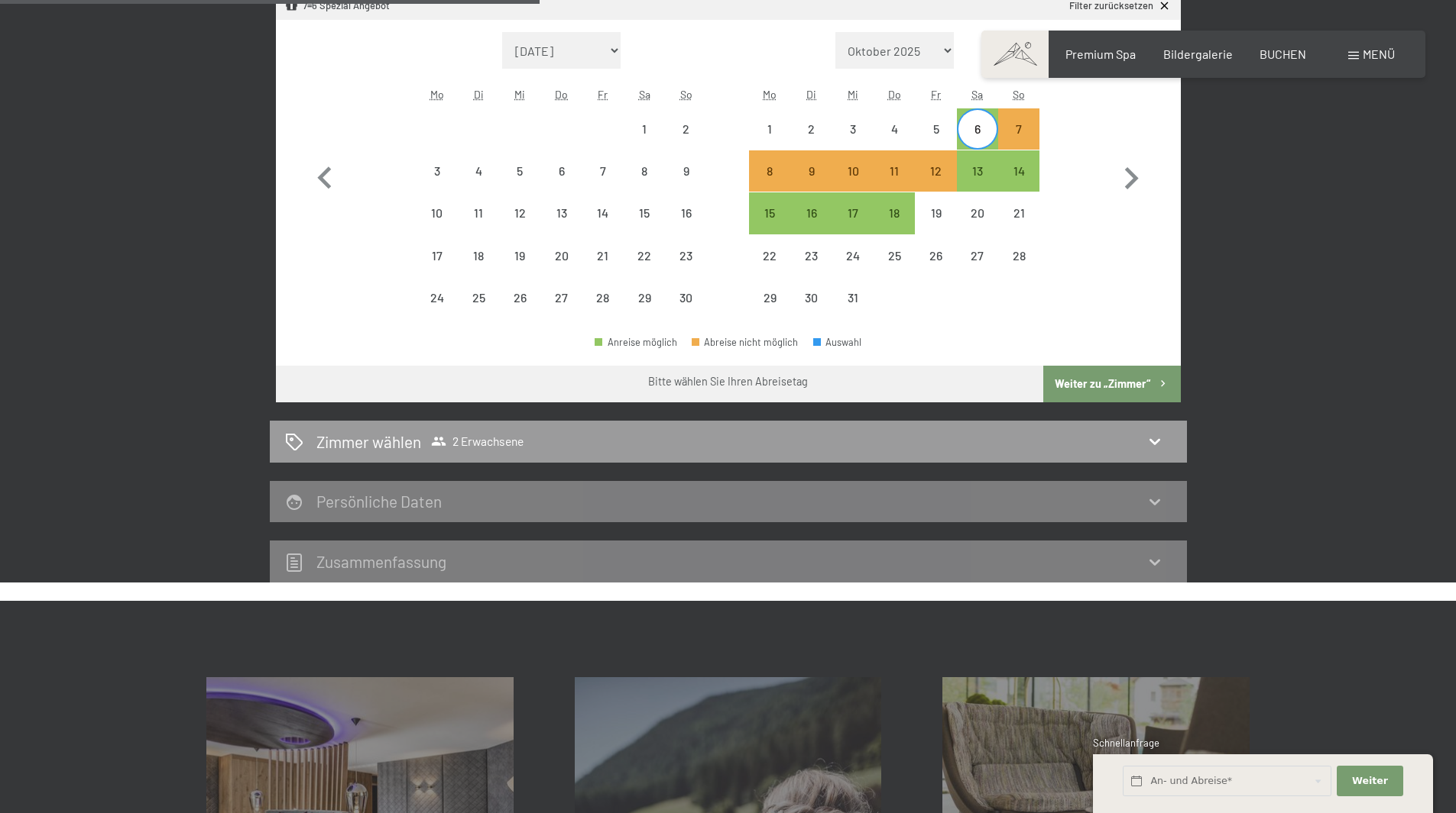
click at [1132, 377] on button "Weiter zu „Zimmer“" at bounding box center [1111, 384] width 136 height 36
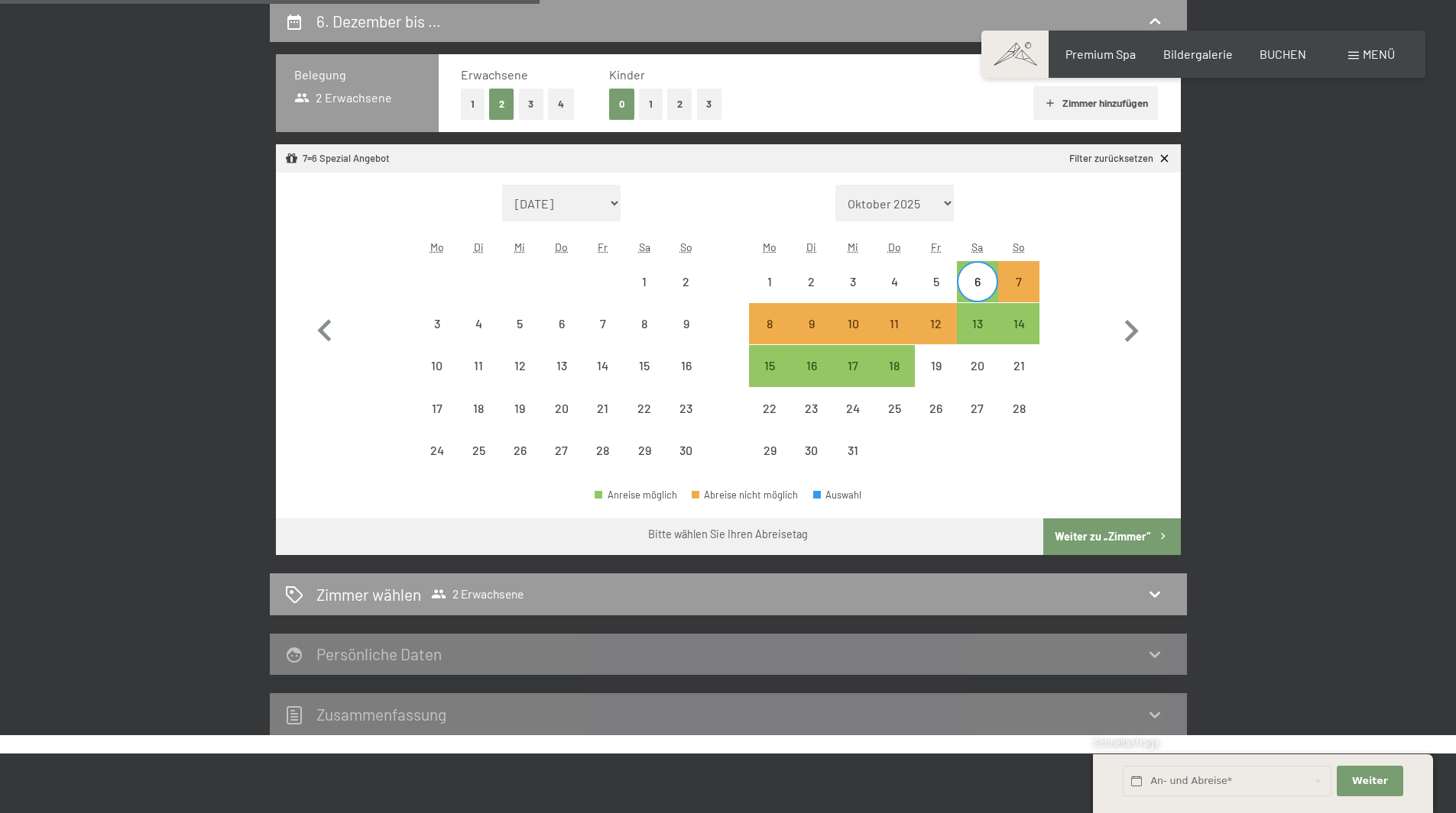
select select "[DATE]"
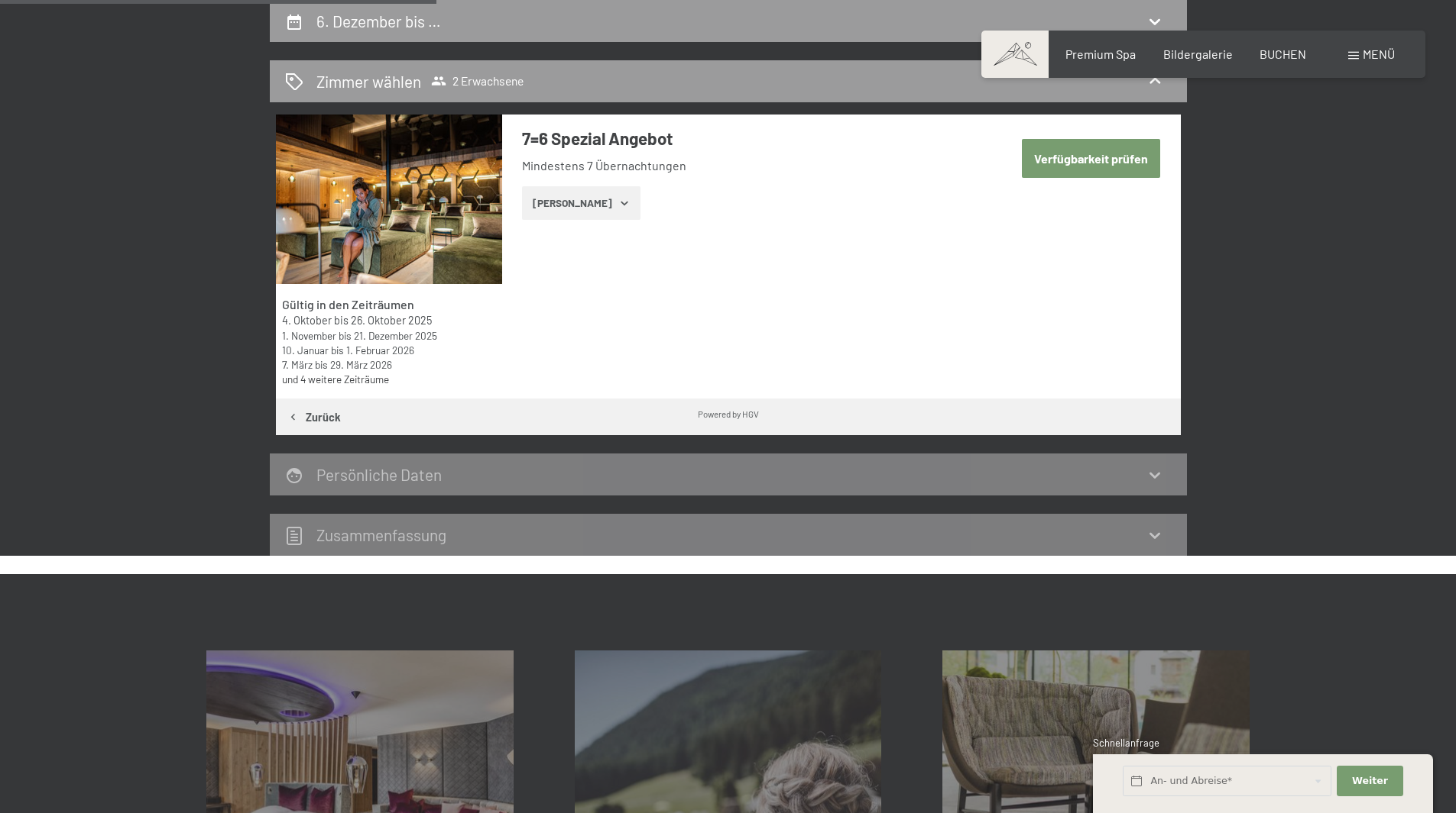
click at [1096, 168] on button "Verfügbarkeit prüfen" at bounding box center [1091, 159] width 138 height 39
select select "[DATE]"
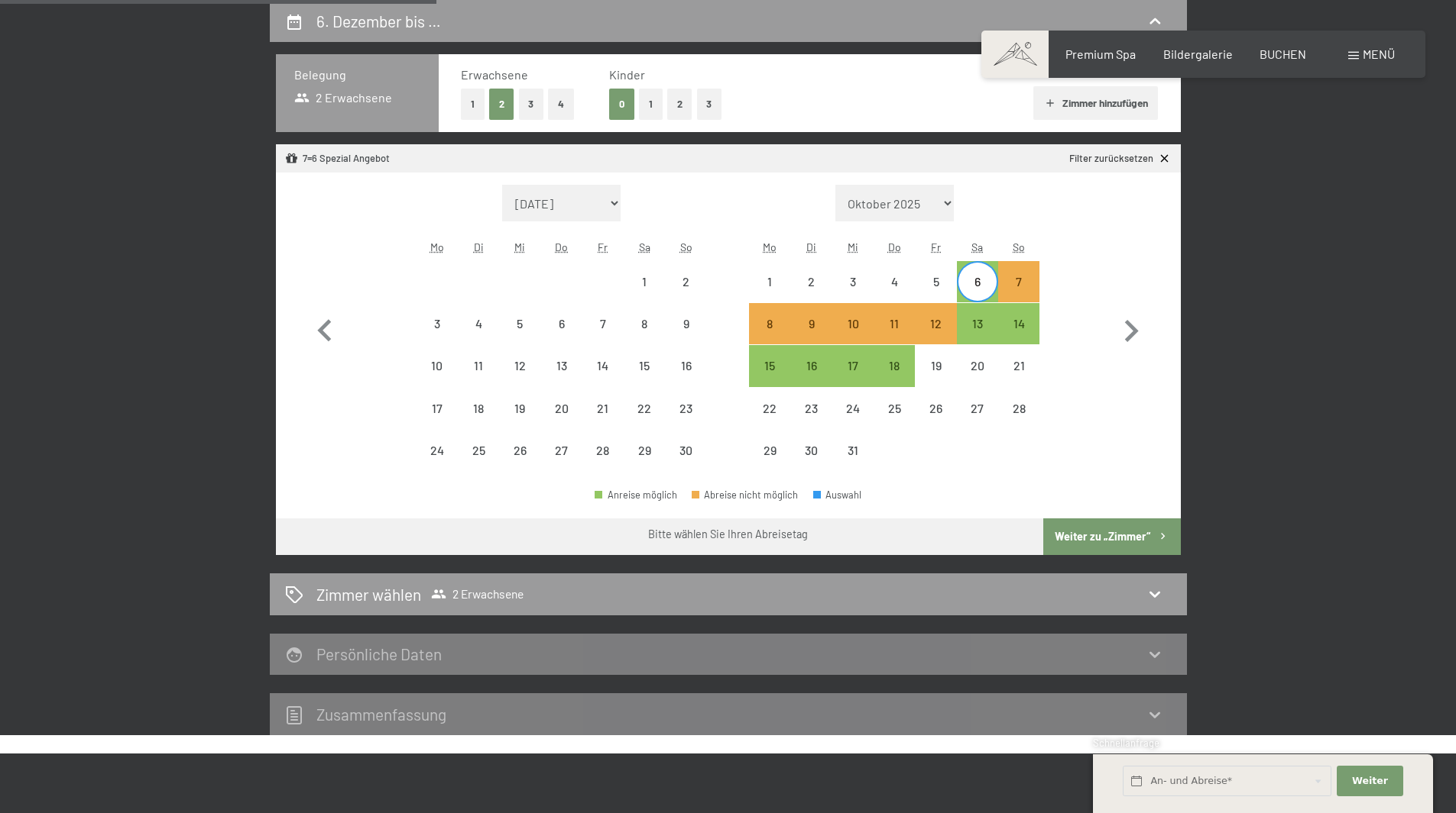
click at [645, 452] on span "Einwilligung Marketing*" at bounding box center [644, 451] width 126 height 15
click at [573, 452] on input "Einwilligung Marketing*" at bounding box center [566, 451] width 15 height 15
checkbox input "false"
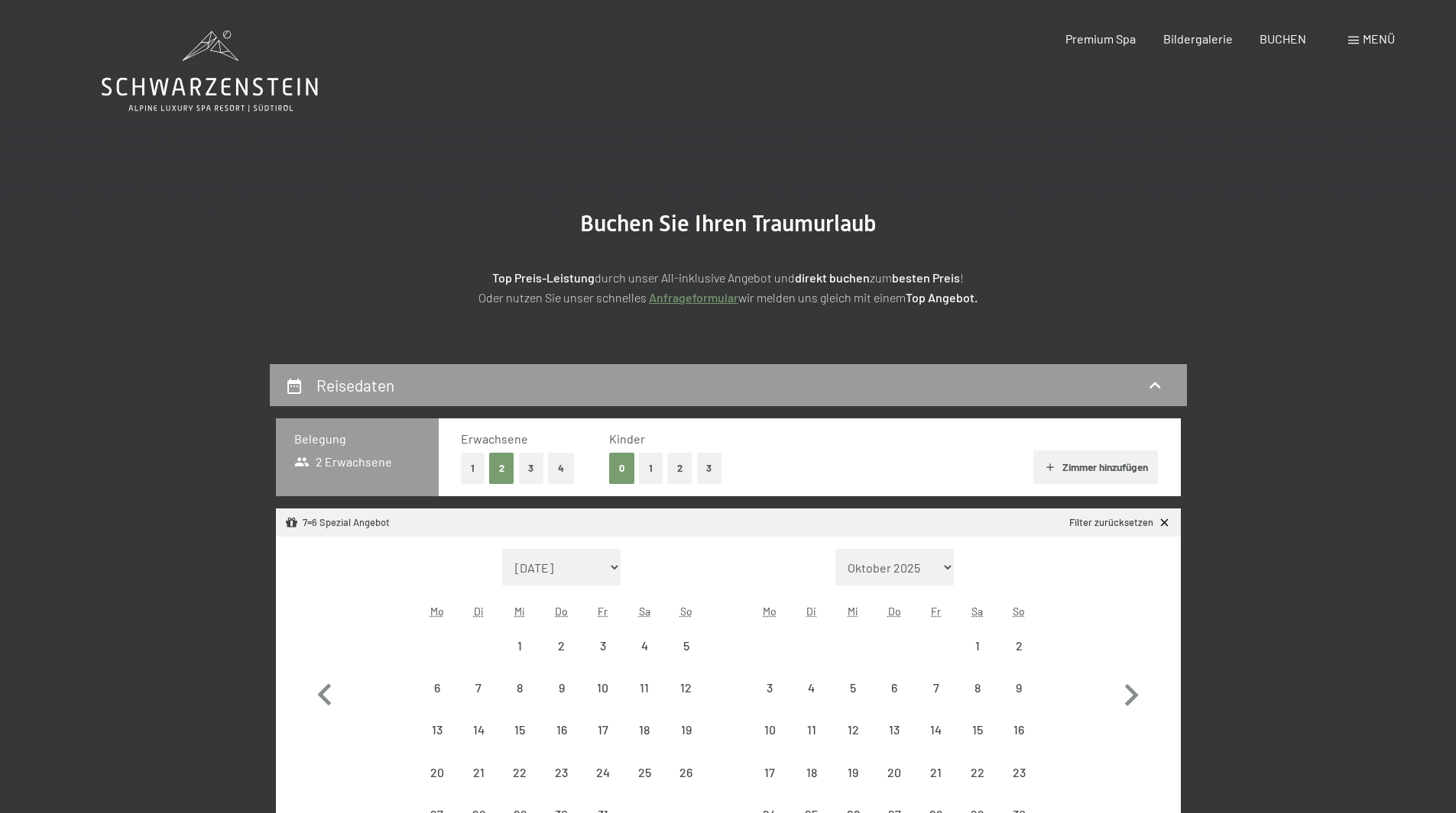
select select "[DATE]"
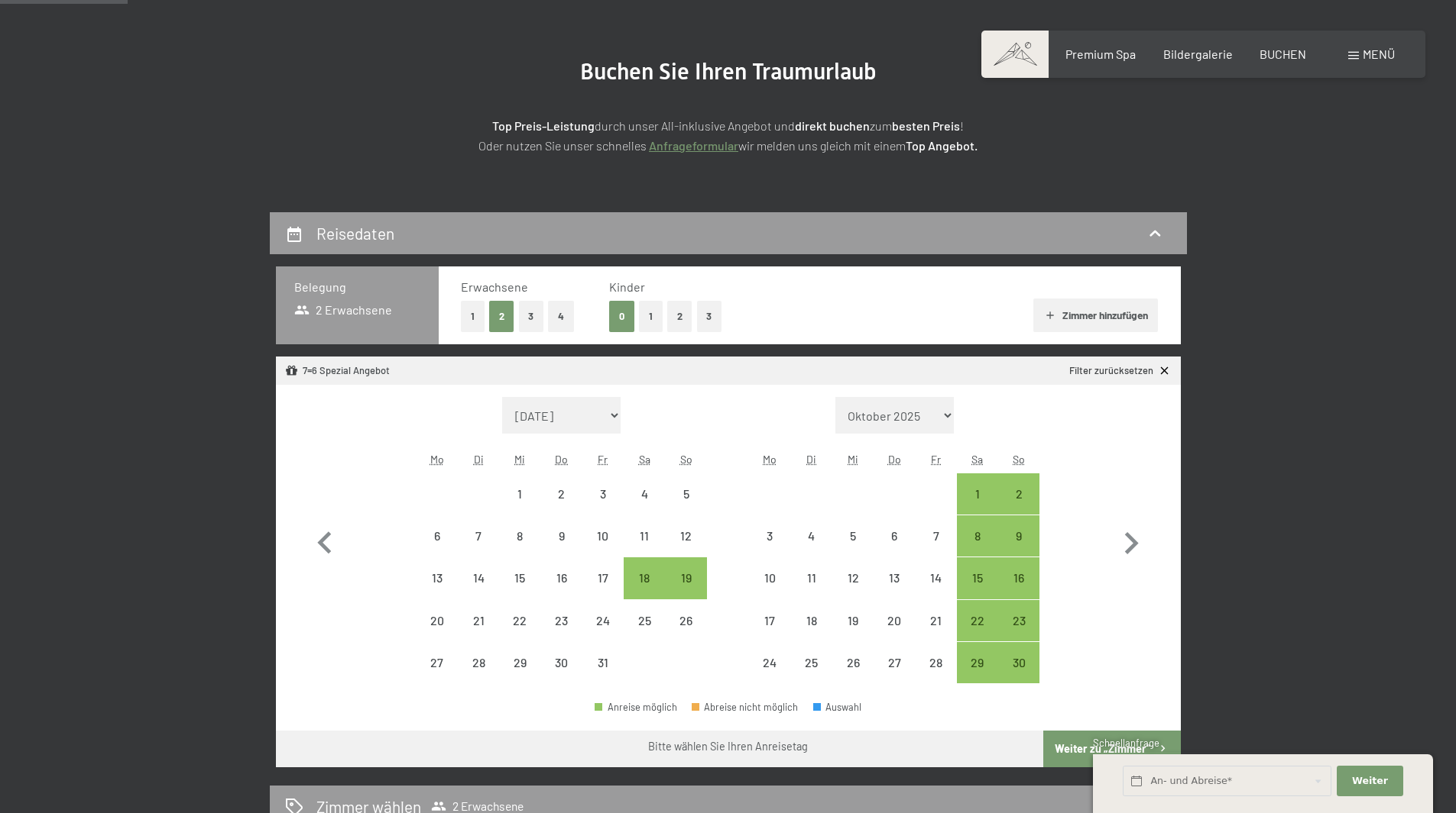
scroll to position [153, 0]
click at [978, 665] on div "29" at bounding box center [977, 675] width 38 height 38
select select "[DATE]"
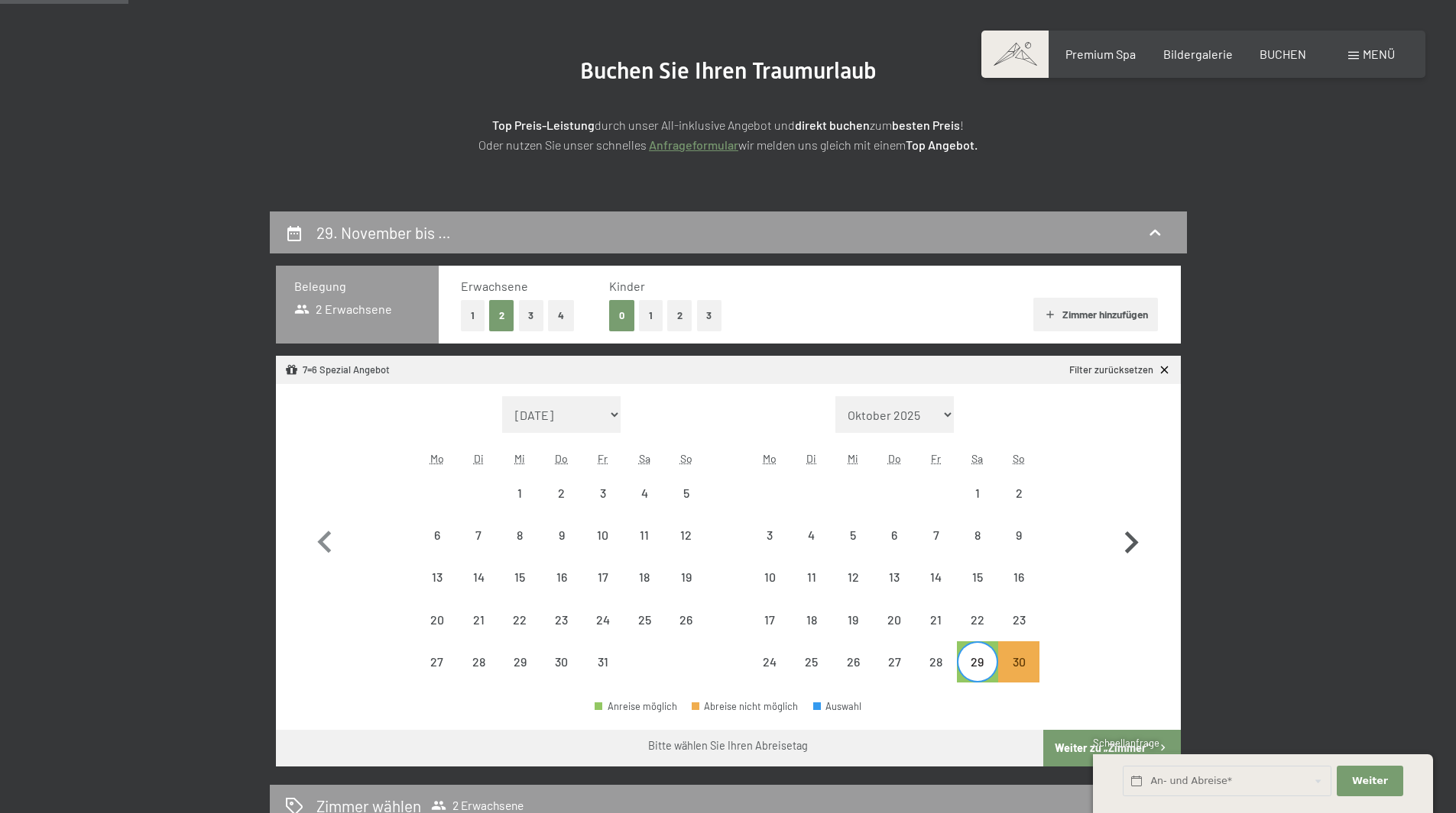
click at [1123, 540] on icon "button" at bounding box center [1130, 542] width 44 height 44
select select "[DATE]"
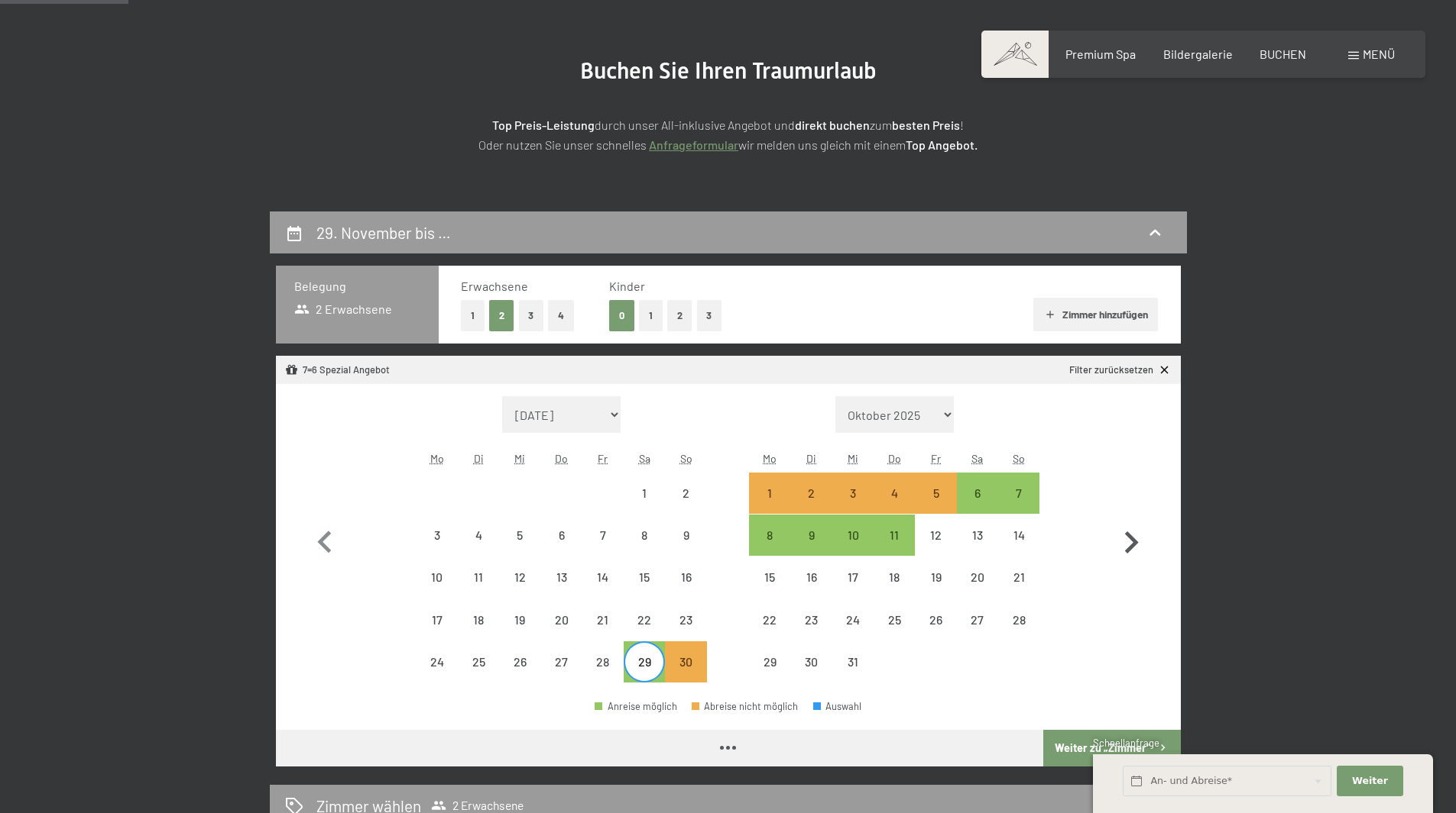
select select "[DATE]"
click at [969, 496] on div "6" at bounding box center [977, 506] width 38 height 38
select select "[DATE]"
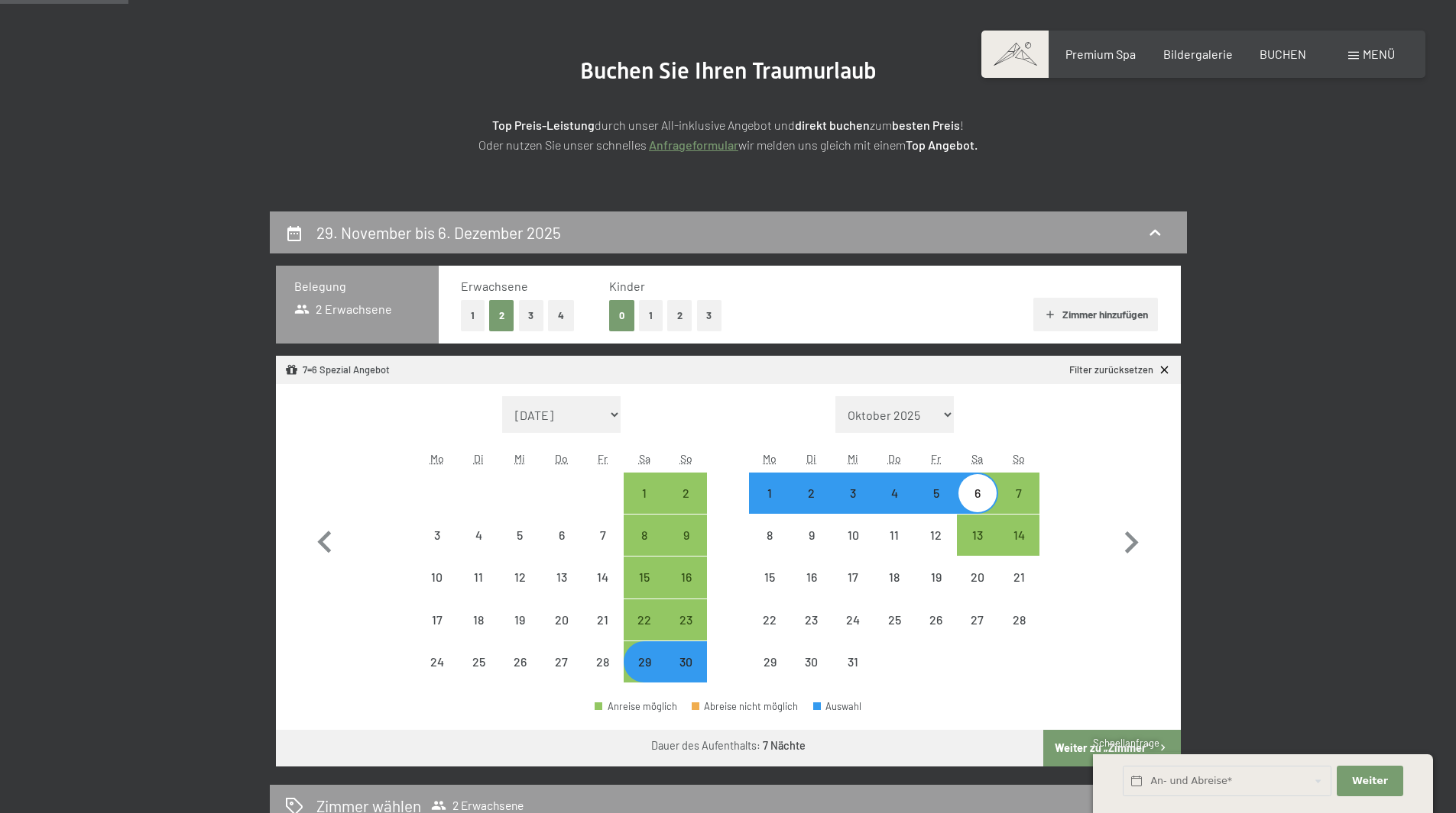
select select "[DATE]"
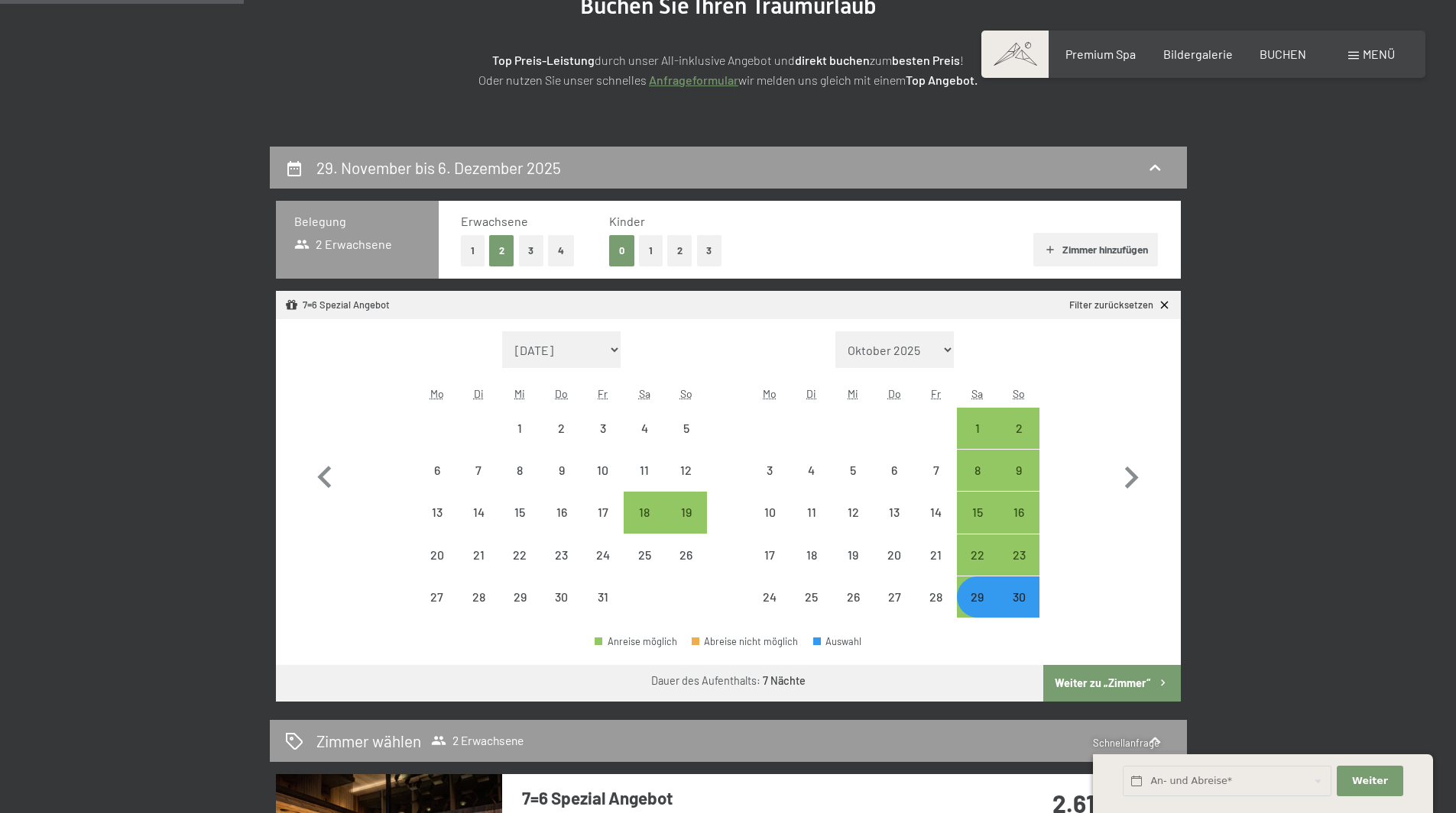
scroll to position [305, 0]
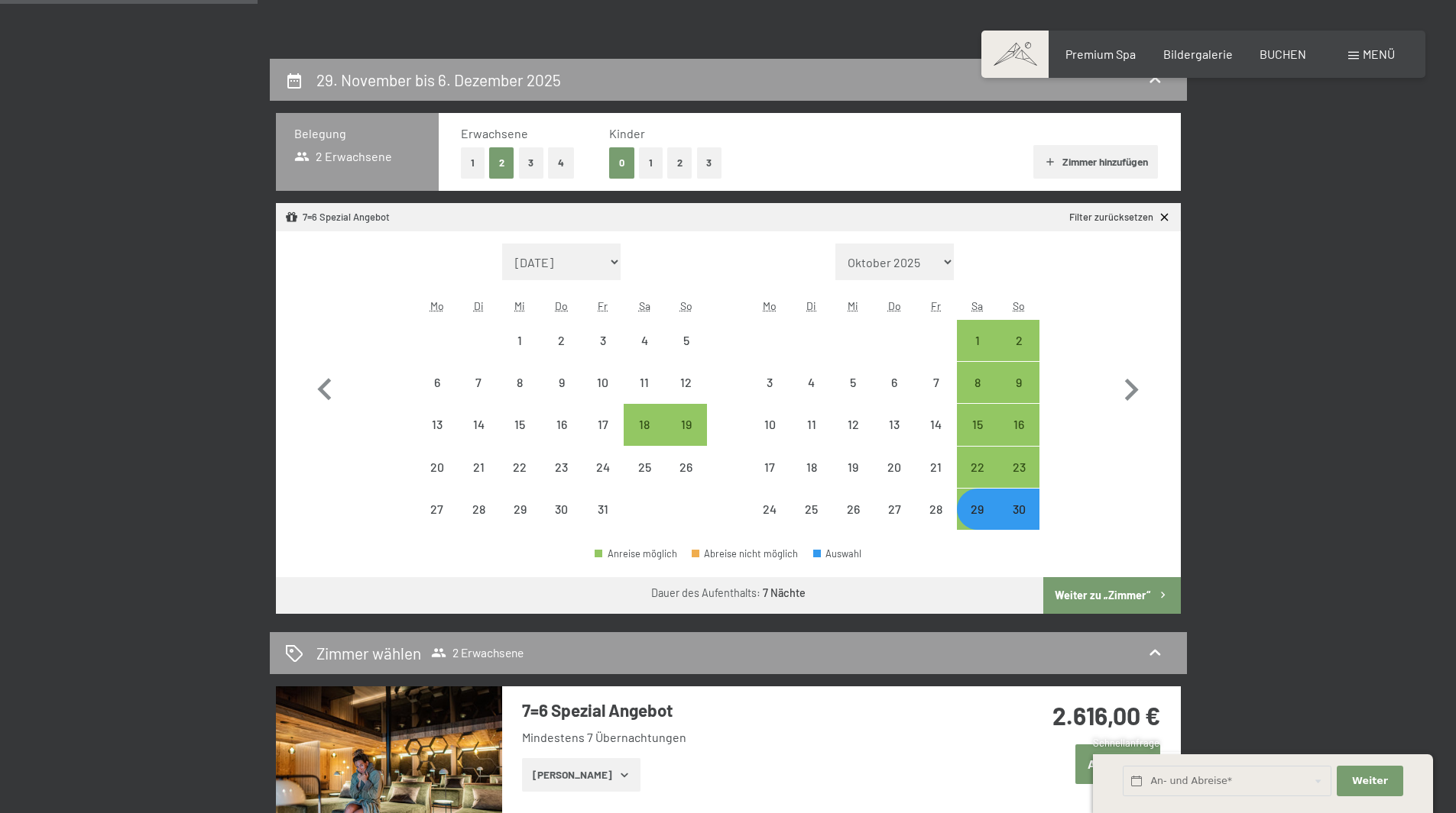
click at [1129, 592] on button "Weiter zu „Zimmer“" at bounding box center [1111, 596] width 136 height 36
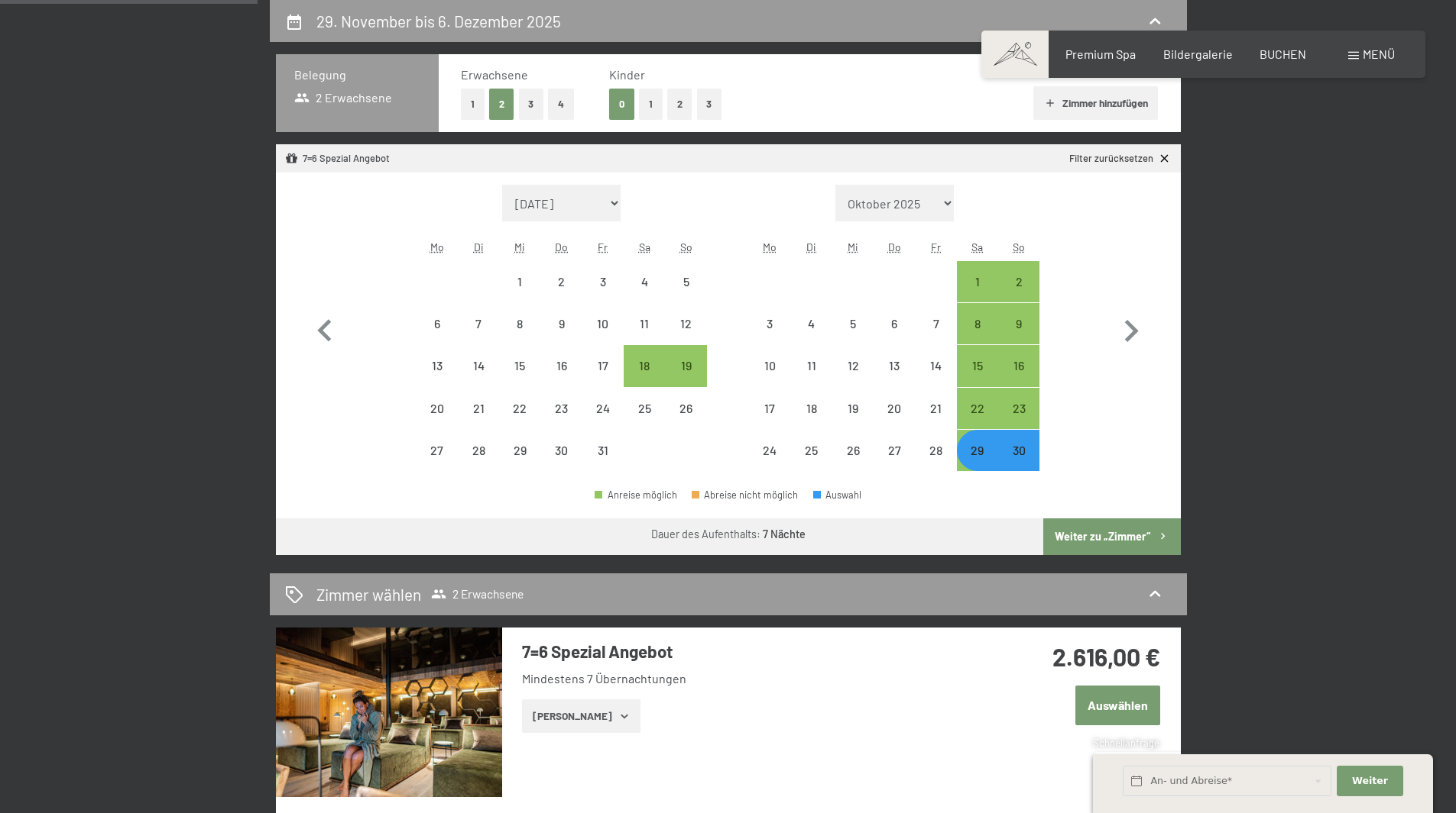
select select "[DATE]"
select select "2025-11-01"
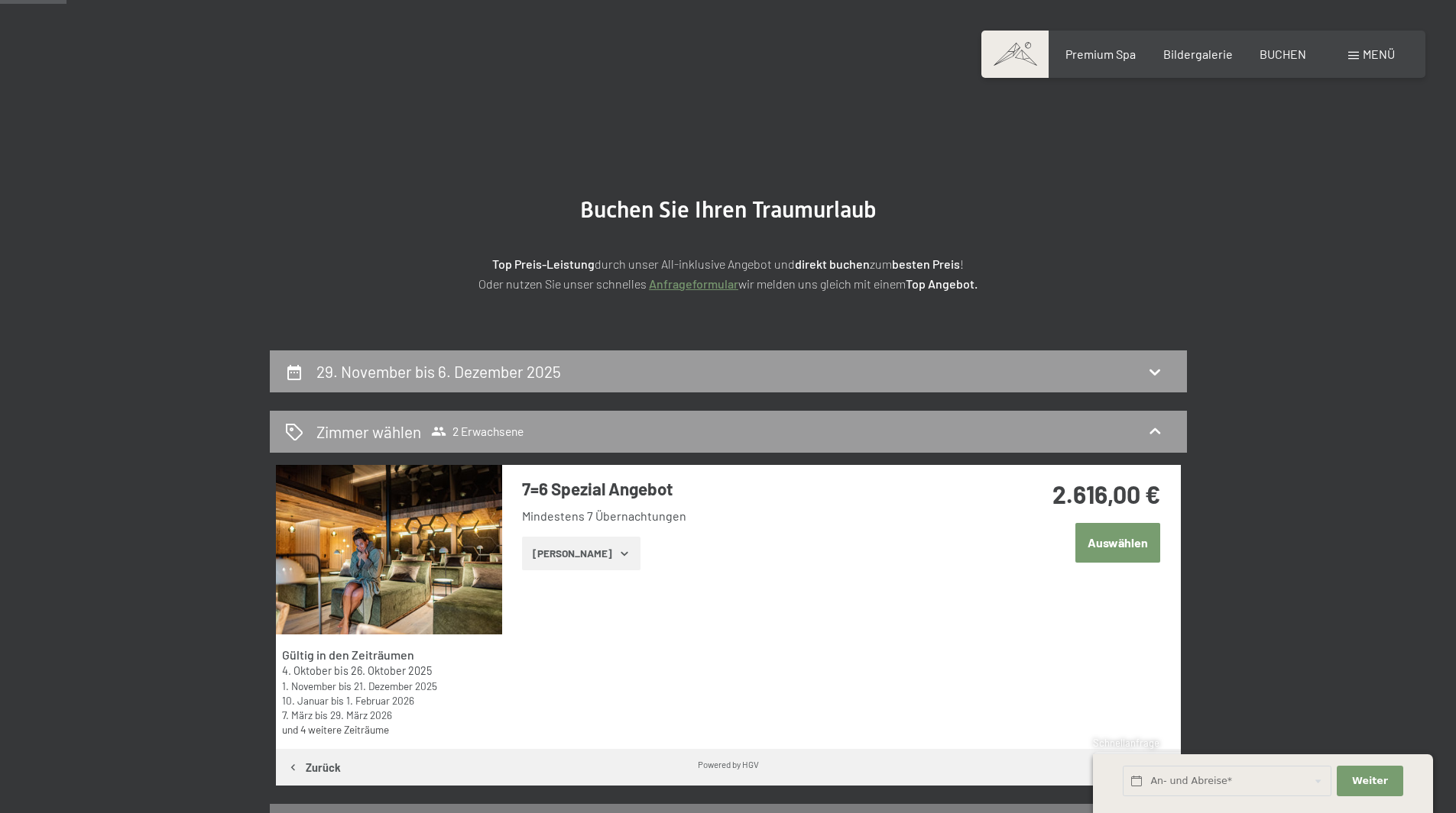
scroll to position [0, 0]
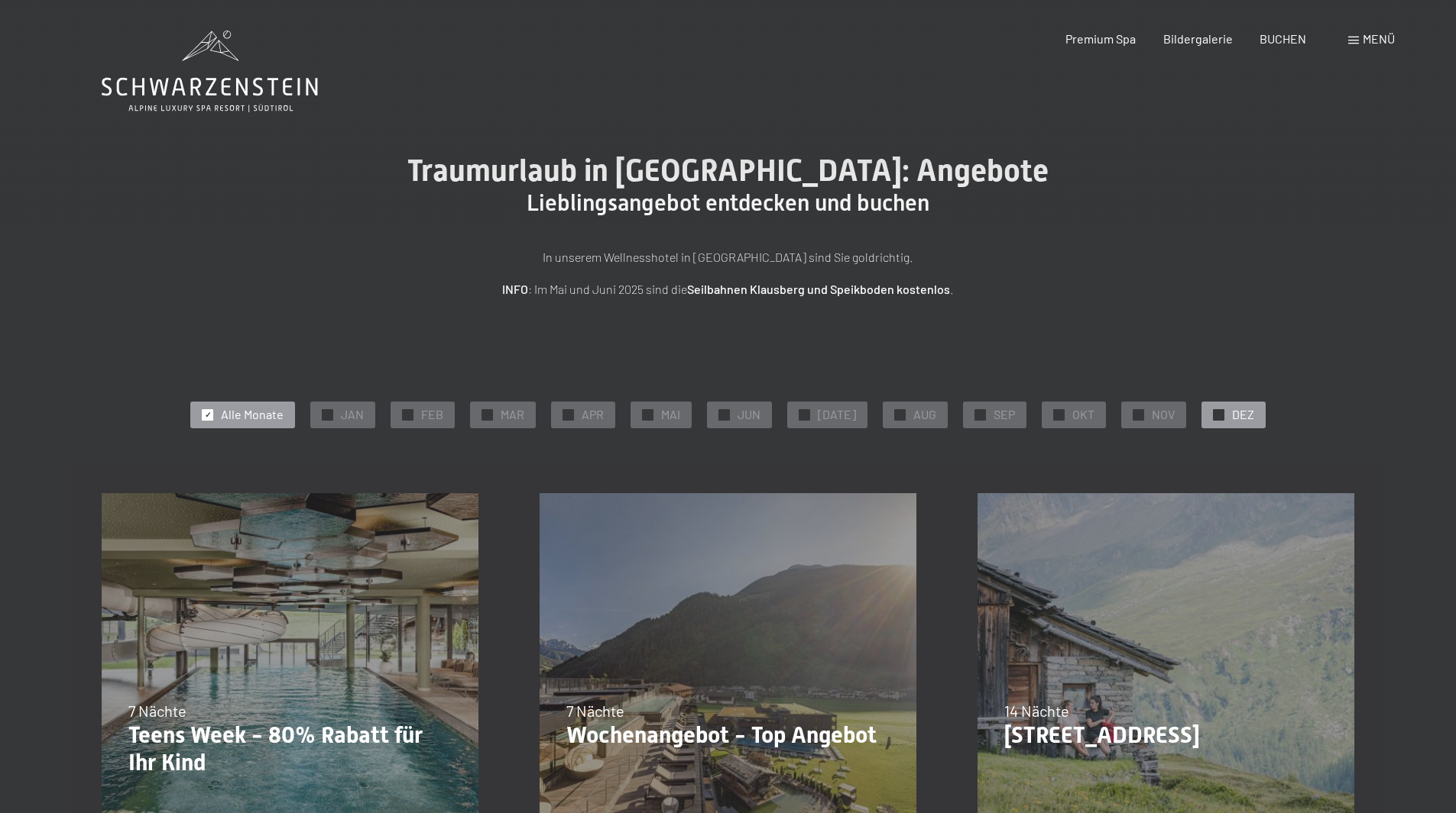
click at [1213, 419] on div at bounding box center [1219, 415] width 11 height 11
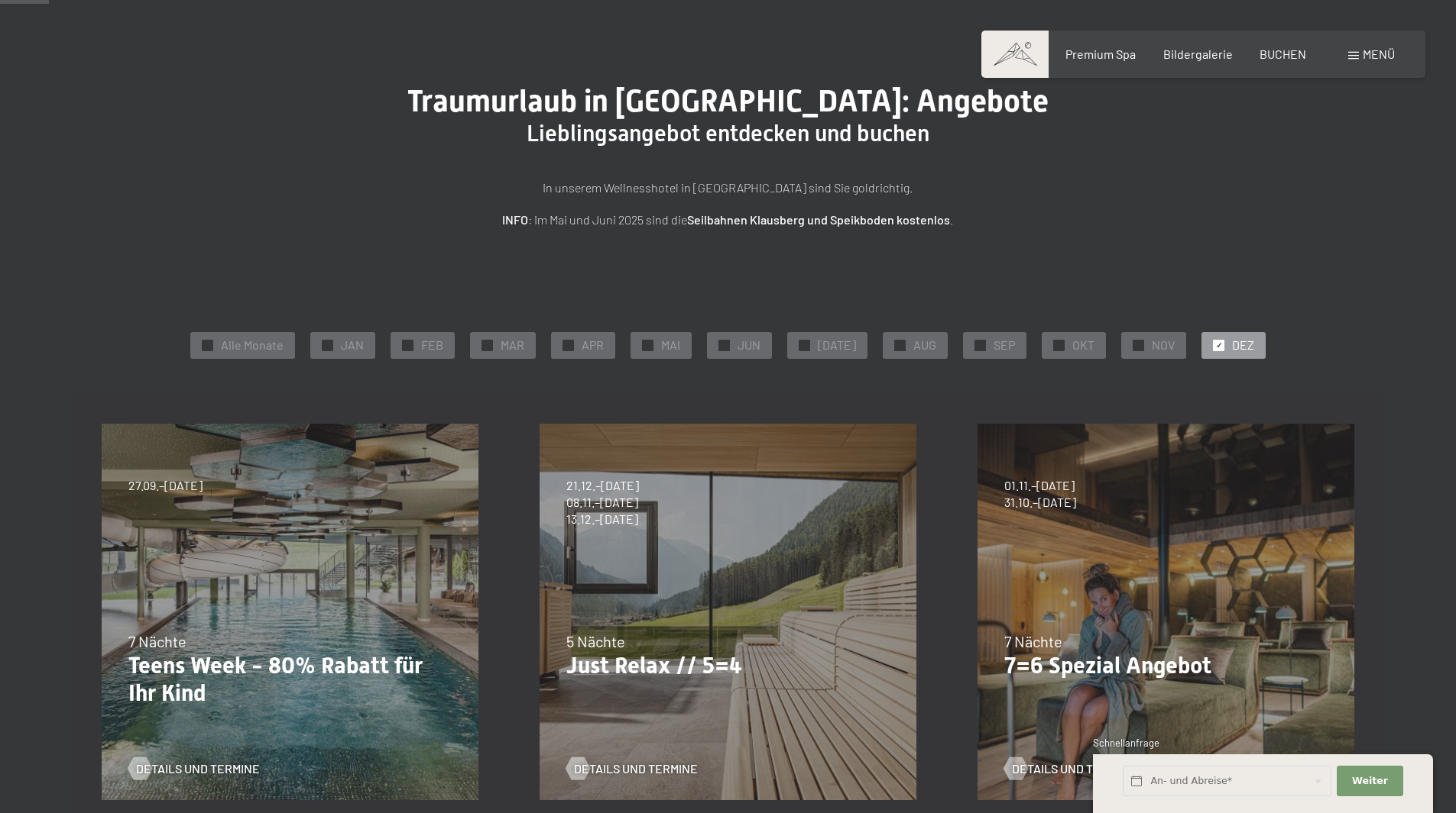
scroll to position [229, 0]
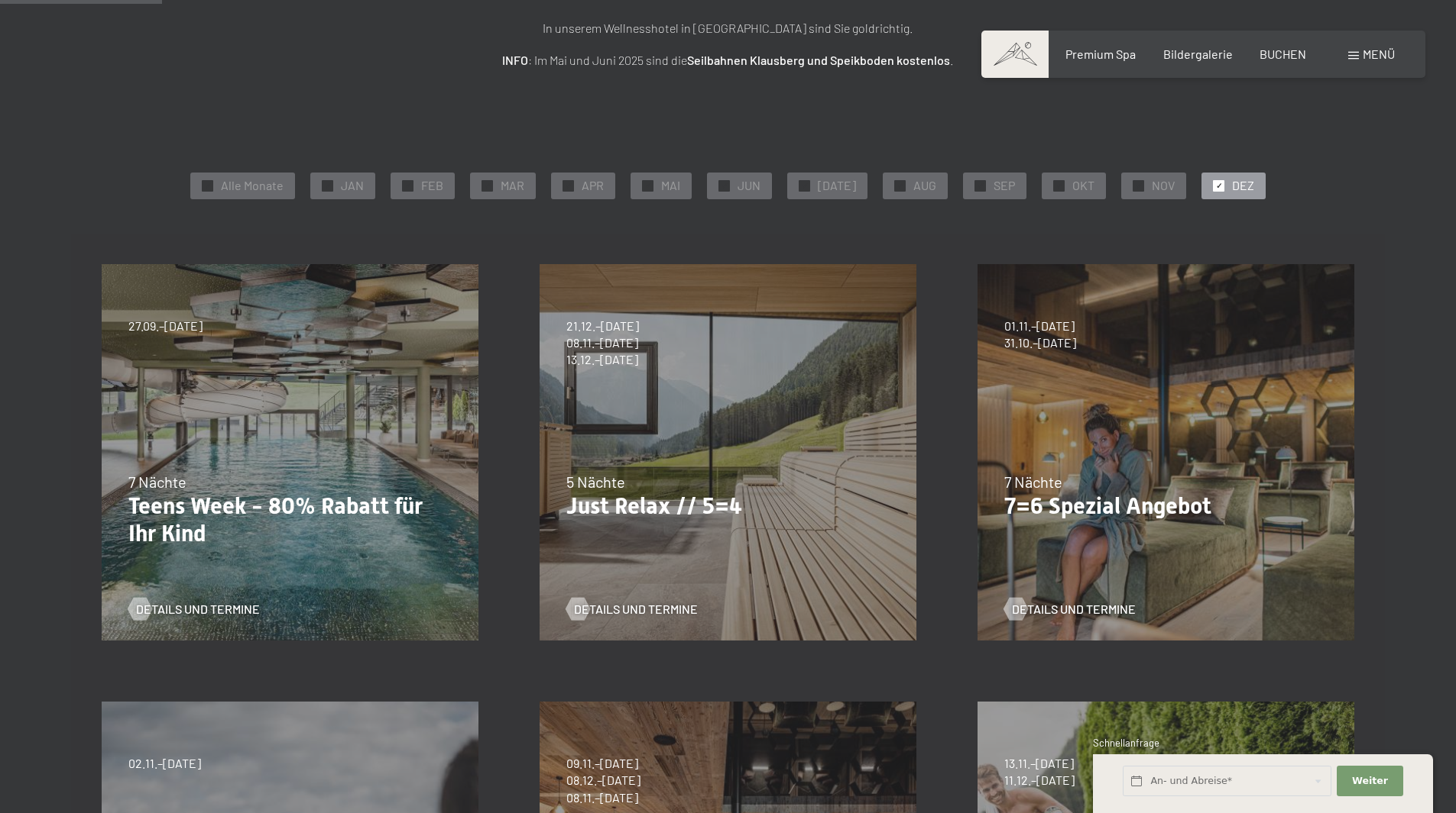
click at [632, 422] on div "07.09.–03.10.2025 21.12.–26.12.2025 11.01.–23.01.2026 08.03.–27.03.2026 08.11.–…" at bounding box center [728, 452] width 438 height 438
click at [633, 603] on span "Details und Termine" at bounding box center [651, 610] width 124 height 17
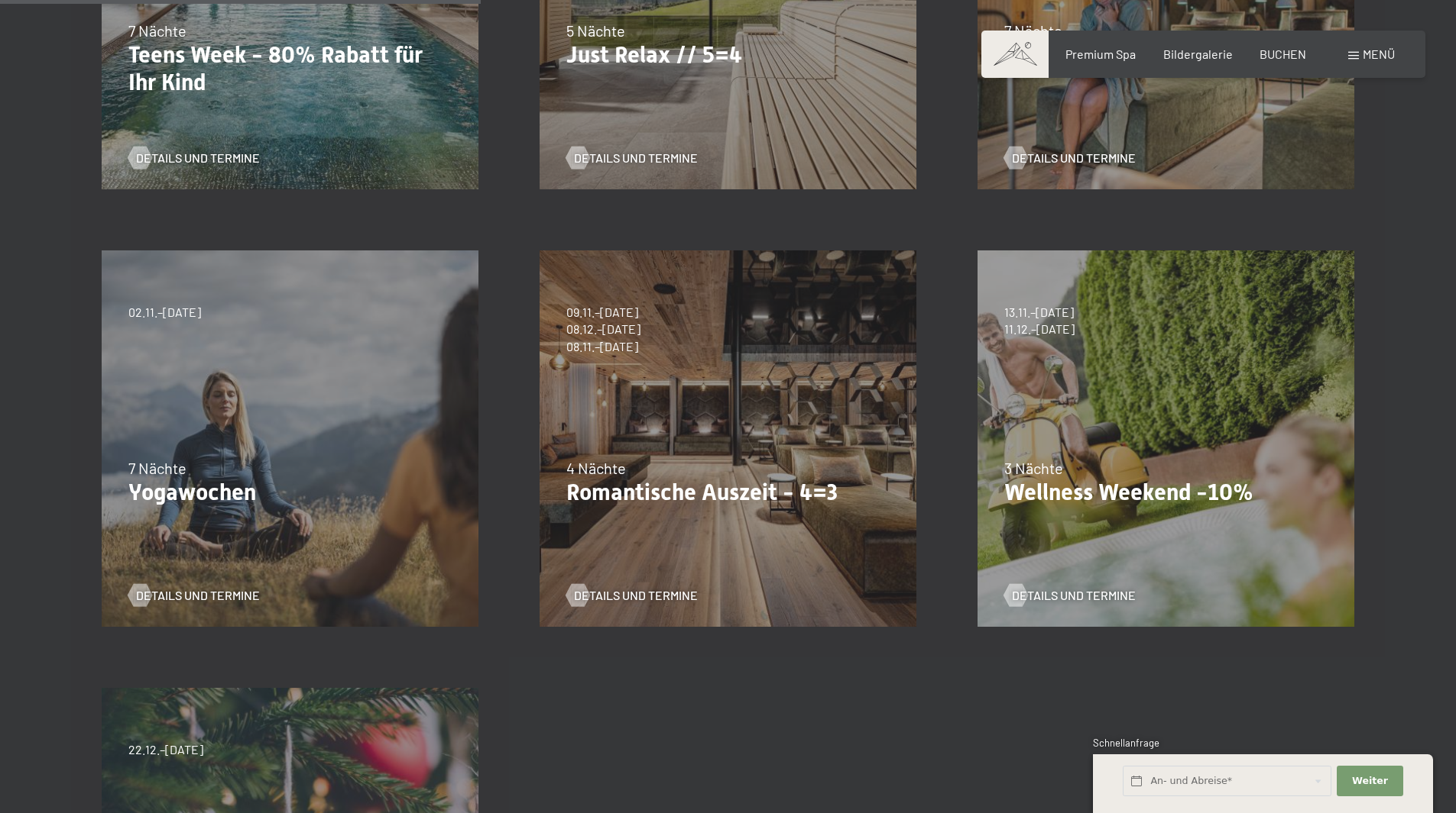
scroll to position [687, 0]
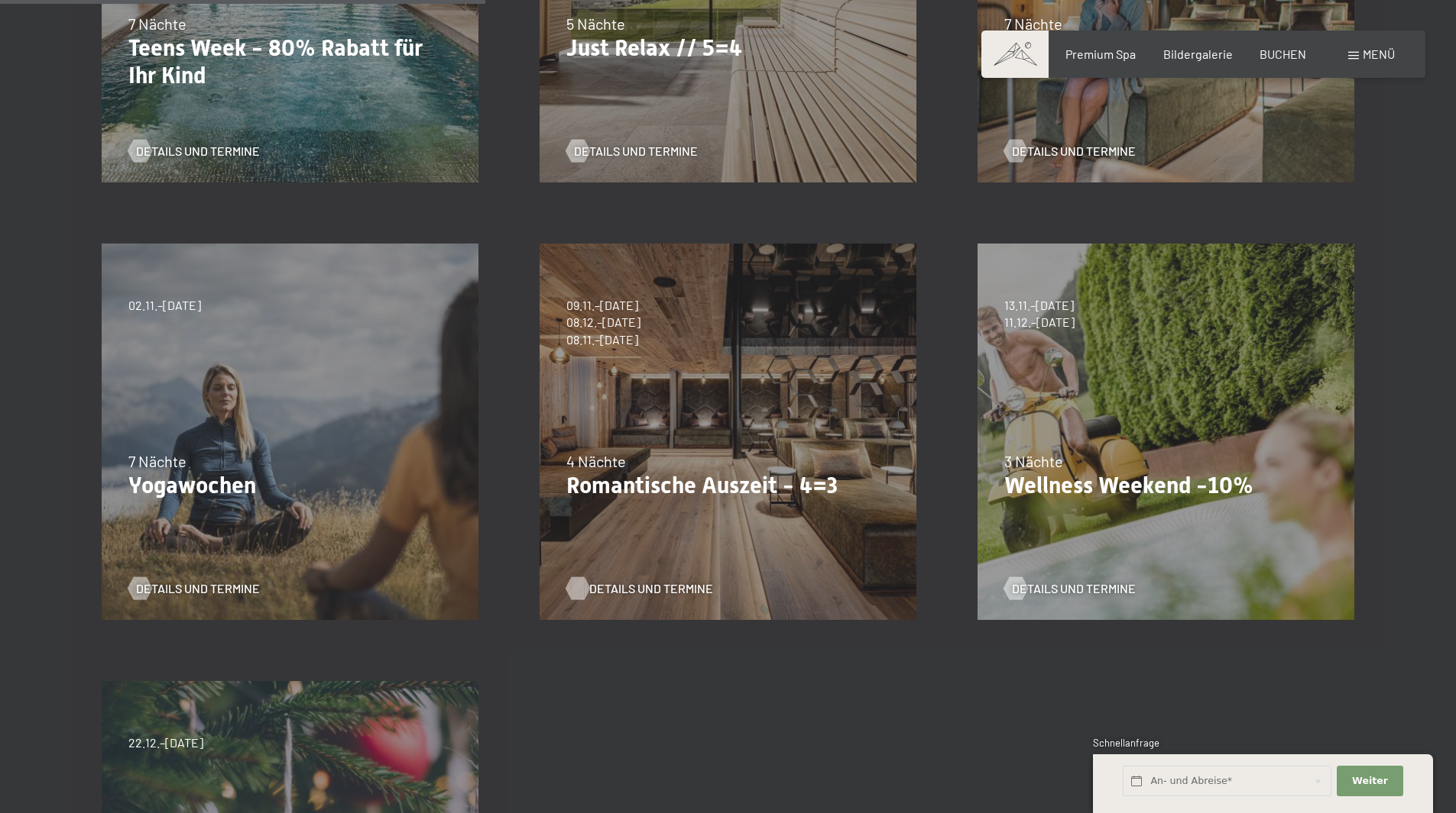
click at [647, 586] on span "Details und Termine" at bounding box center [651, 589] width 124 height 17
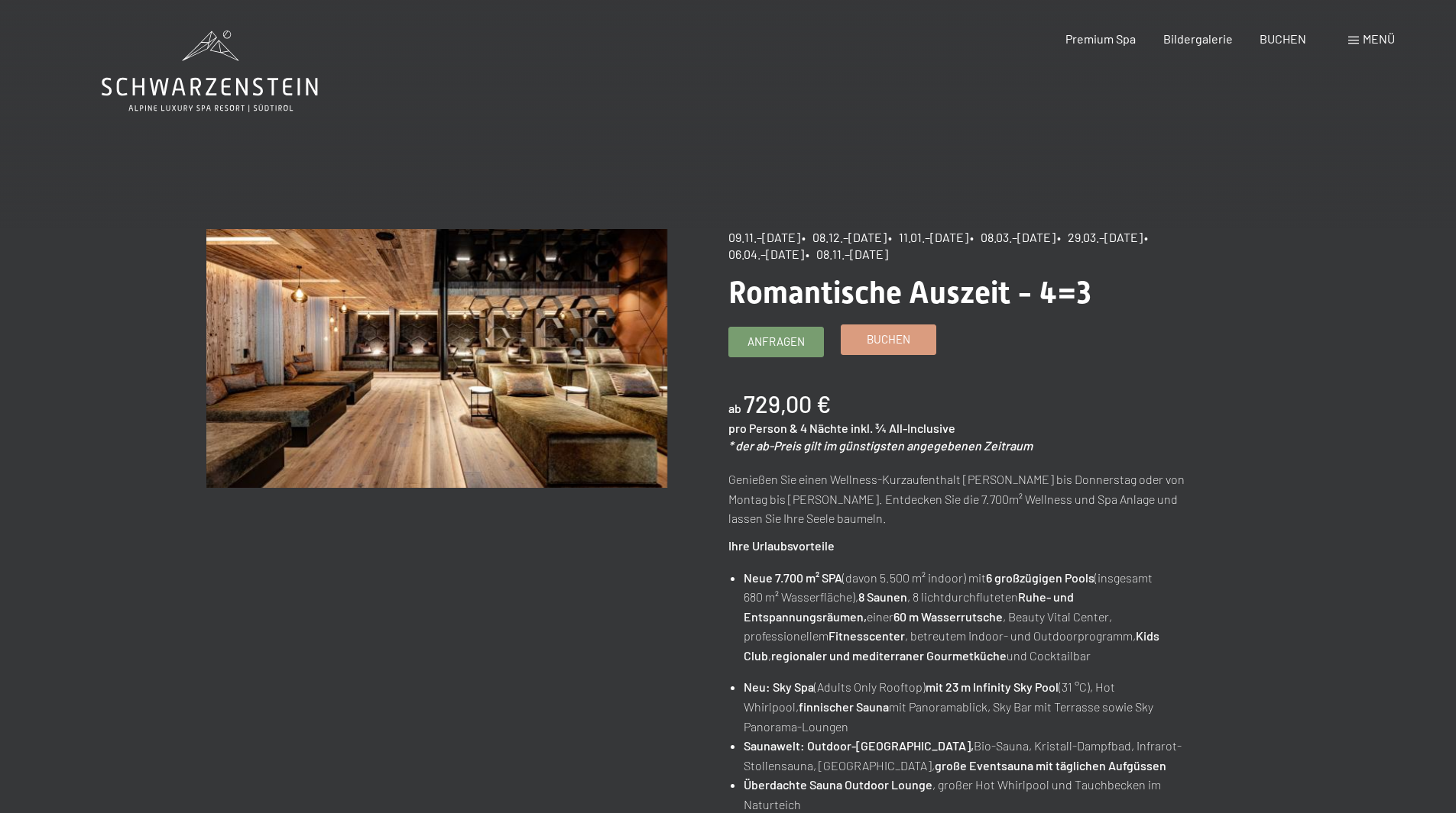
click at [885, 339] on span "Buchen" at bounding box center [888, 339] width 44 height 16
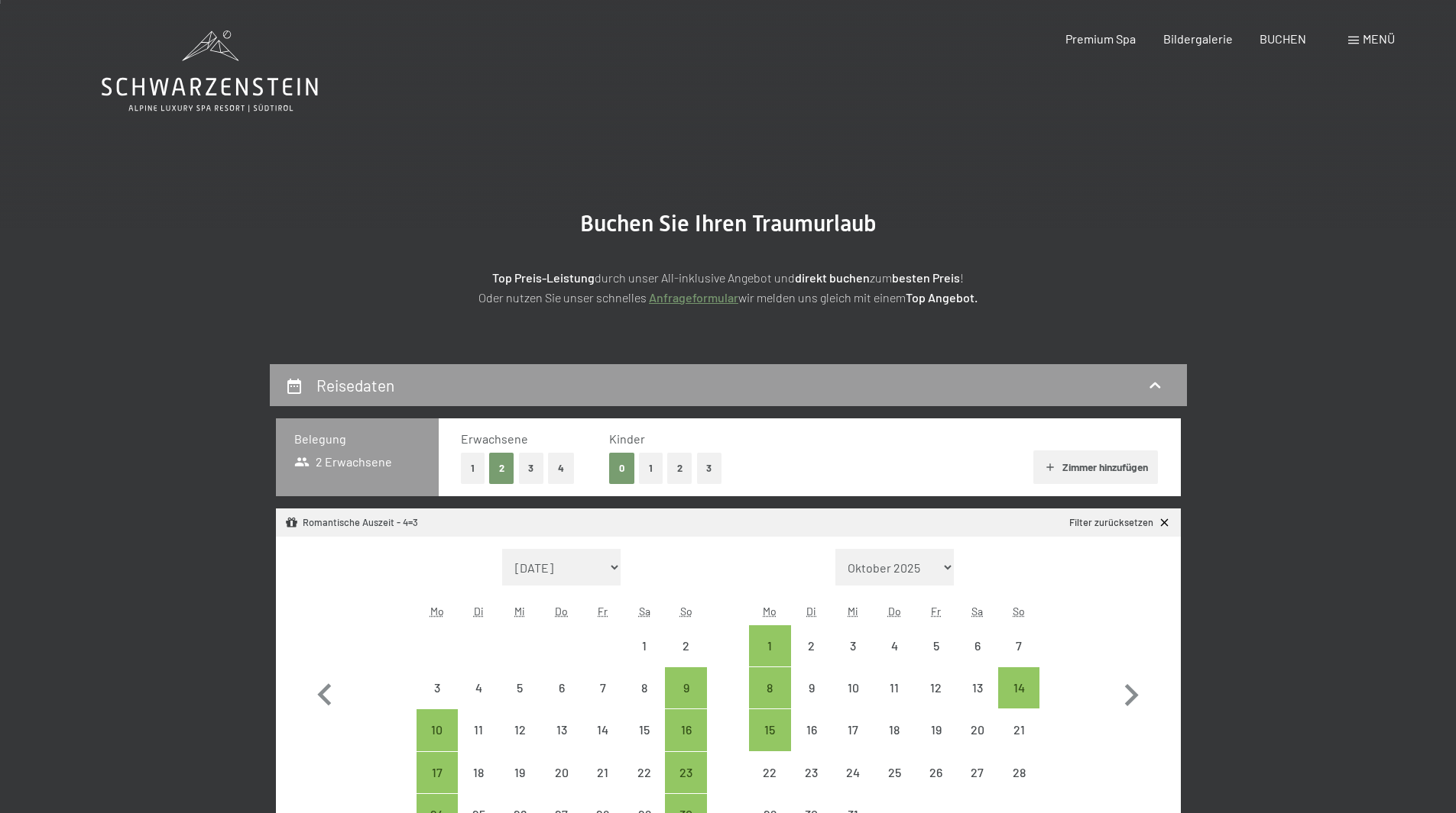
select select "[DATE]"
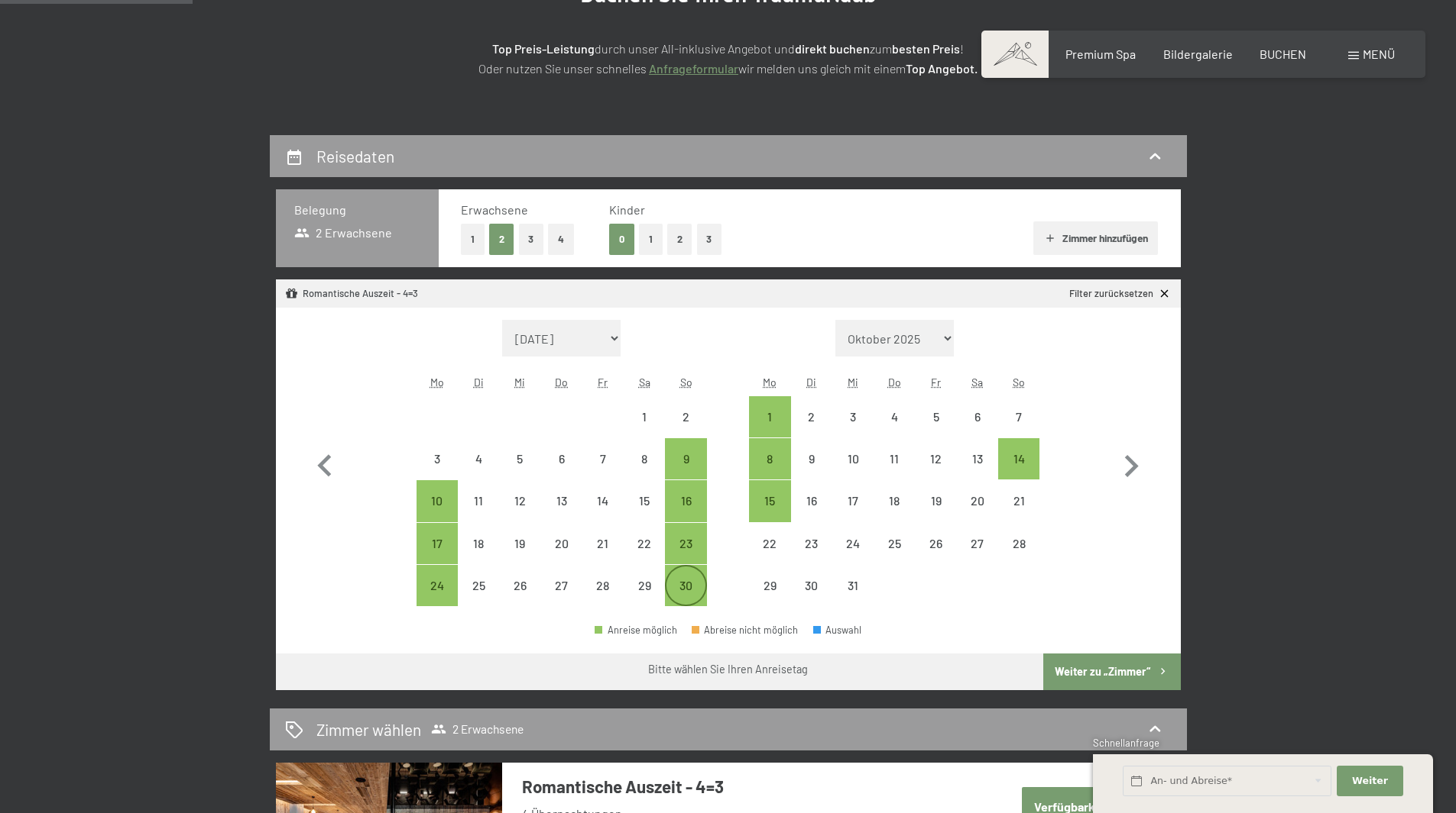
click at [686, 586] on div "30" at bounding box center [685, 598] width 38 height 38
select select "[DATE]"
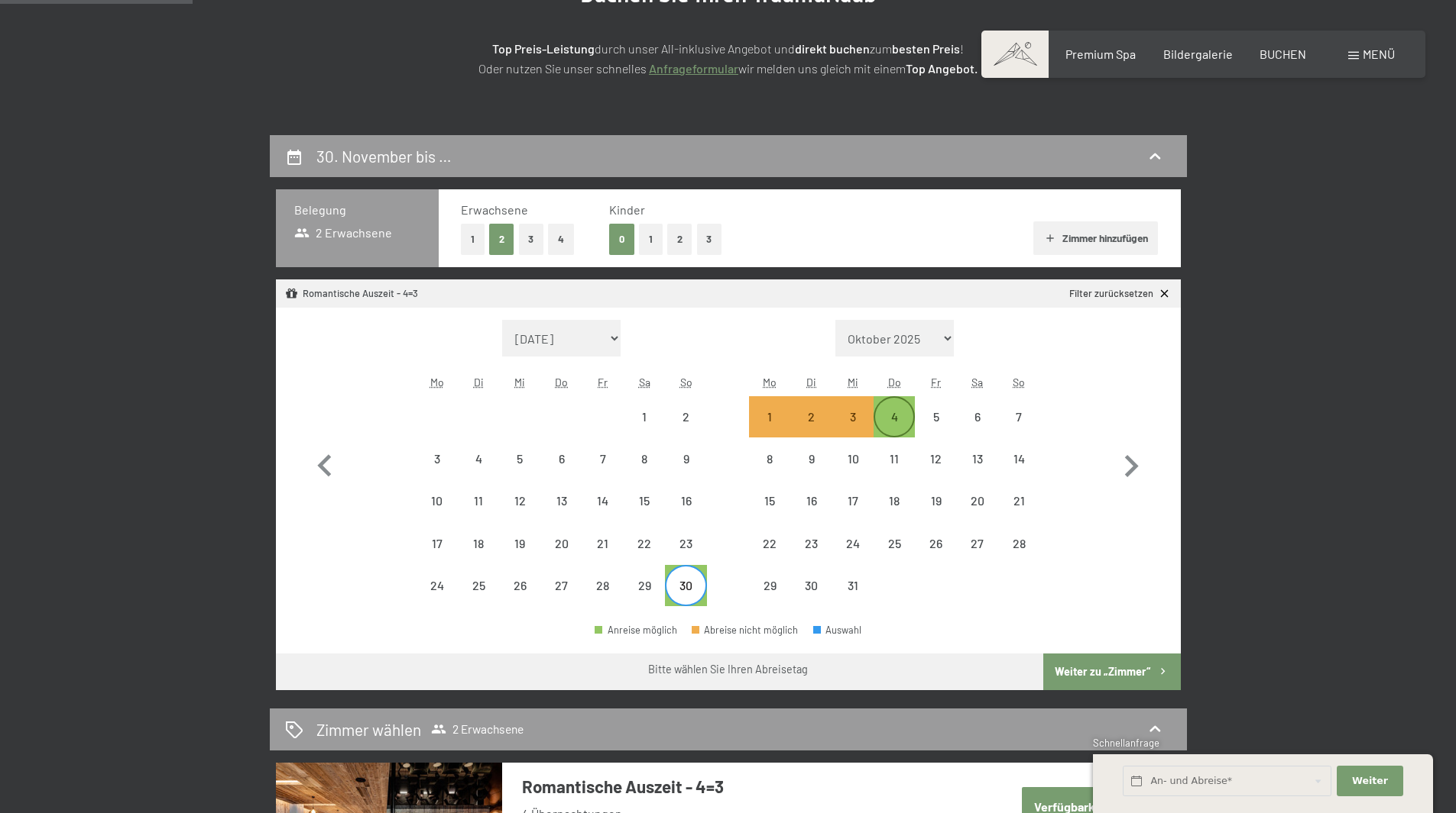
click at [898, 427] on div "4" at bounding box center [894, 429] width 38 height 38
select select "[DATE]"
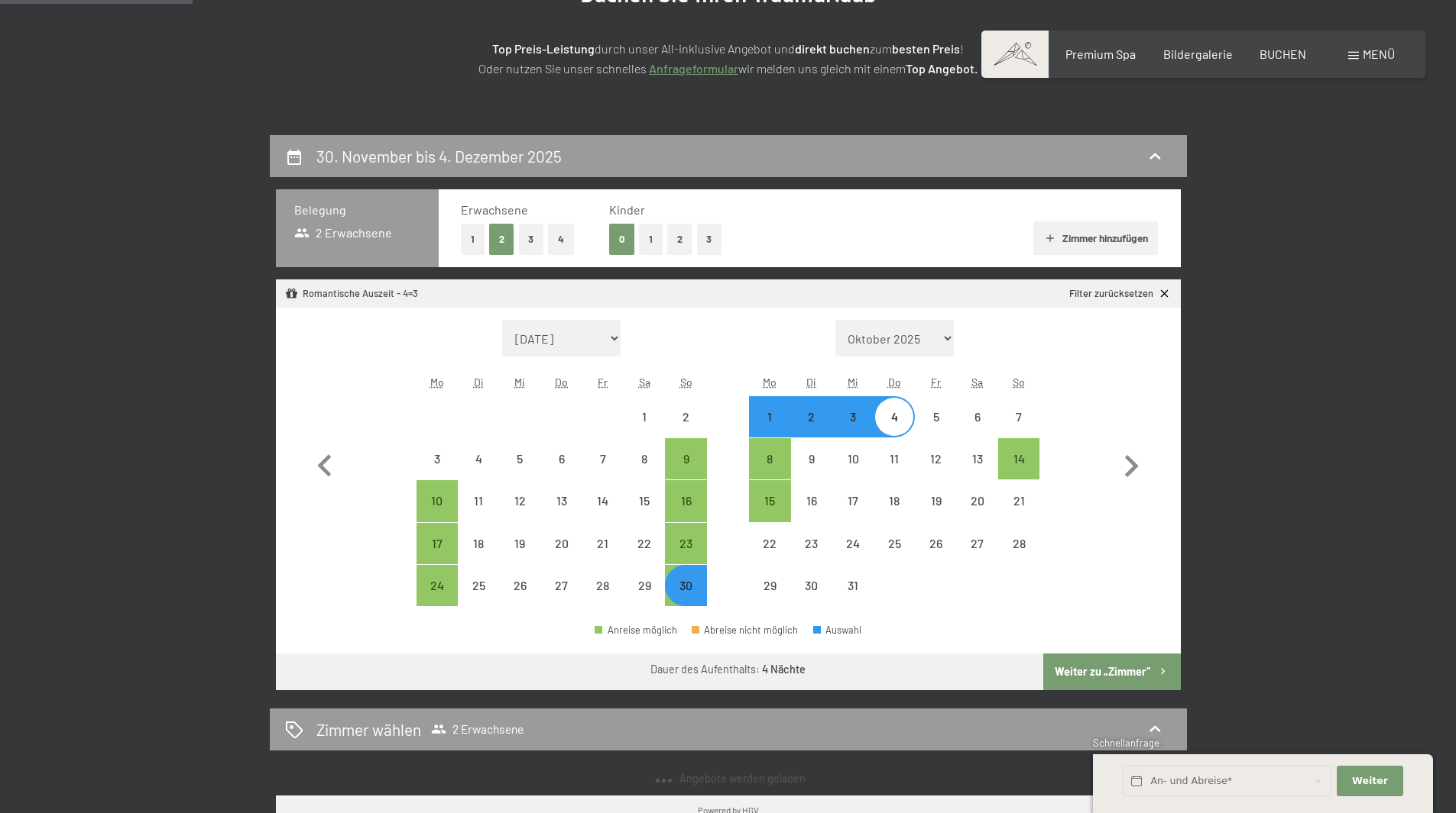
select select "[DATE]"
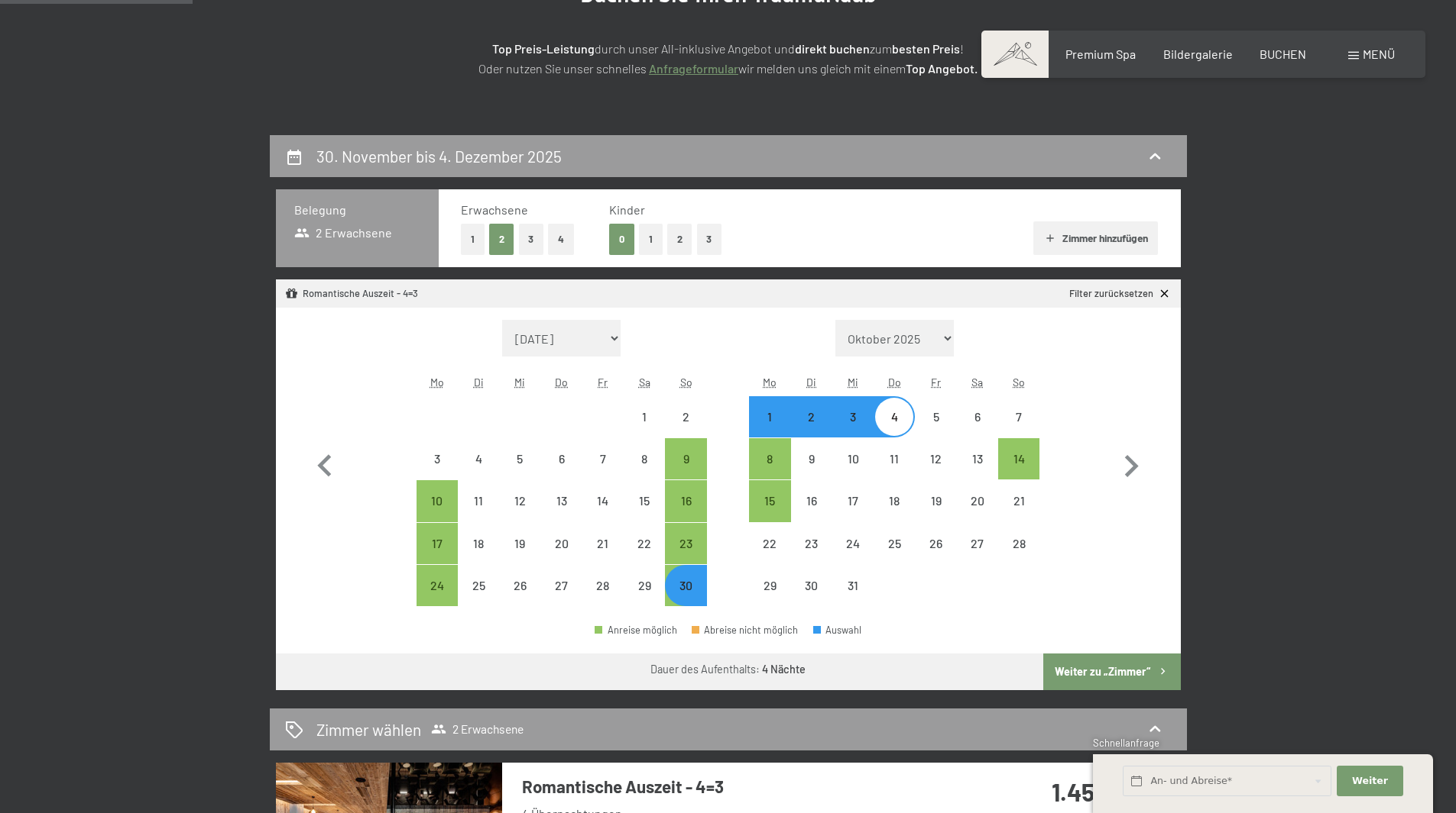
click at [1115, 672] on button "Weiter zu „Zimmer“" at bounding box center [1111, 671] width 136 height 36
select select "[DATE]"
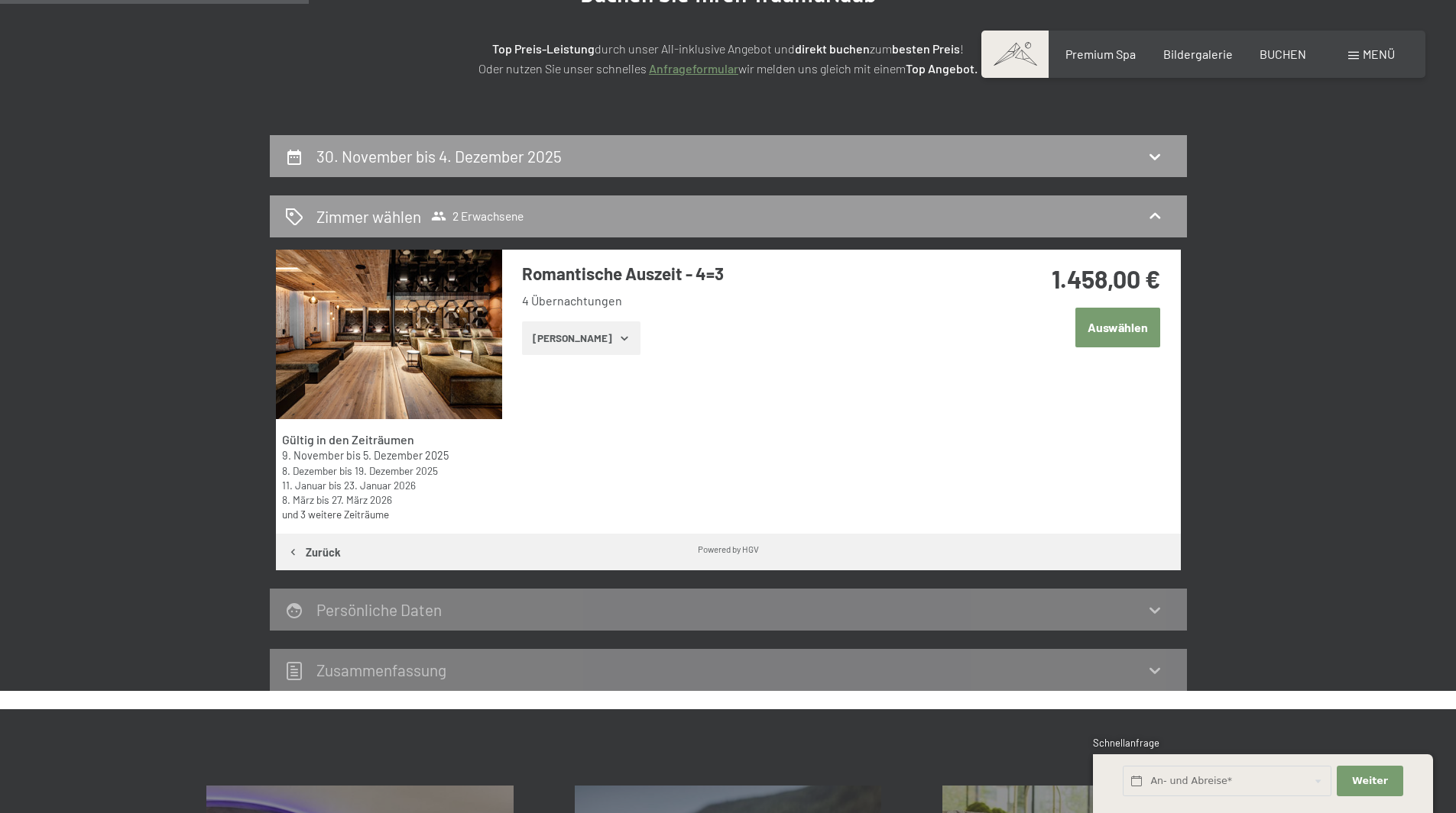
scroll to position [364, 0]
